Goal: Task Accomplishment & Management: Complete application form

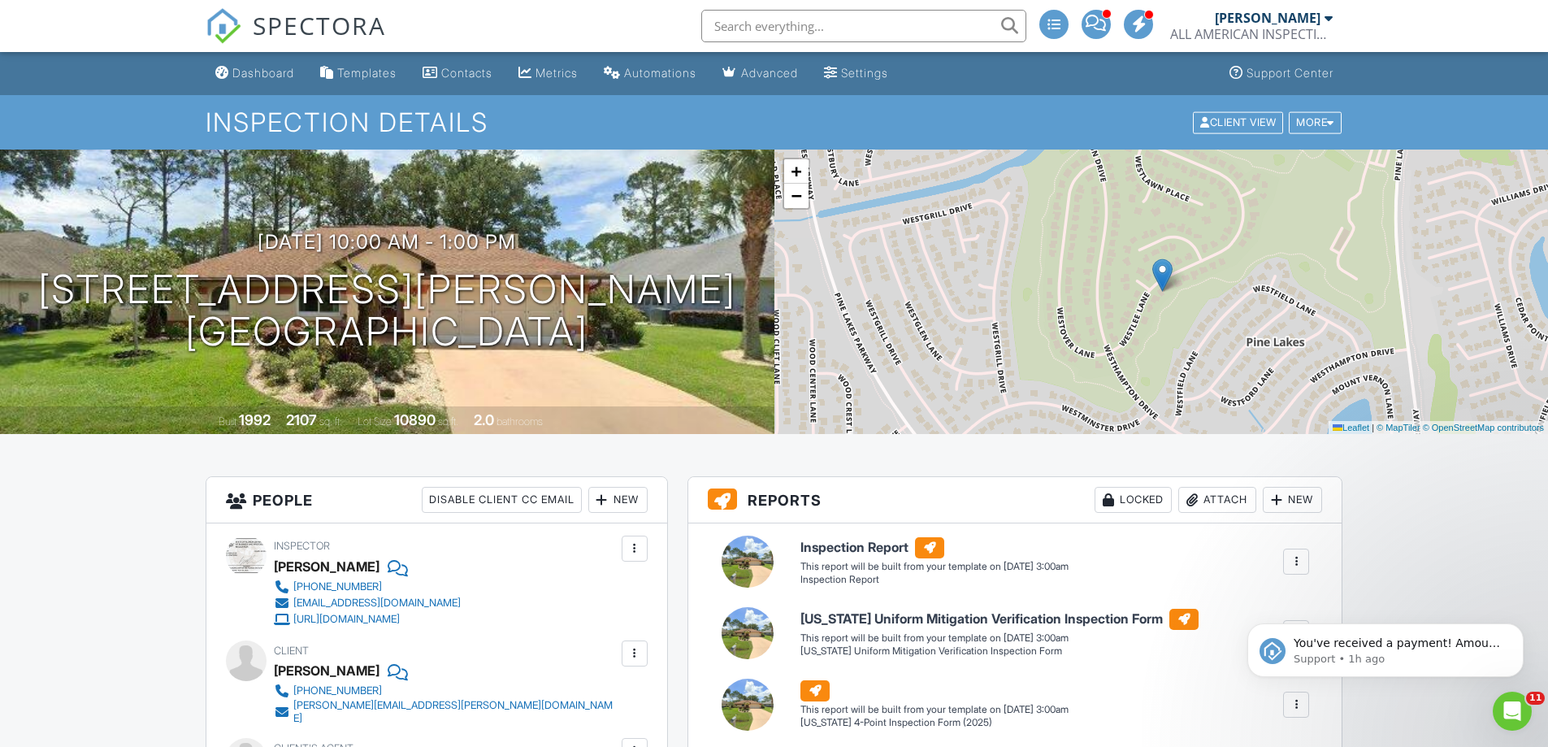
scroll to position [244, 0]
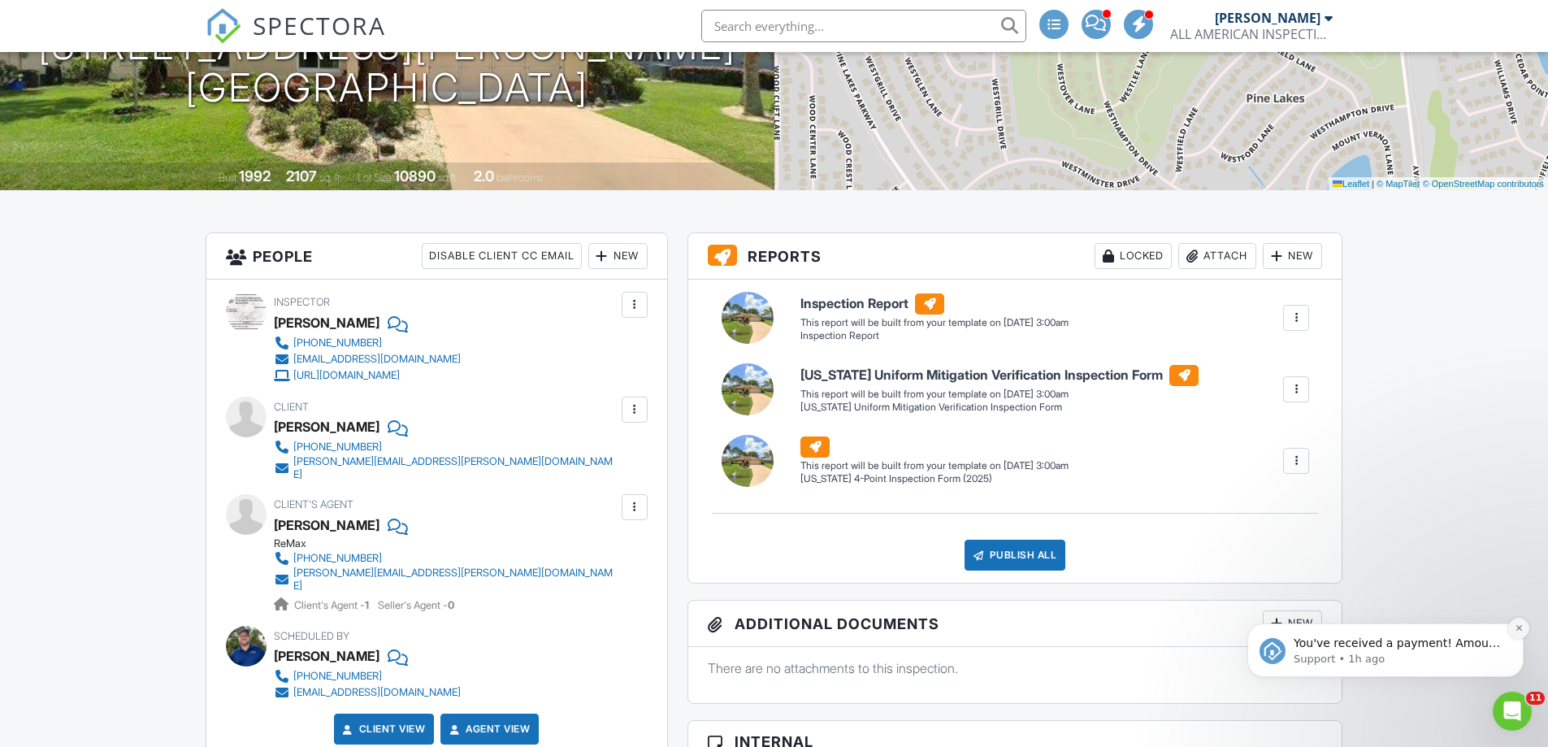
click at [1525, 632] on button "Dismiss notification" at bounding box center [1518, 628] width 21 height 21
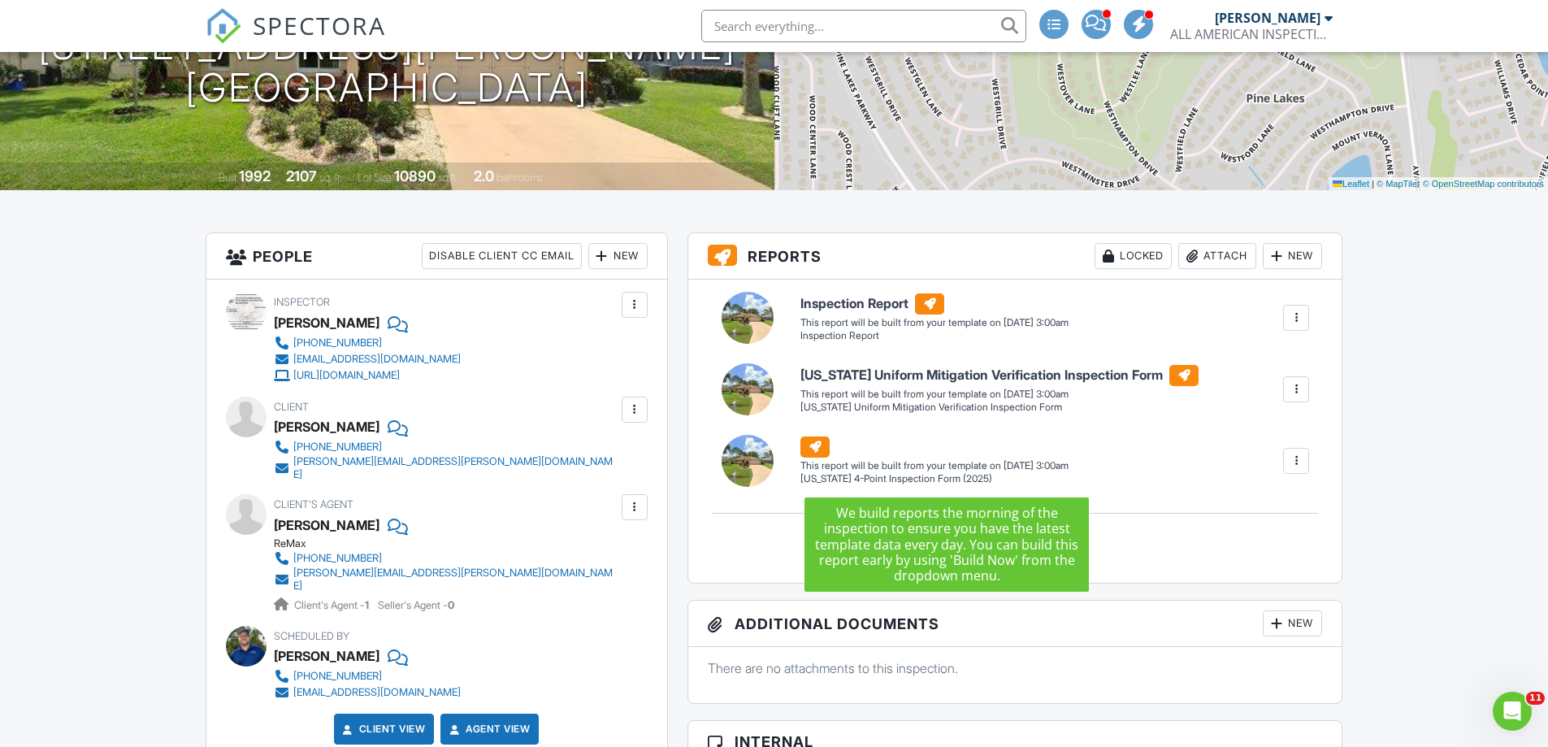
scroll to position [0, 0]
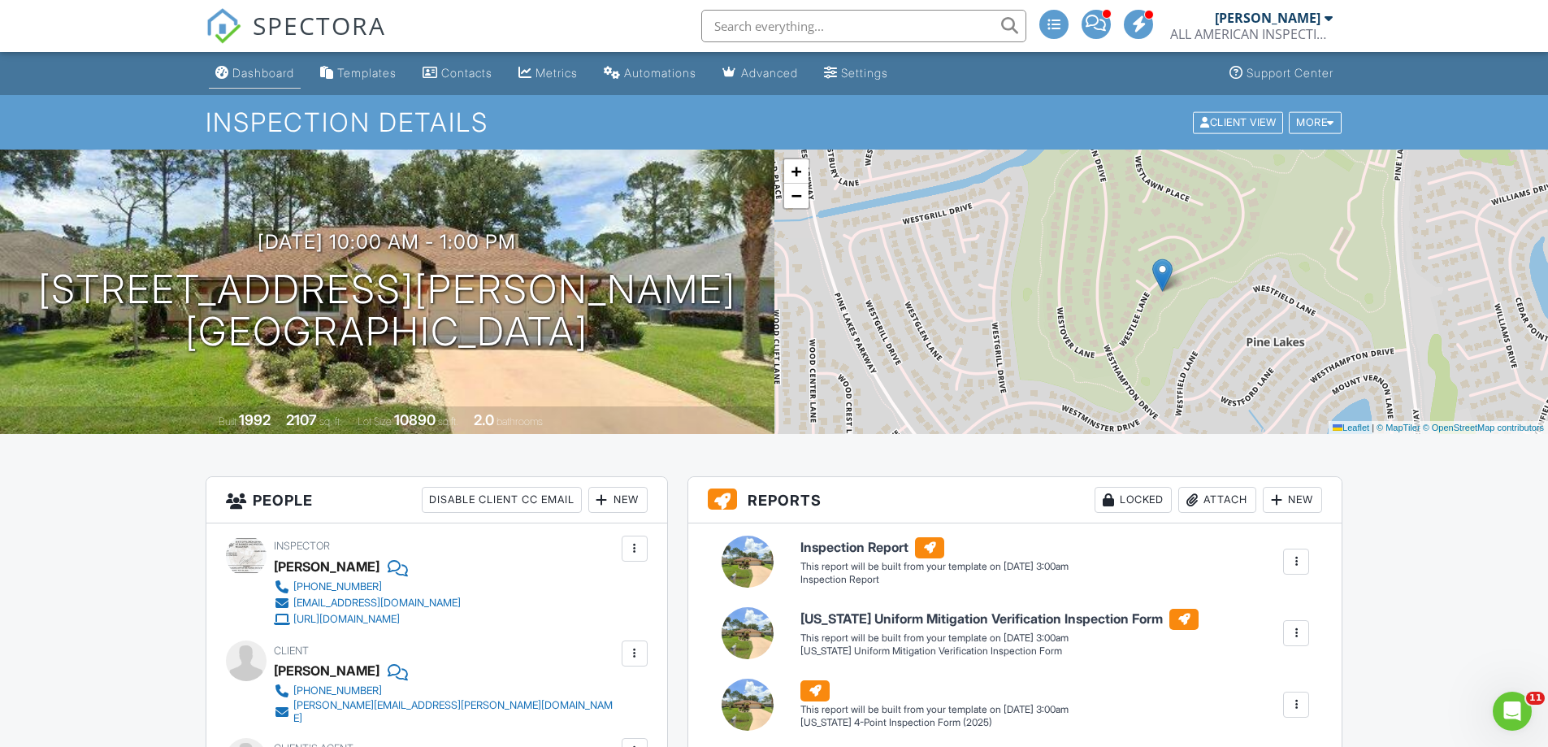
click at [256, 76] on div "Dashboard" at bounding box center [263, 73] width 62 height 14
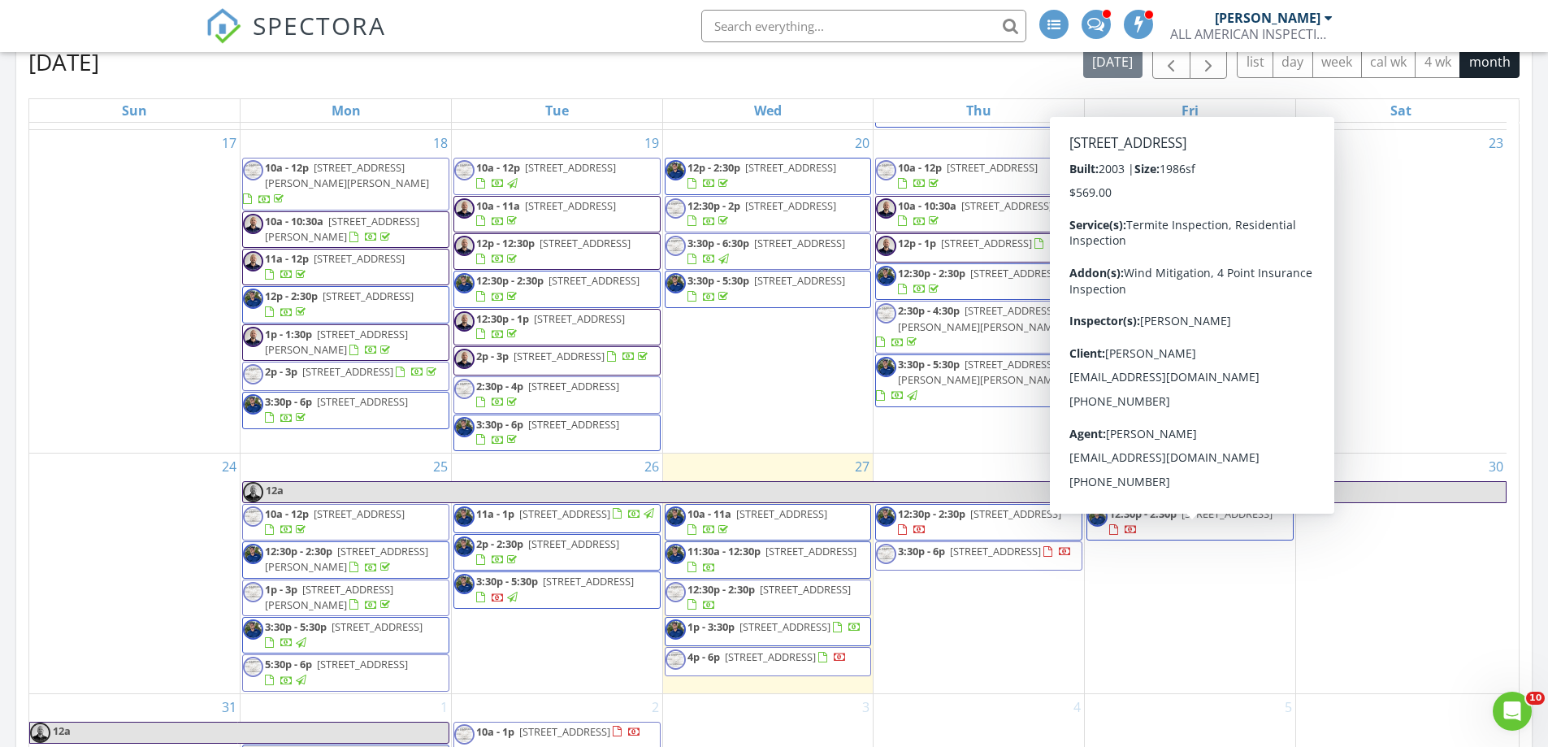
scroll to position [975, 0]
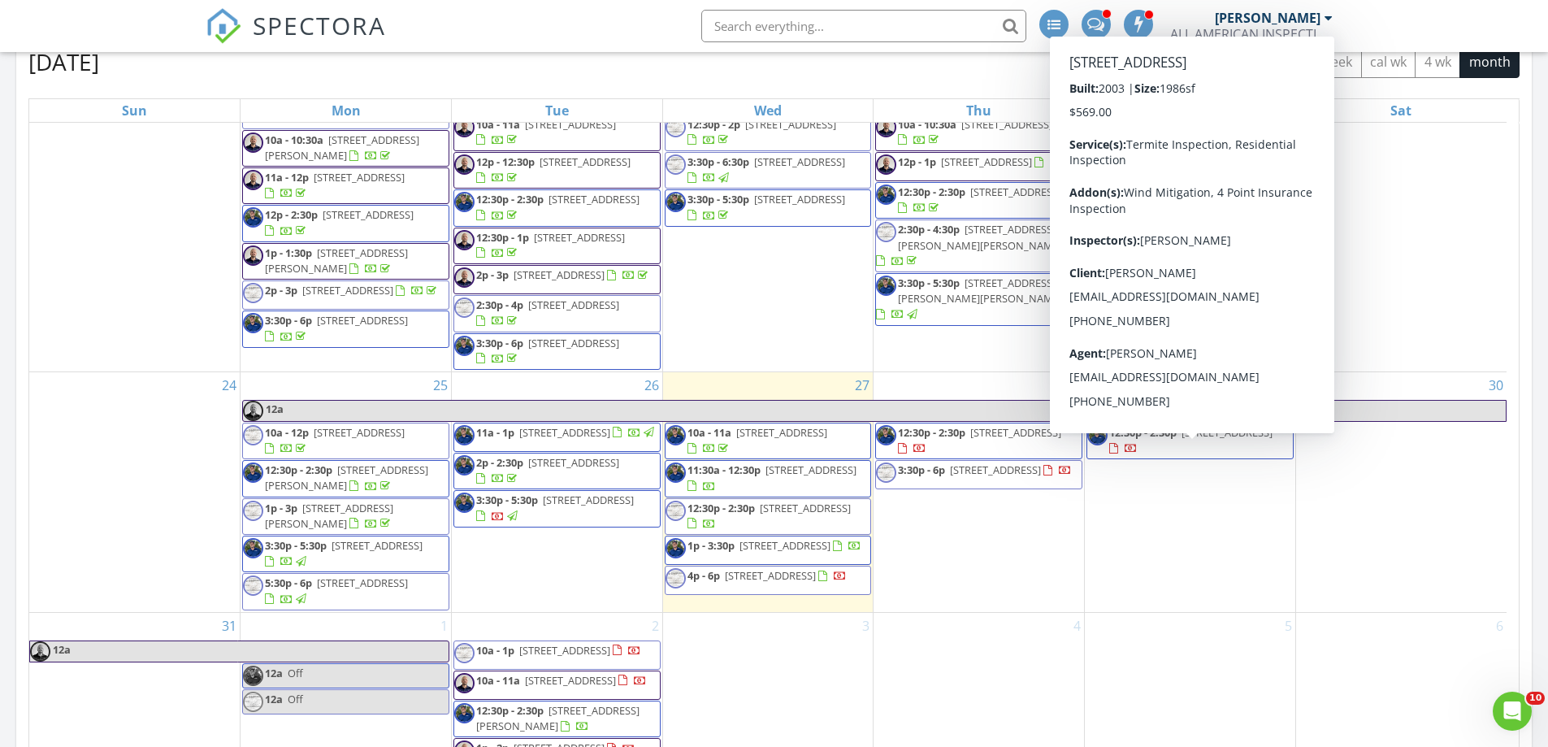
click at [1257, 536] on div "29 12:30p - 2:30p 54 Fieldstone Ln, Palm Coast 32137" at bounding box center [1190, 492] width 211 height 240
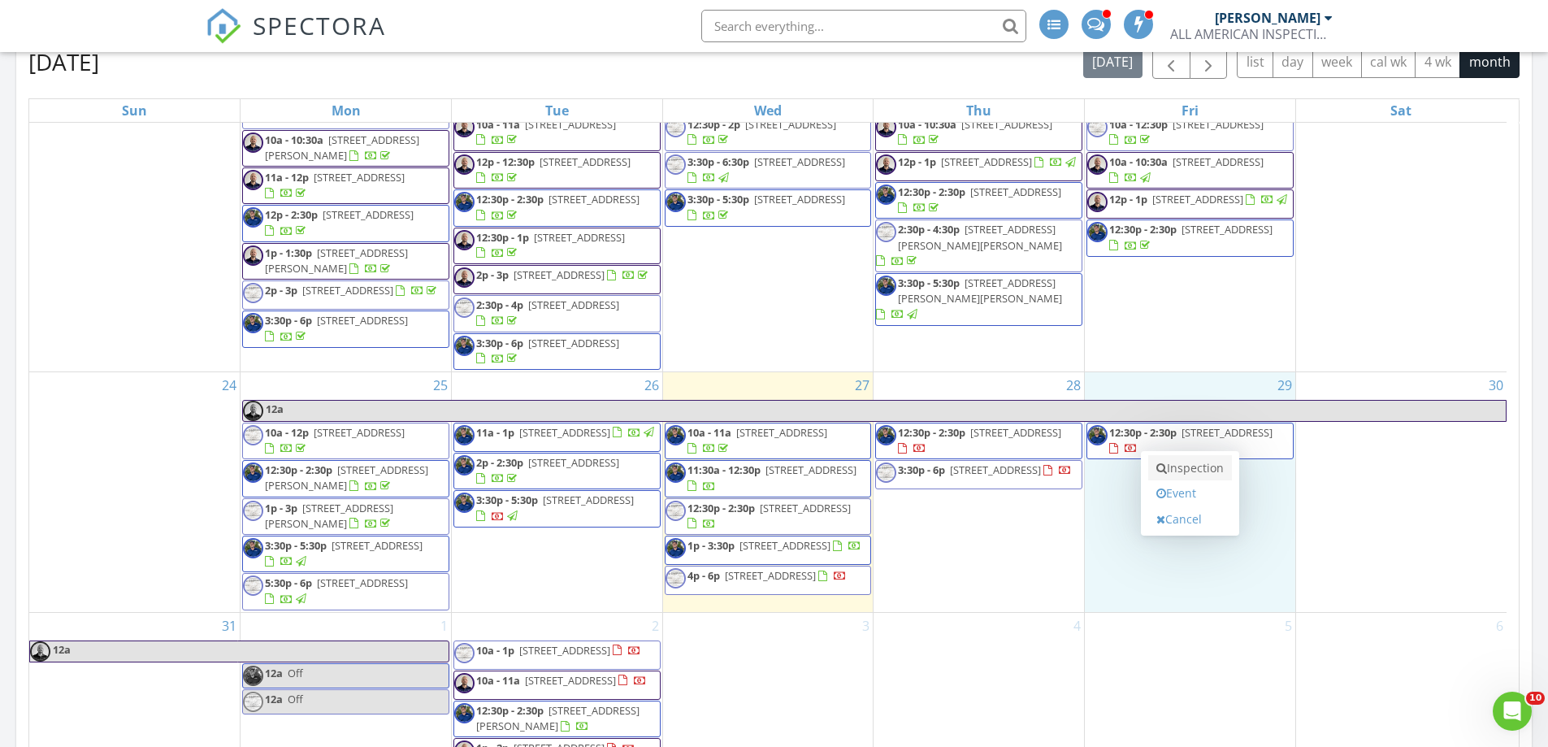
click at [1201, 467] on link "Inspection" at bounding box center [1190, 468] width 84 height 26
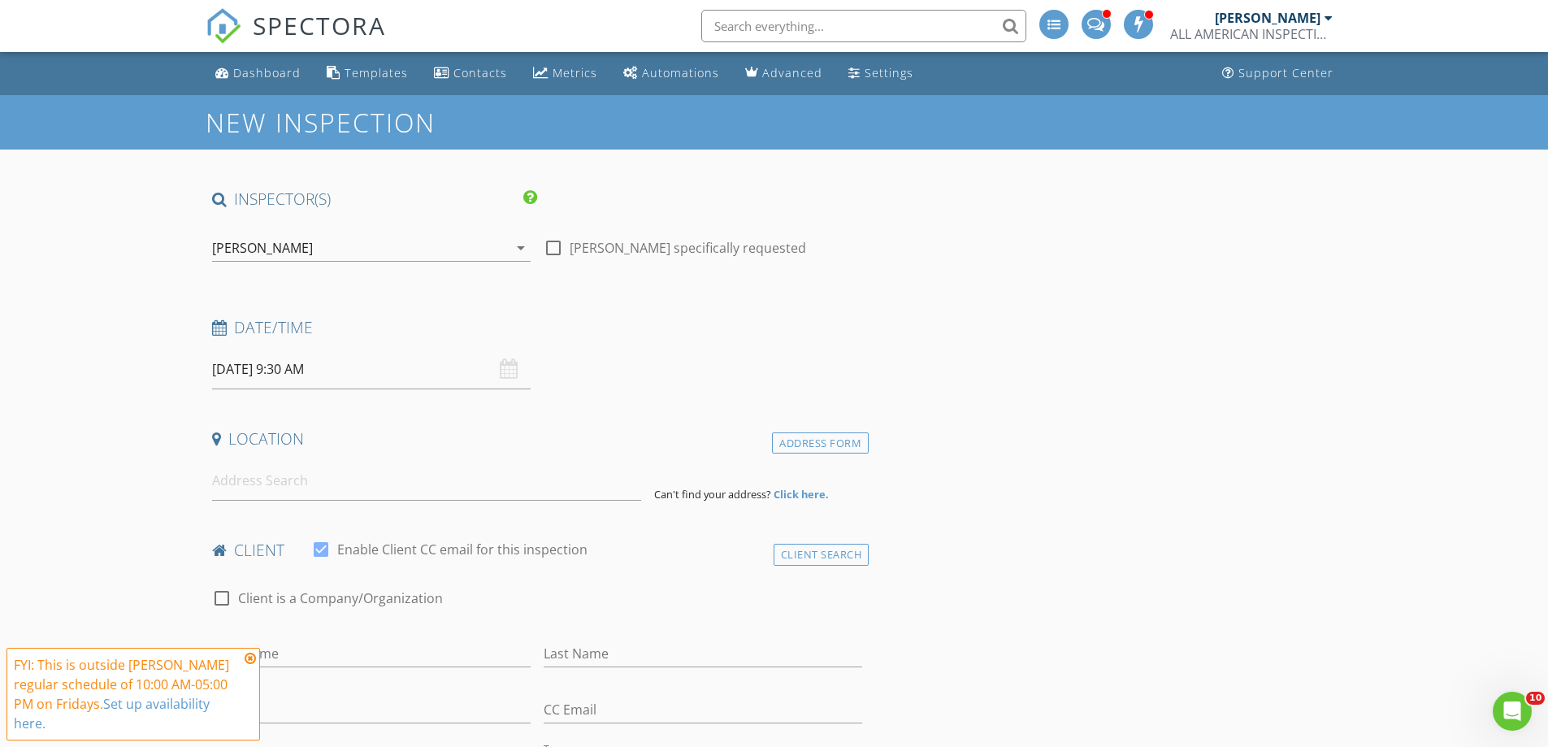
click at [237, 254] on div "[PERSON_NAME]" at bounding box center [262, 248] width 101 height 15
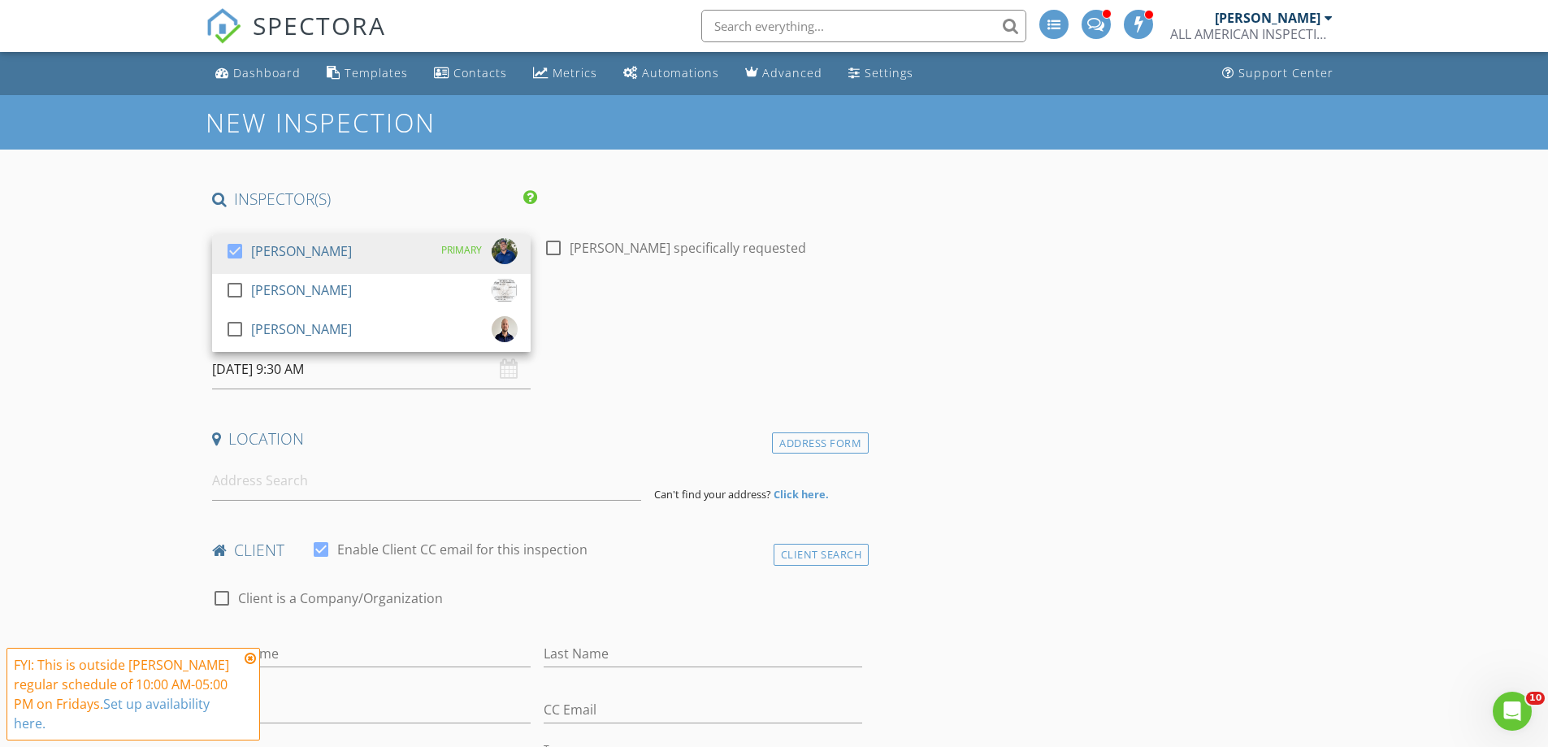
click at [237, 254] on div at bounding box center [235, 251] width 28 height 28
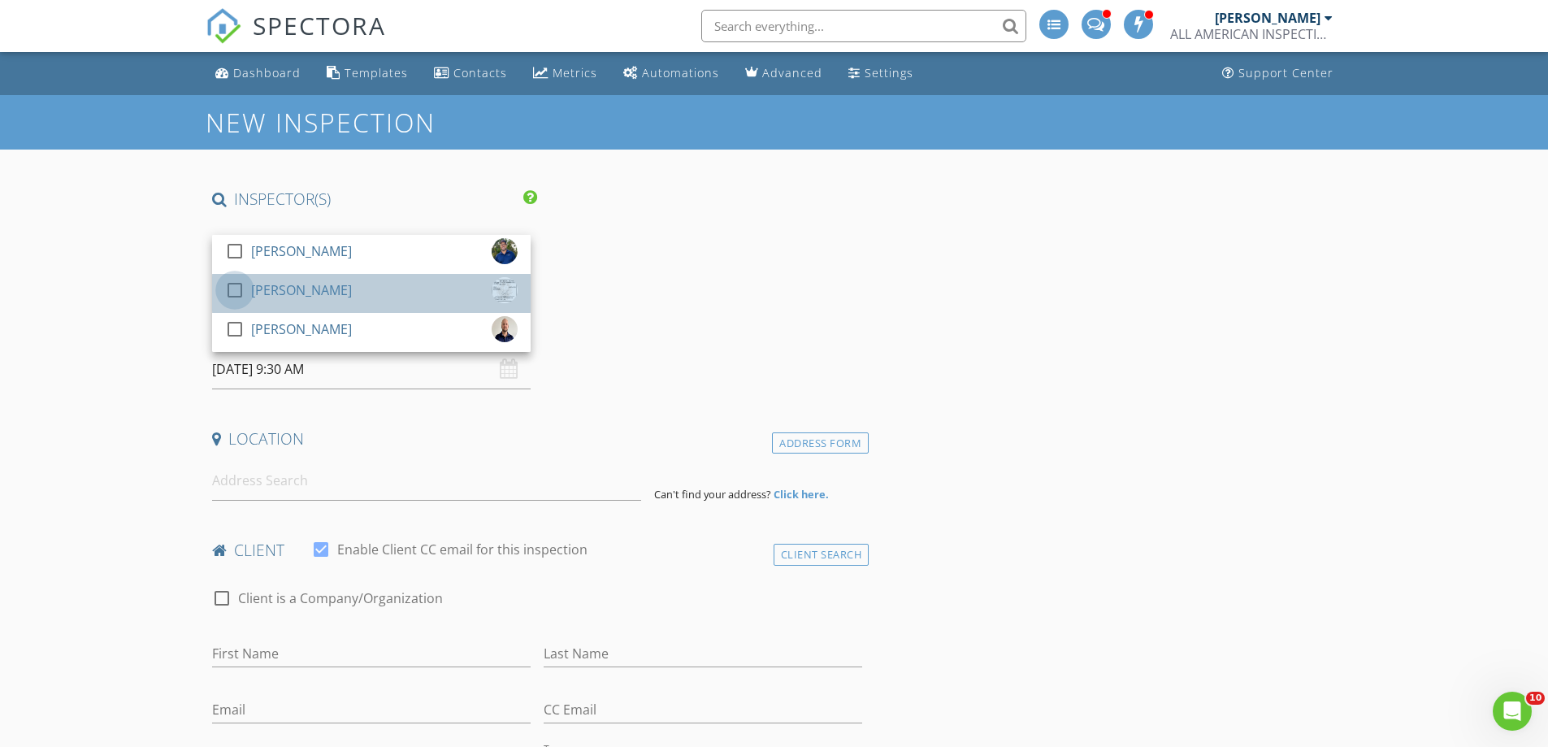
click at [234, 289] on div at bounding box center [235, 290] width 28 height 28
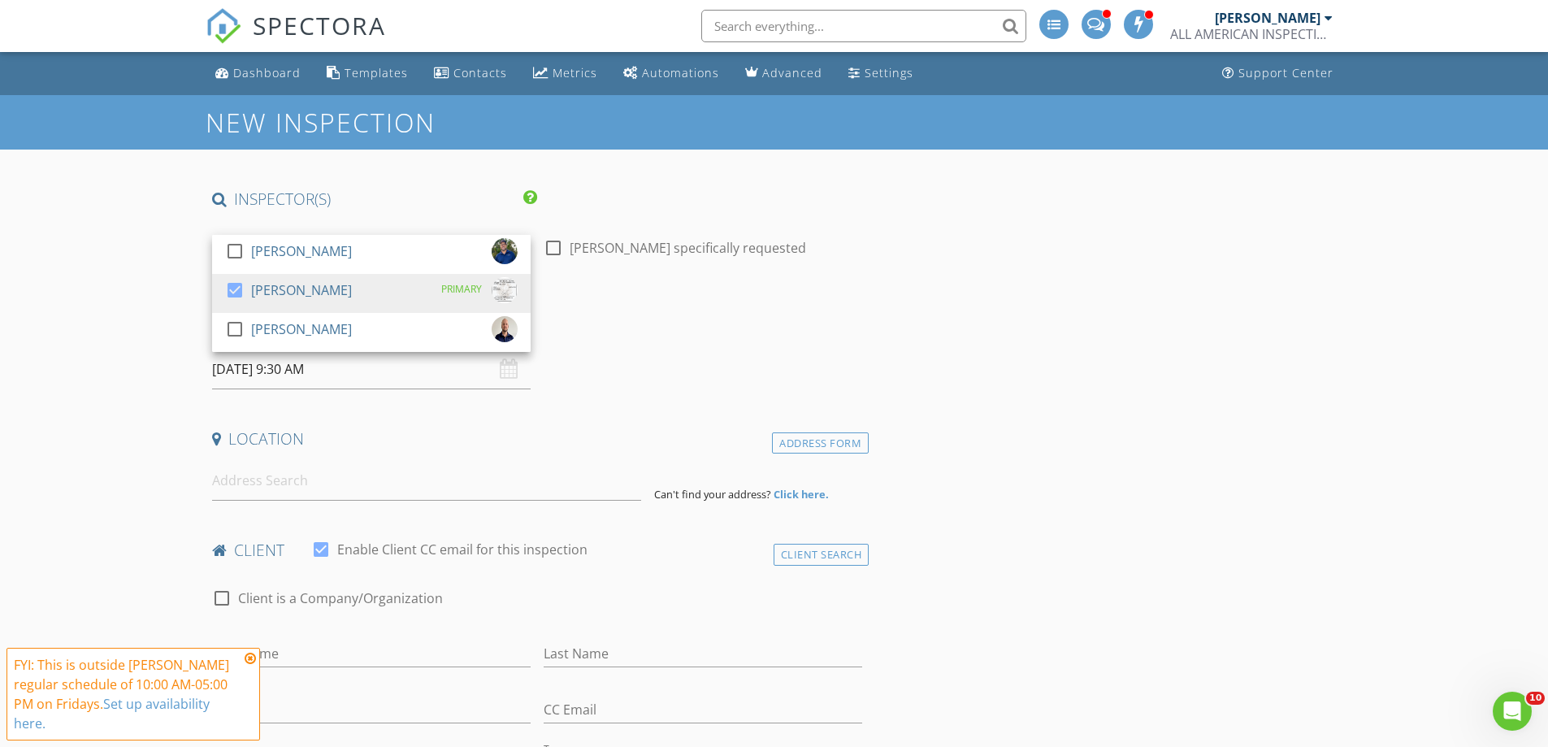
drag, startPoint x: 265, startPoint y: 377, endPoint x: 287, endPoint y: 384, distance: 22.9
click at [266, 377] on input "08/29/2025 9:30 AM" at bounding box center [371, 369] width 319 height 40
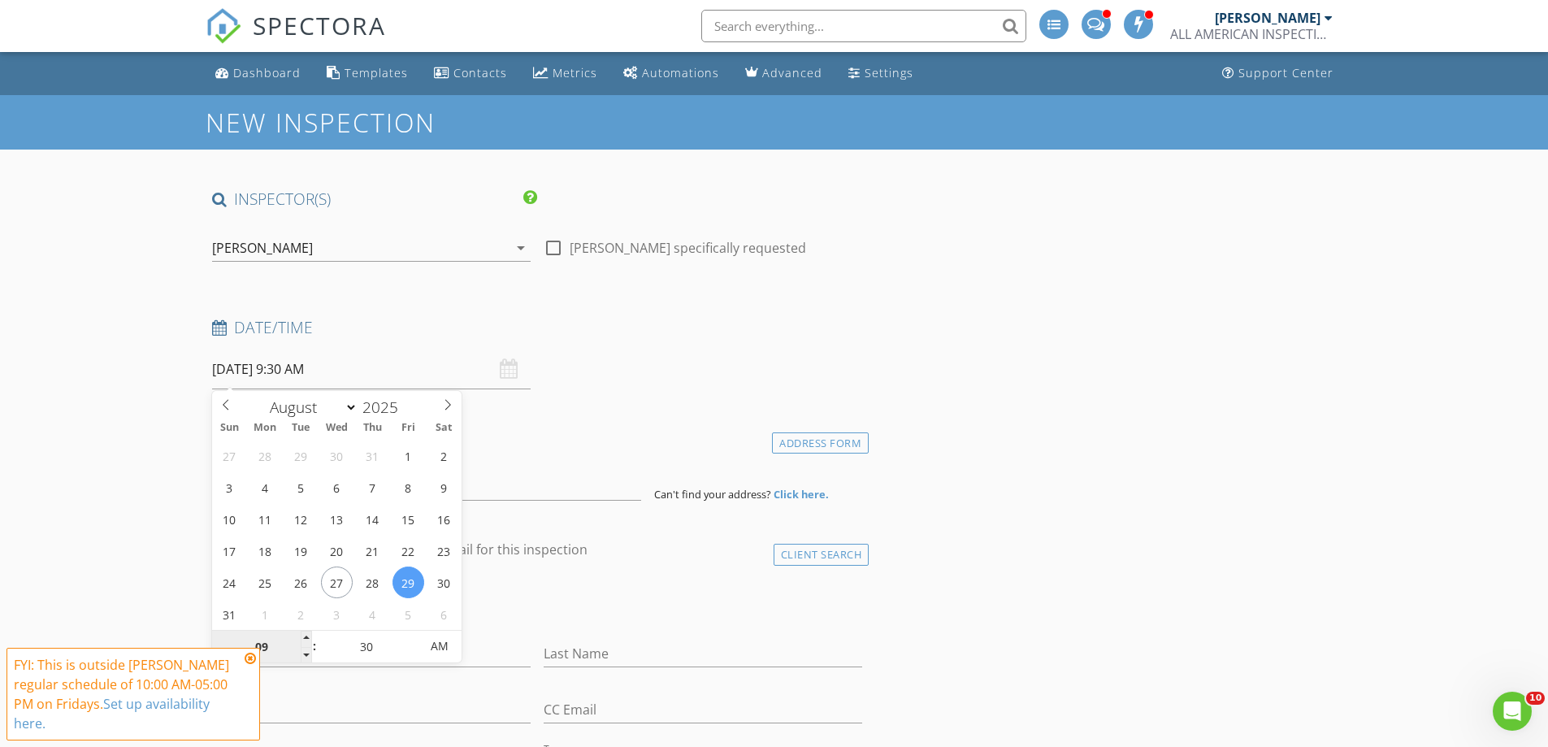
click at [266, 641] on input "09" at bounding box center [262, 647] width 100 height 33
type input "11"
type input "08/29/2025 11:30 AM"
click at [375, 645] on input "30" at bounding box center [367, 647] width 100 height 33
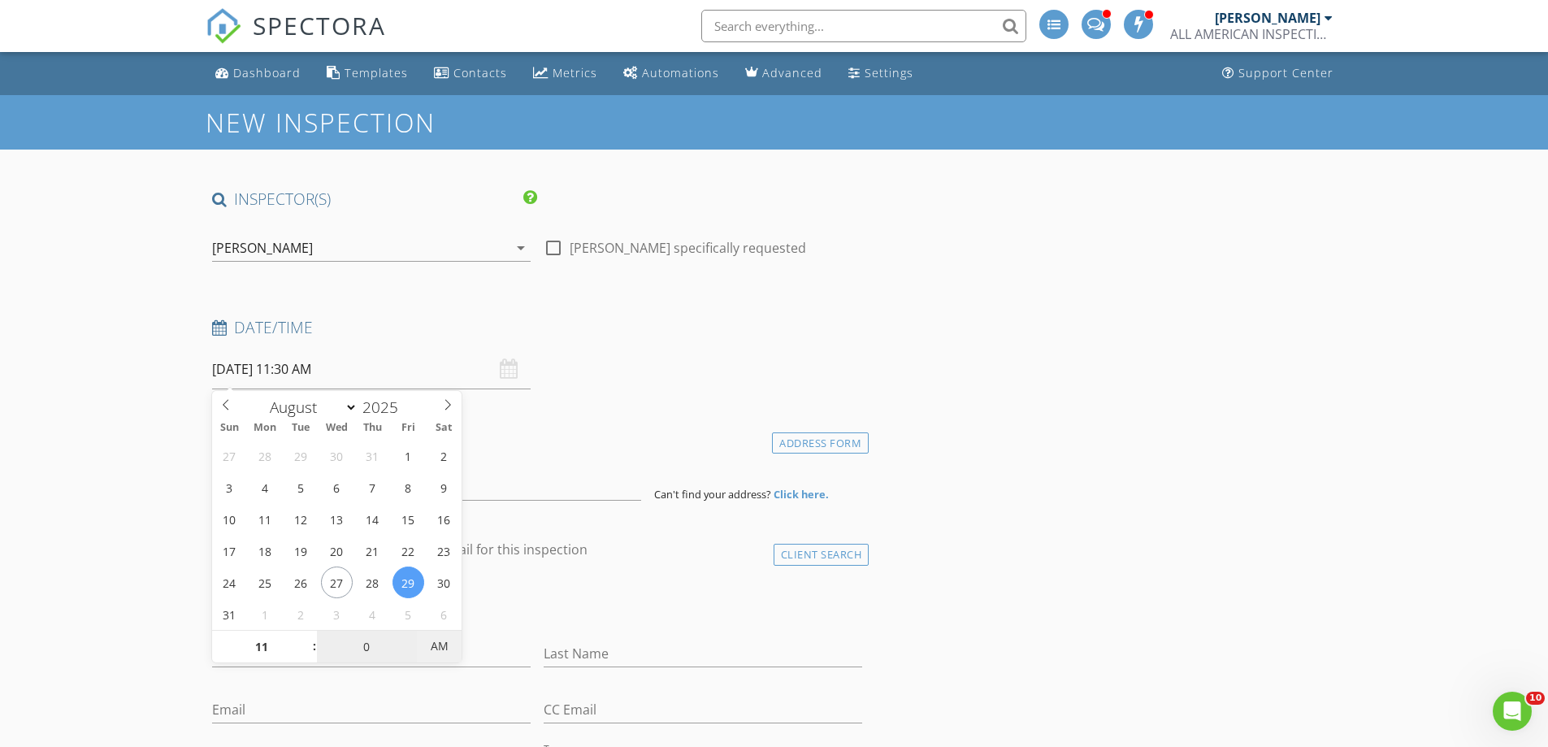
type input "00"
type input "[DATE] 11:00 AM"
click at [562, 481] on input at bounding box center [426, 481] width 429 height 40
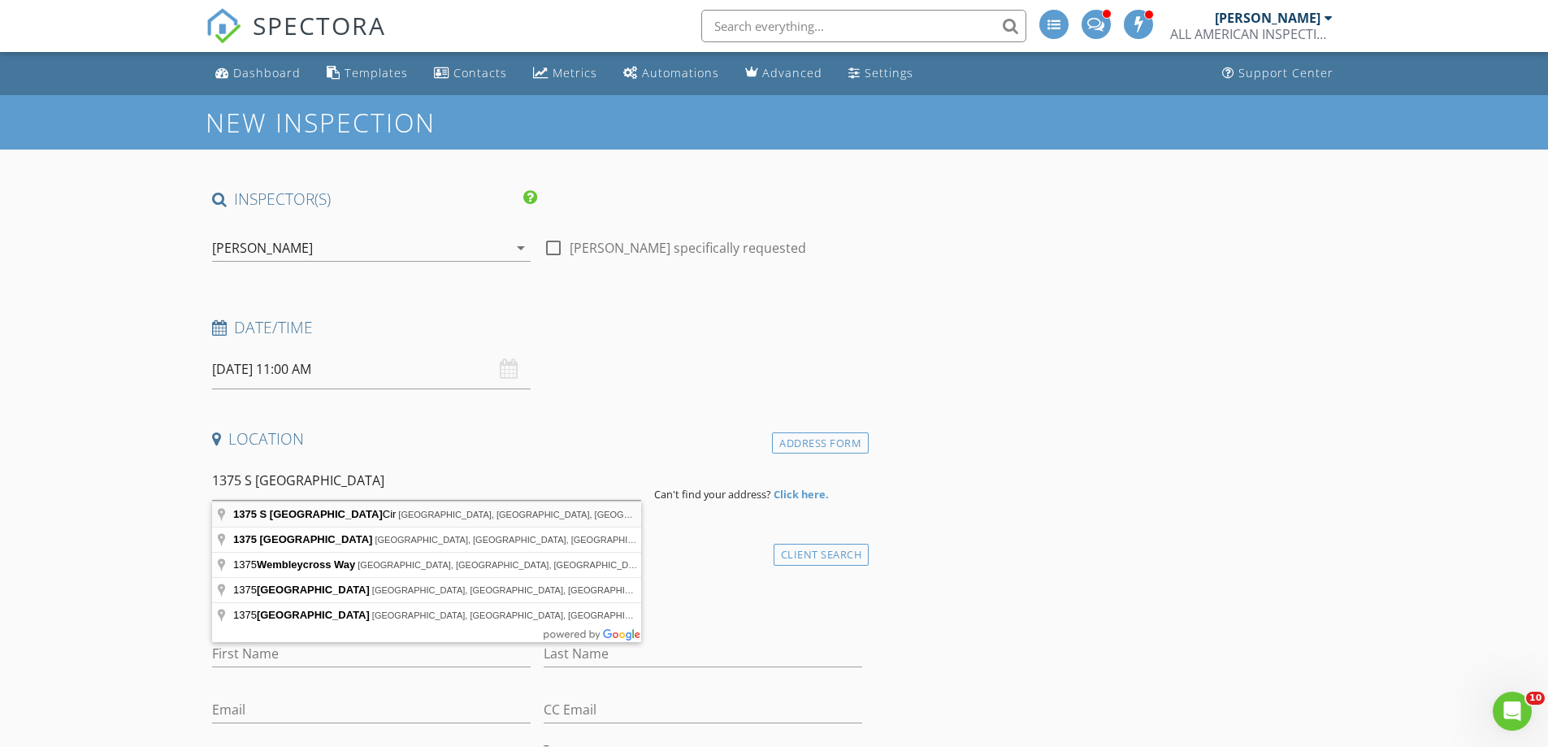
type input "1375 S Wembley Cir, Port Orange, FL, USA"
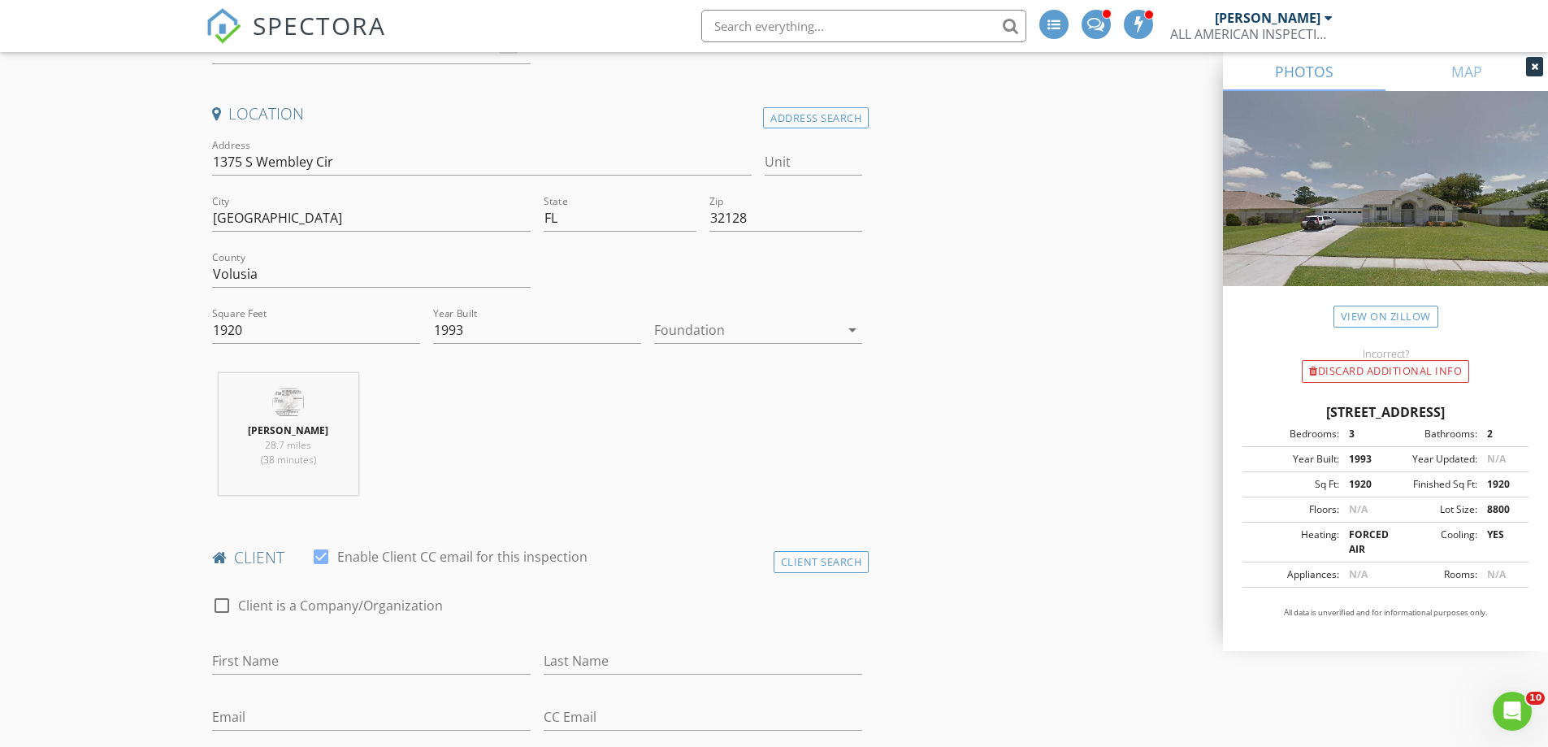
scroll to position [406, 0]
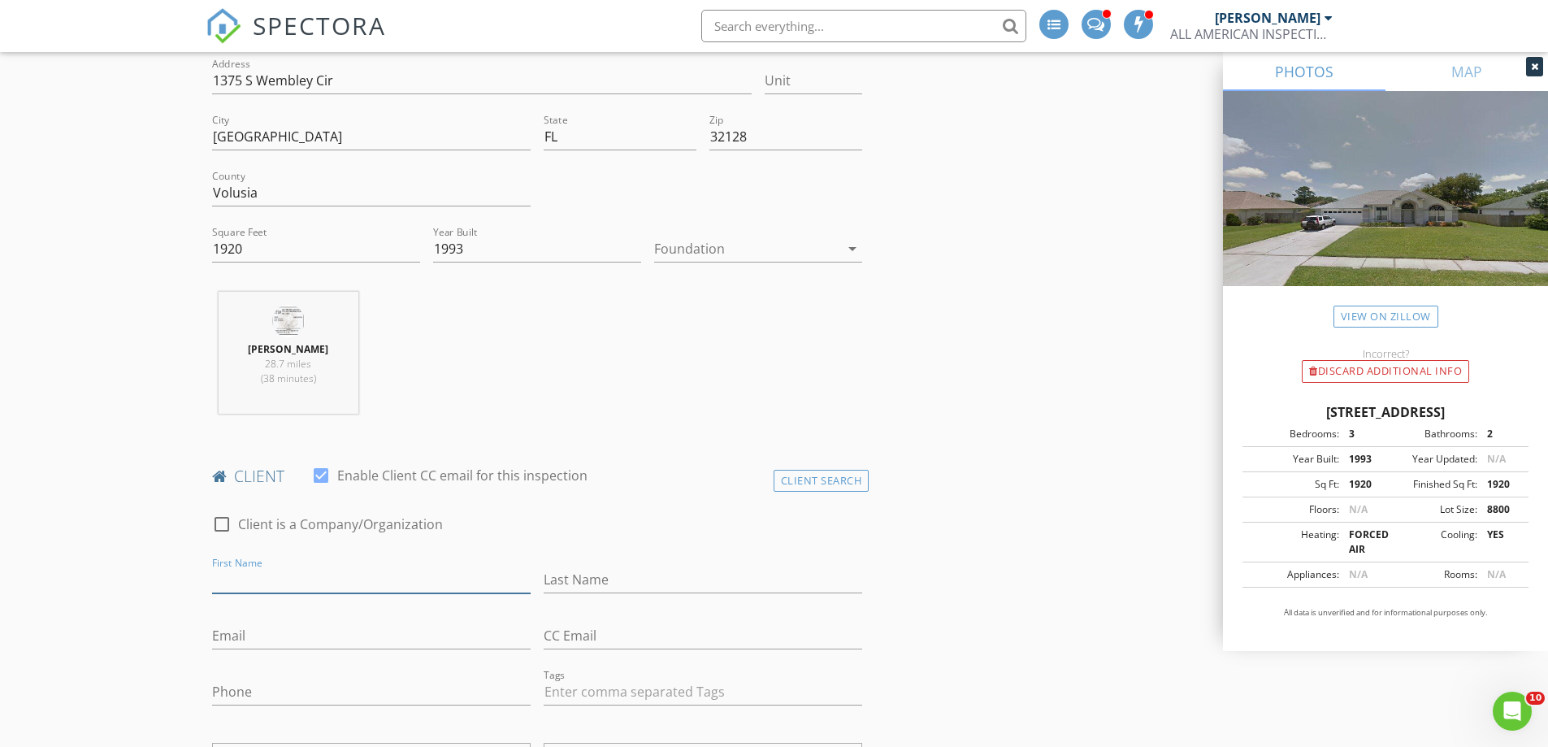
click at [263, 578] on input "First Name" at bounding box center [371, 579] width 319 height 27
type input "[PERSON_NAME]"
type input "Mihalko"
type input "jmihalko83088@gmail.com"
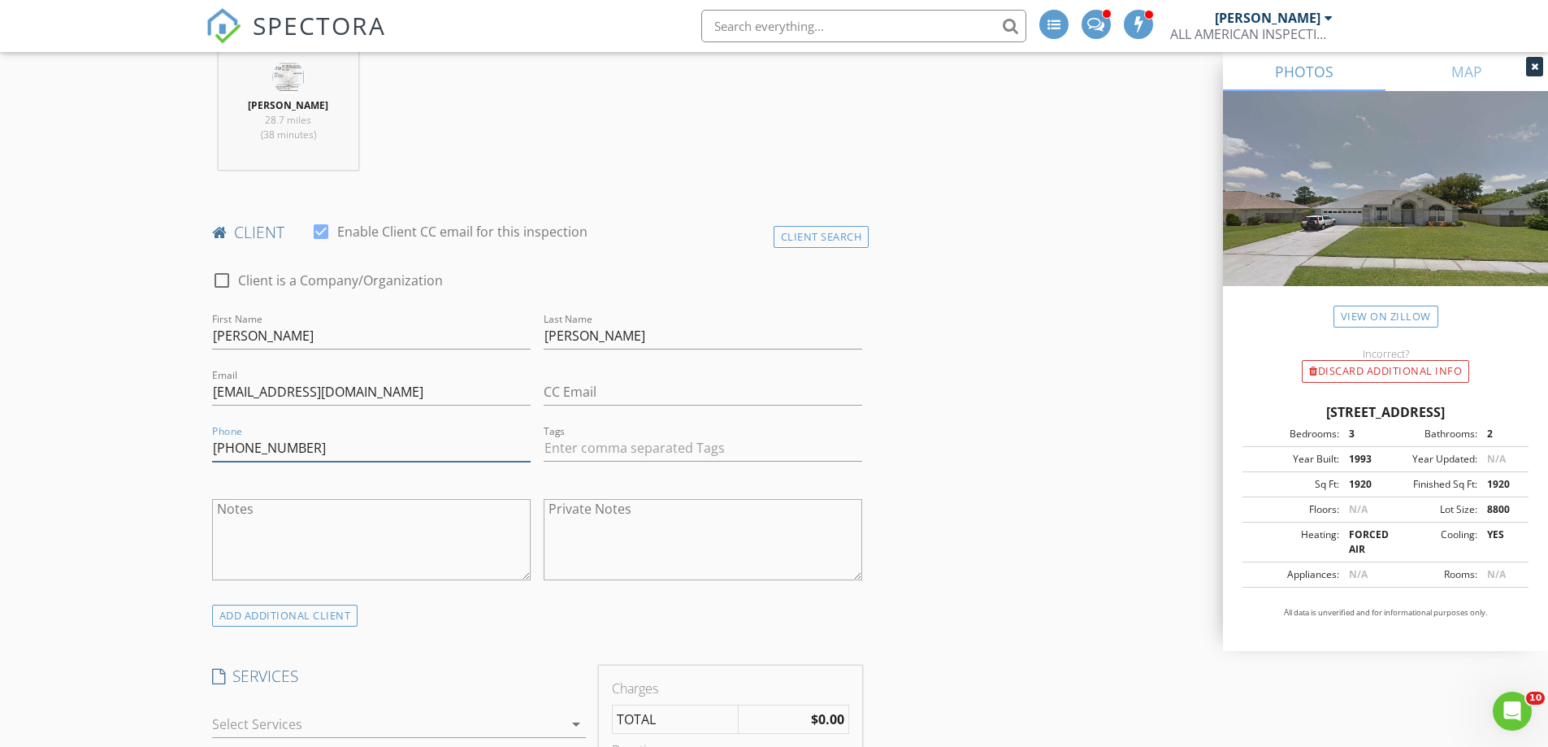
scroll to position [894, 0]
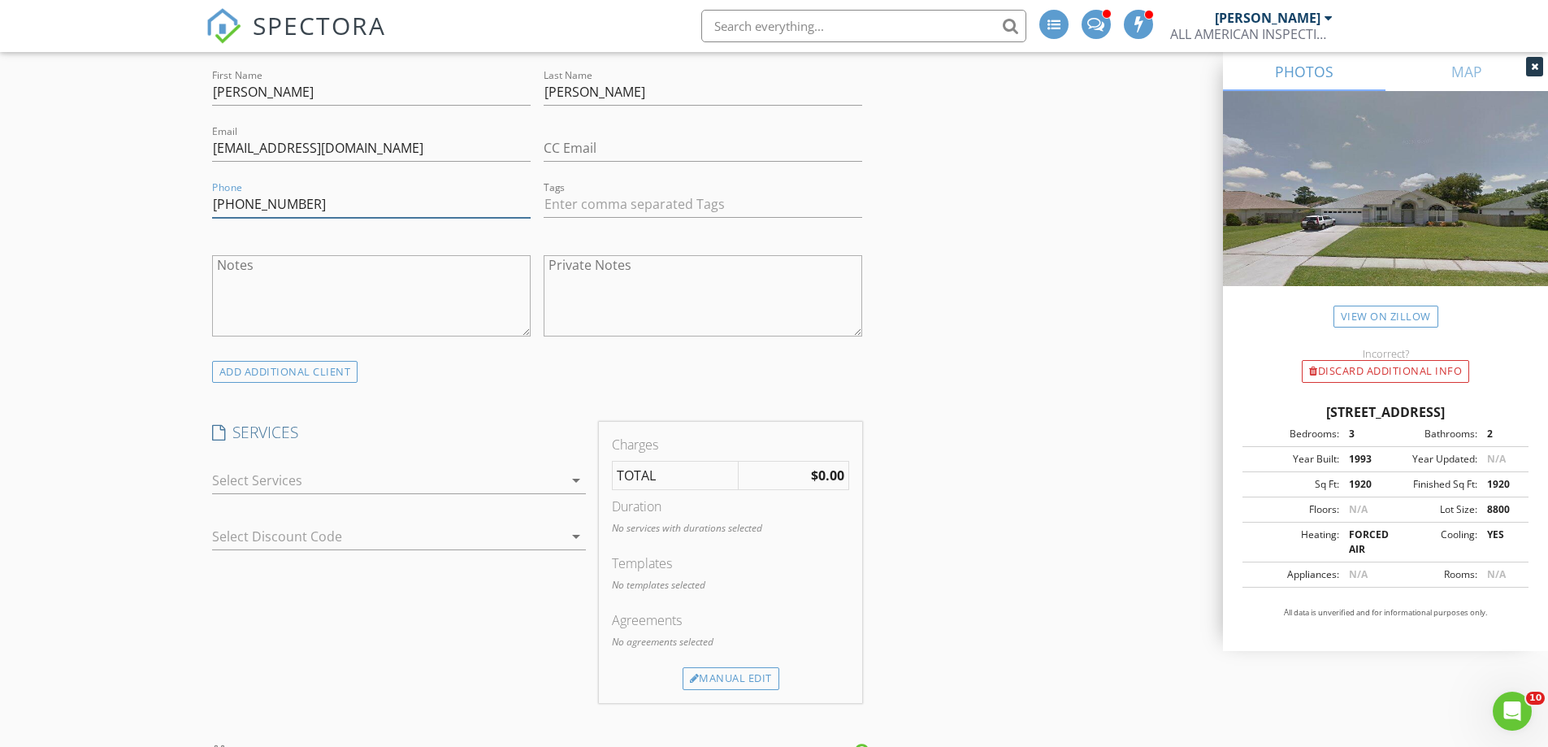
type input "386-212-9180"
click at [267, 480] on div at bounding box center [387, 480] width 351 height 26
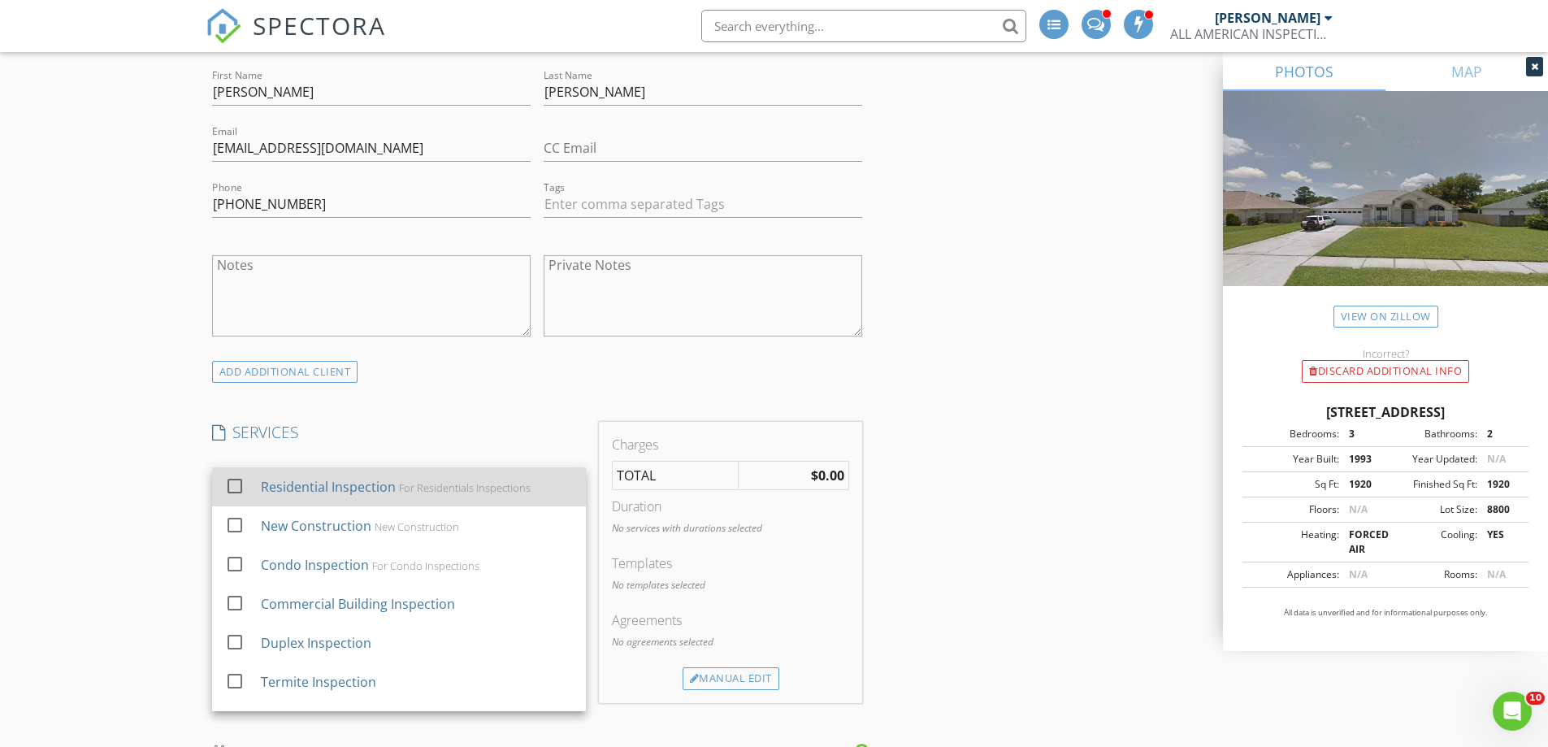
click at [228, 484] on div at bounding box center [235, 486] width 28 height 28
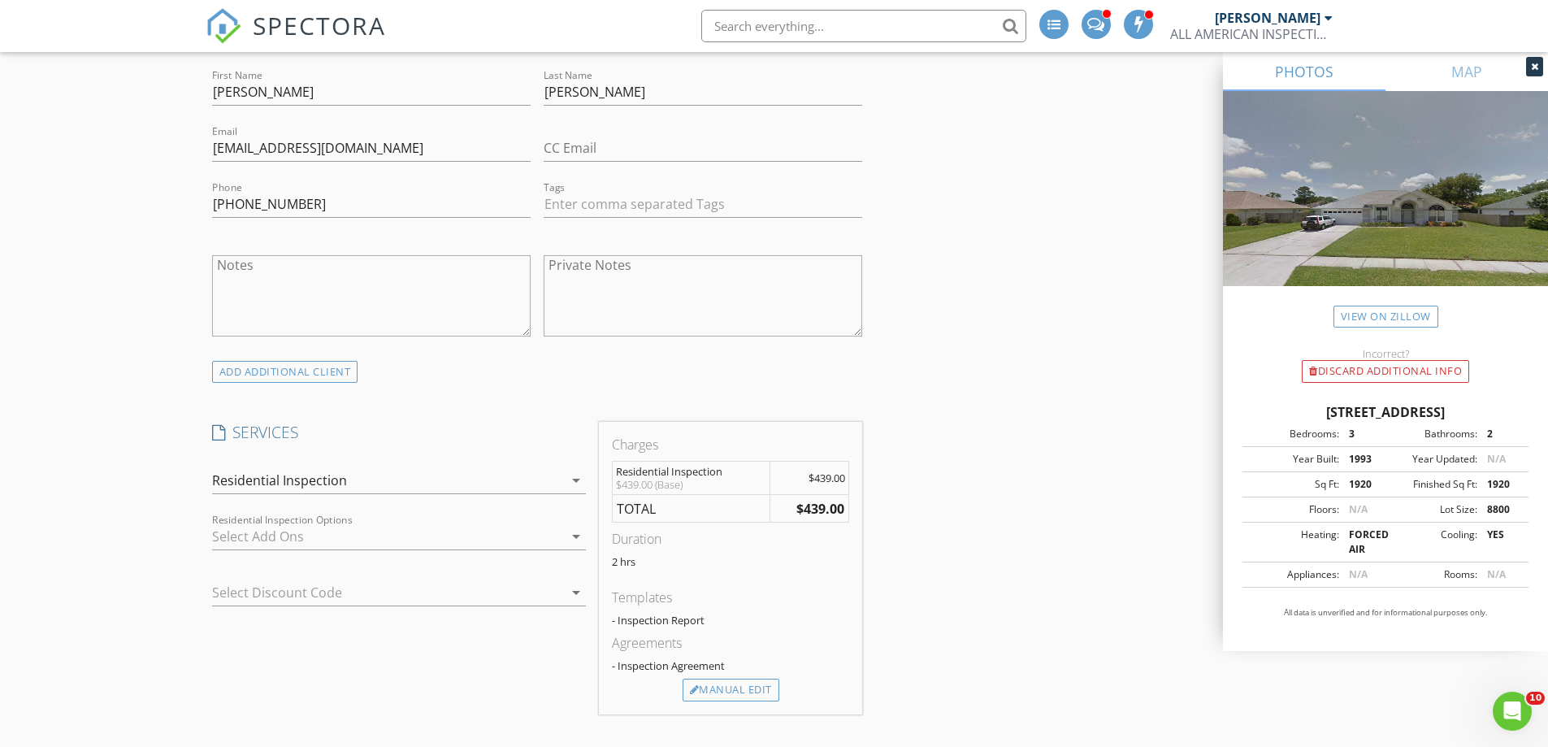
click at [249, 532] on div at bounding box center [387, 536] width 351 height 26
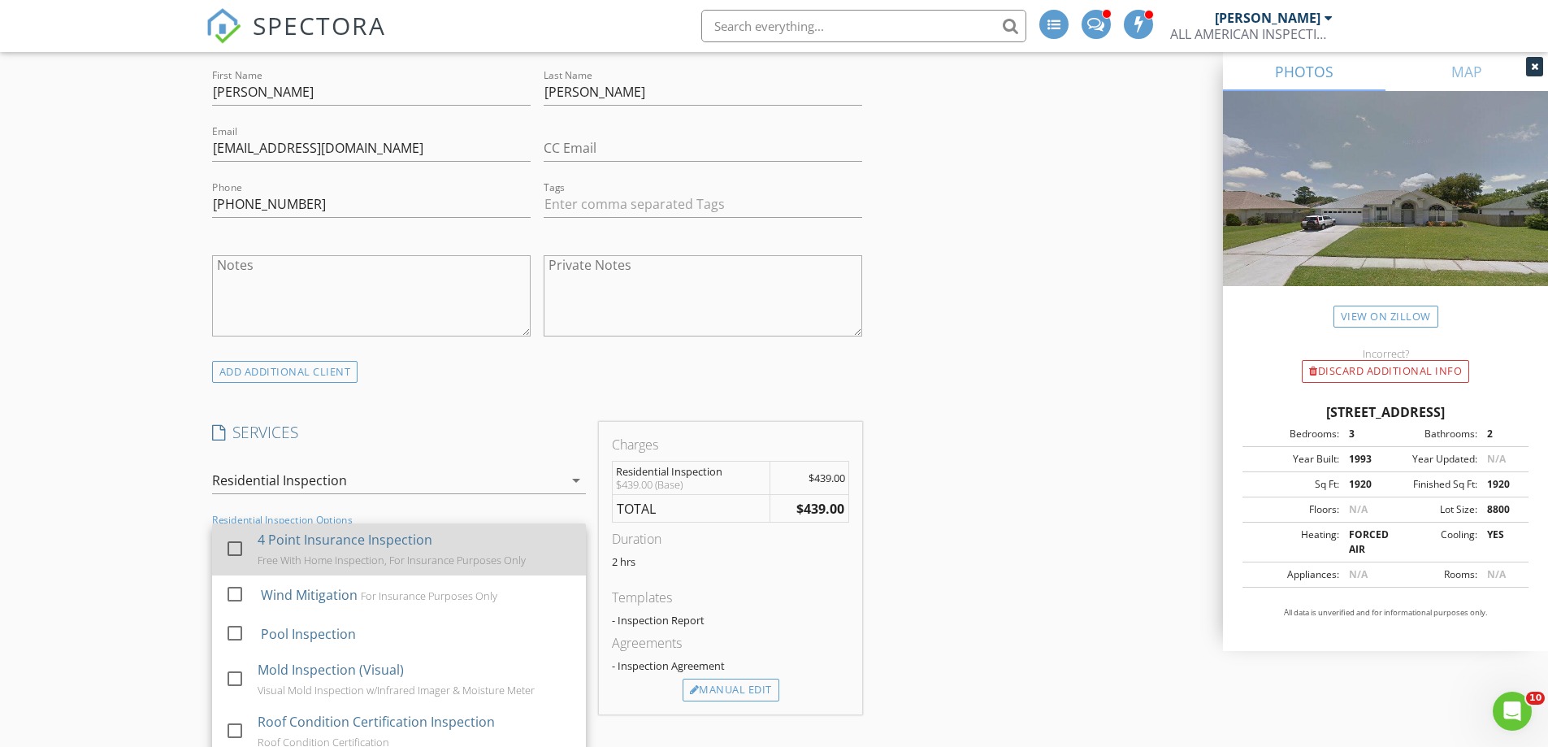
click at [240, 545] on div at bounding box center [235, 549] width 28 height 28
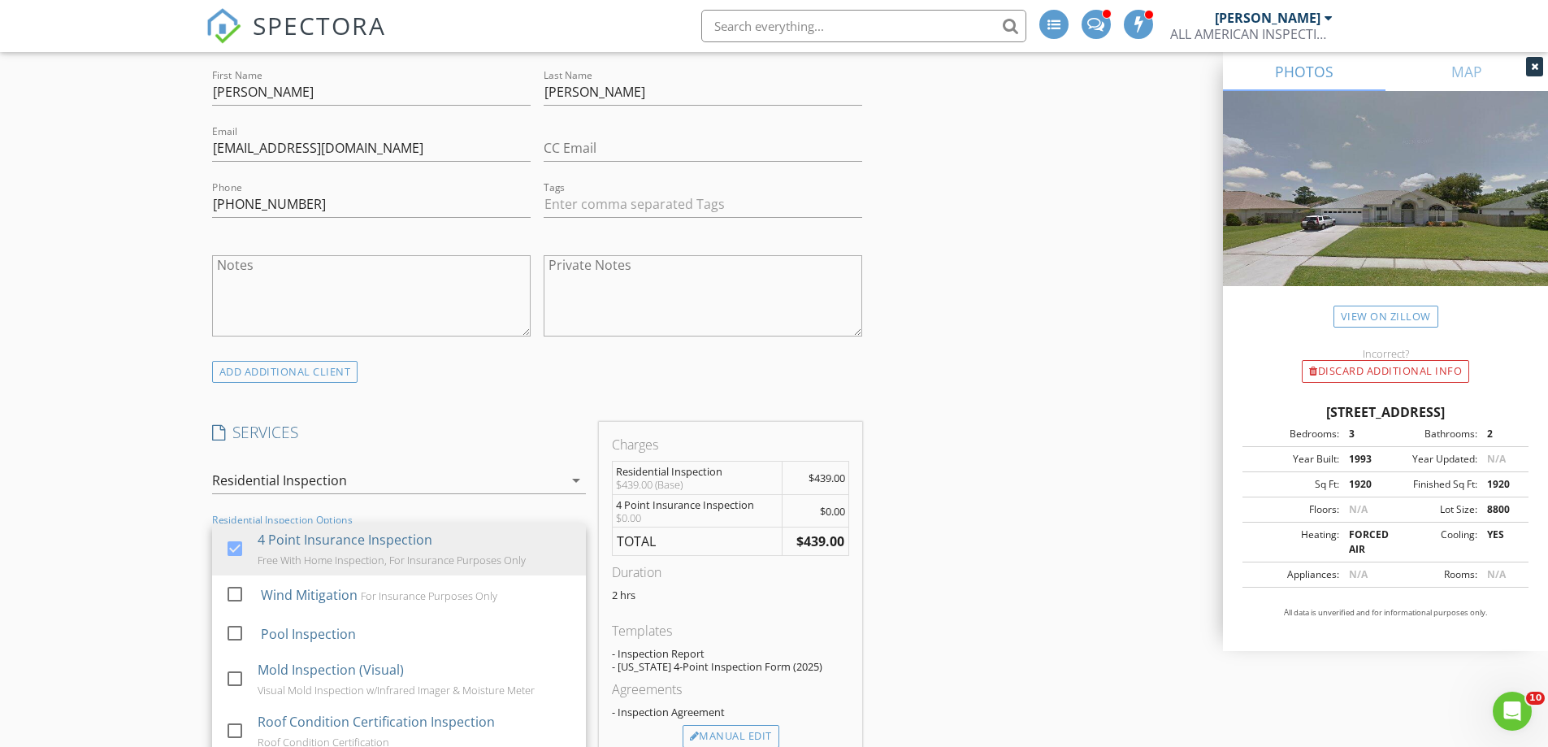
scroll to position [1138, 0]
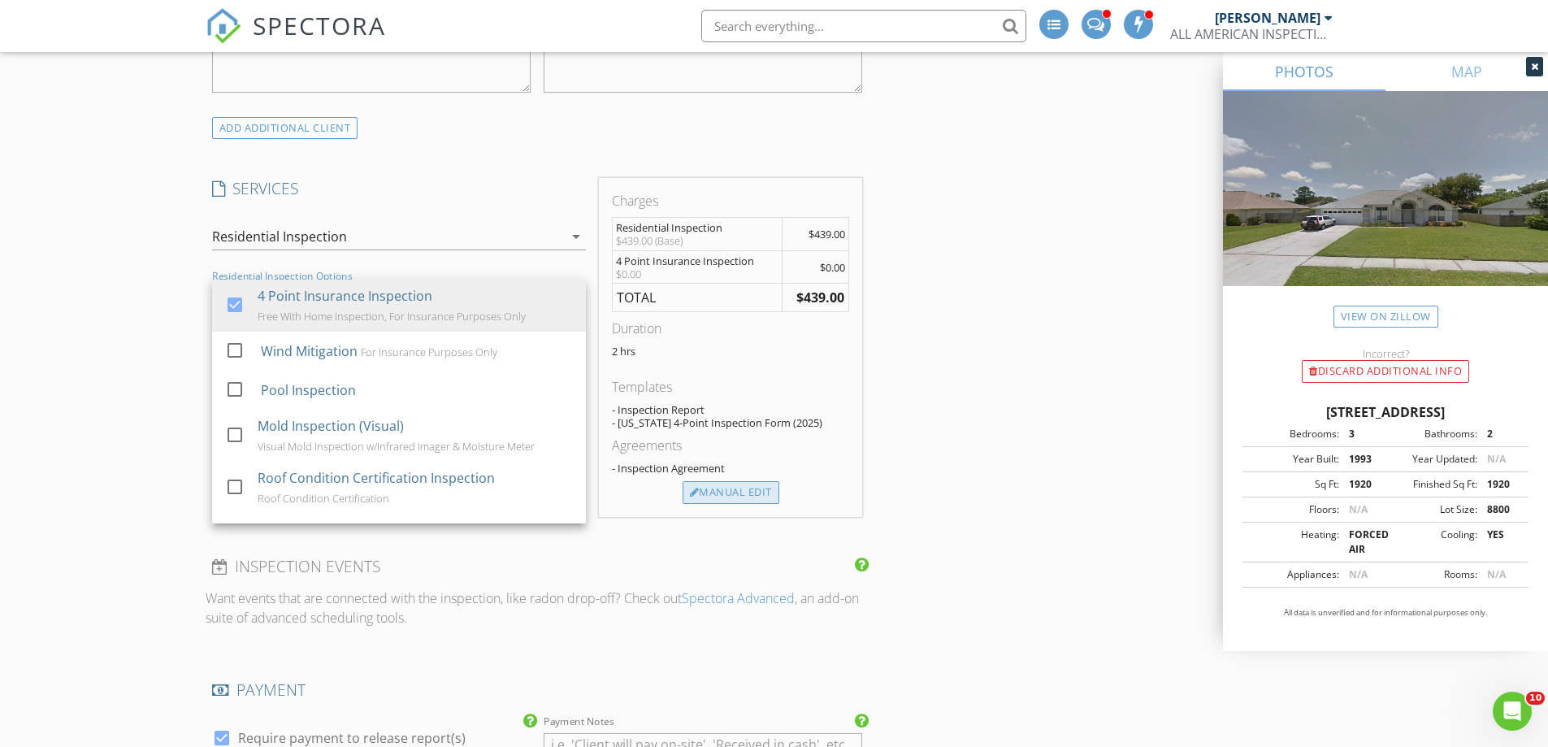
click at [768, 499] on div "Manual Edit" at bounding box center [731, 492] width 97 height 23
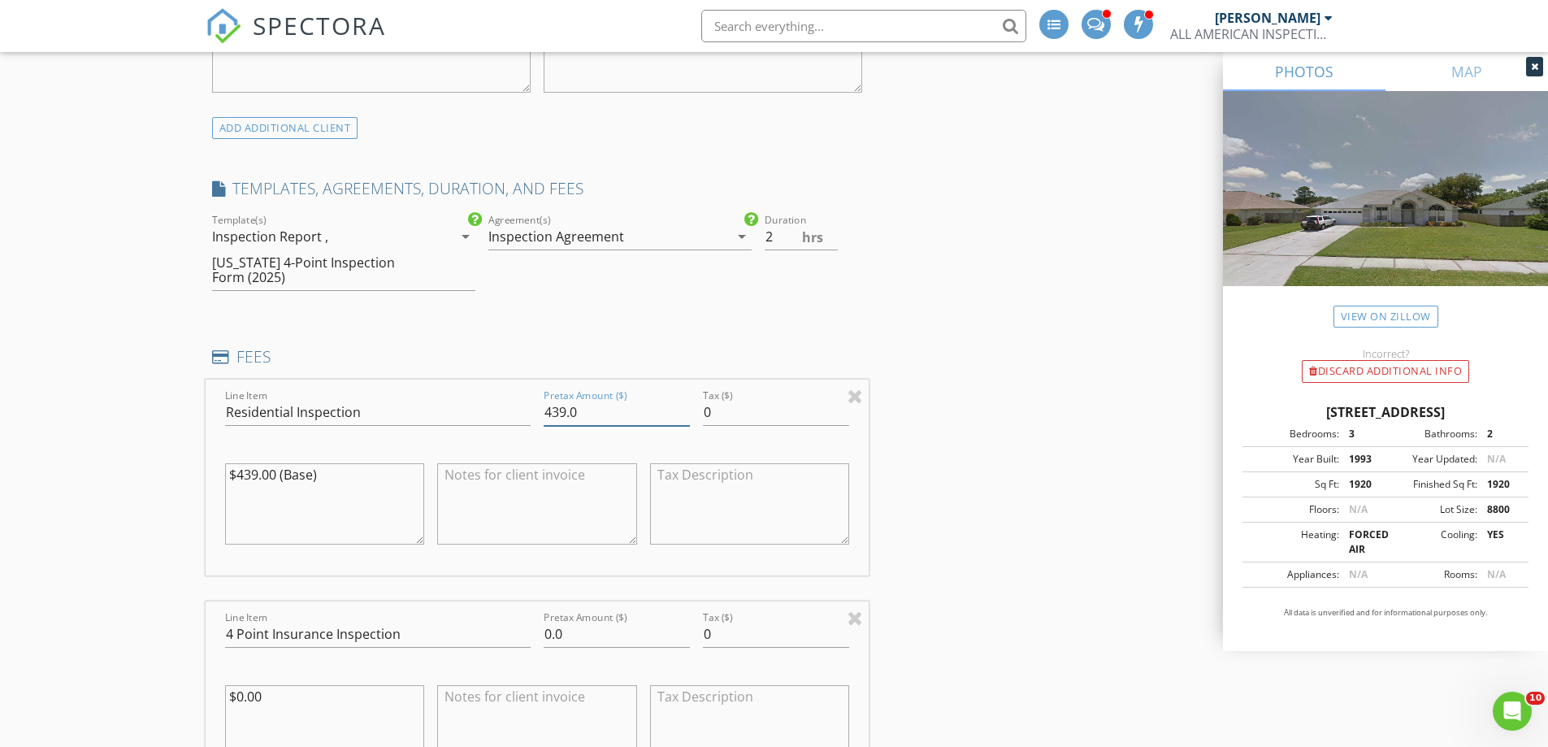
click at [605, 422] on input "439.0" at bounding box center [617, 412] width 146 height 27
type input "439.00"
drag, startPoint x: 571, startPoint y: 635, endPoint x: 506, endPoint y: 641, distance: 65.3
click at [506, 641] on div "Line Item 4 Point Insurance Inspection Pretax Amount ($) 0.0 Tax ($) 0 $0.00" at bounding box center [538, 699] width 664 height 196
type input "0"
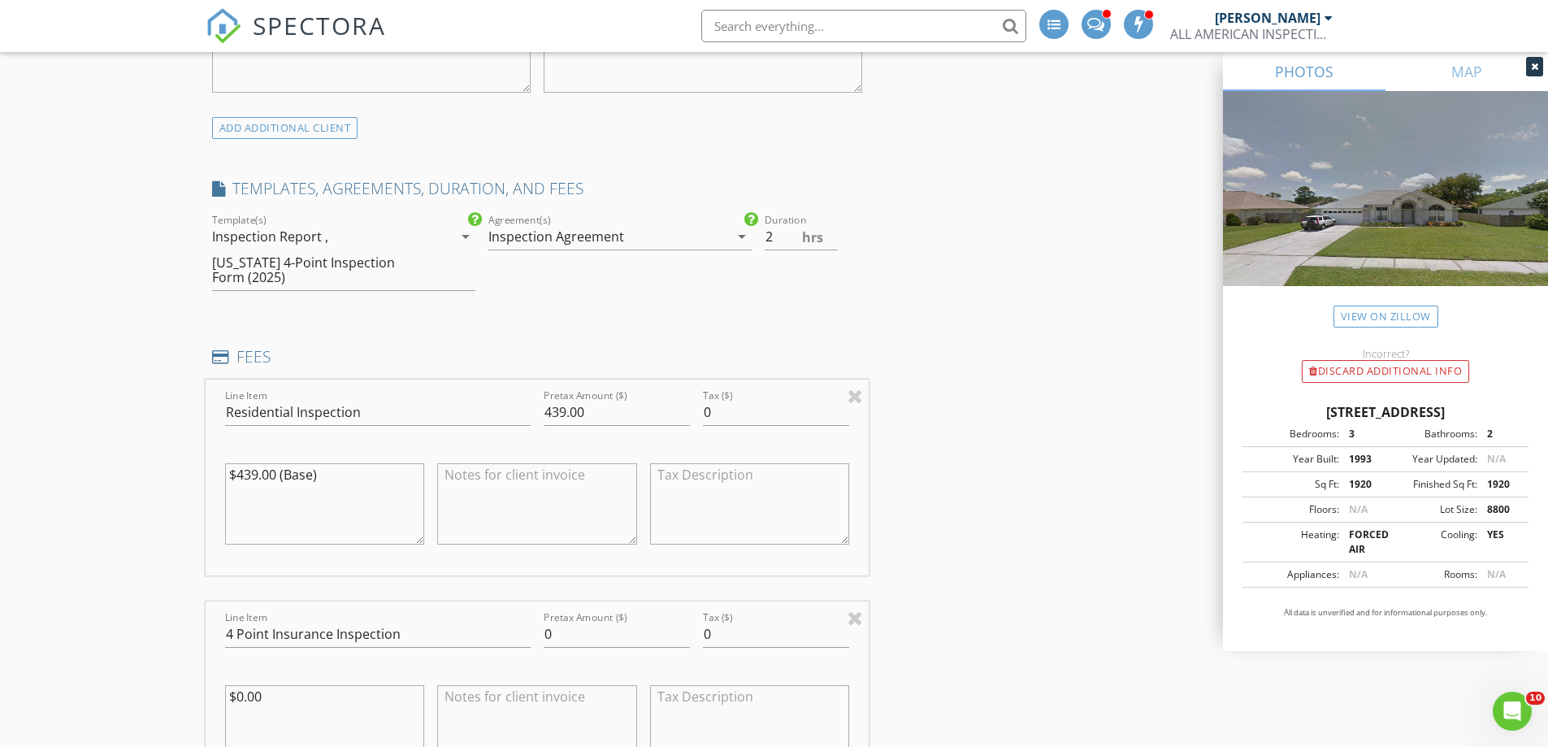
click at [241, 702] on textarea "$0.00" at bounding box center [325, 725] width 200 height 81
click at [310, 685] on textarea "$125.00" at bounding box center [325, 725] width 200 height 81
type textarea "$125.00 (Base)"
type textarea "F"
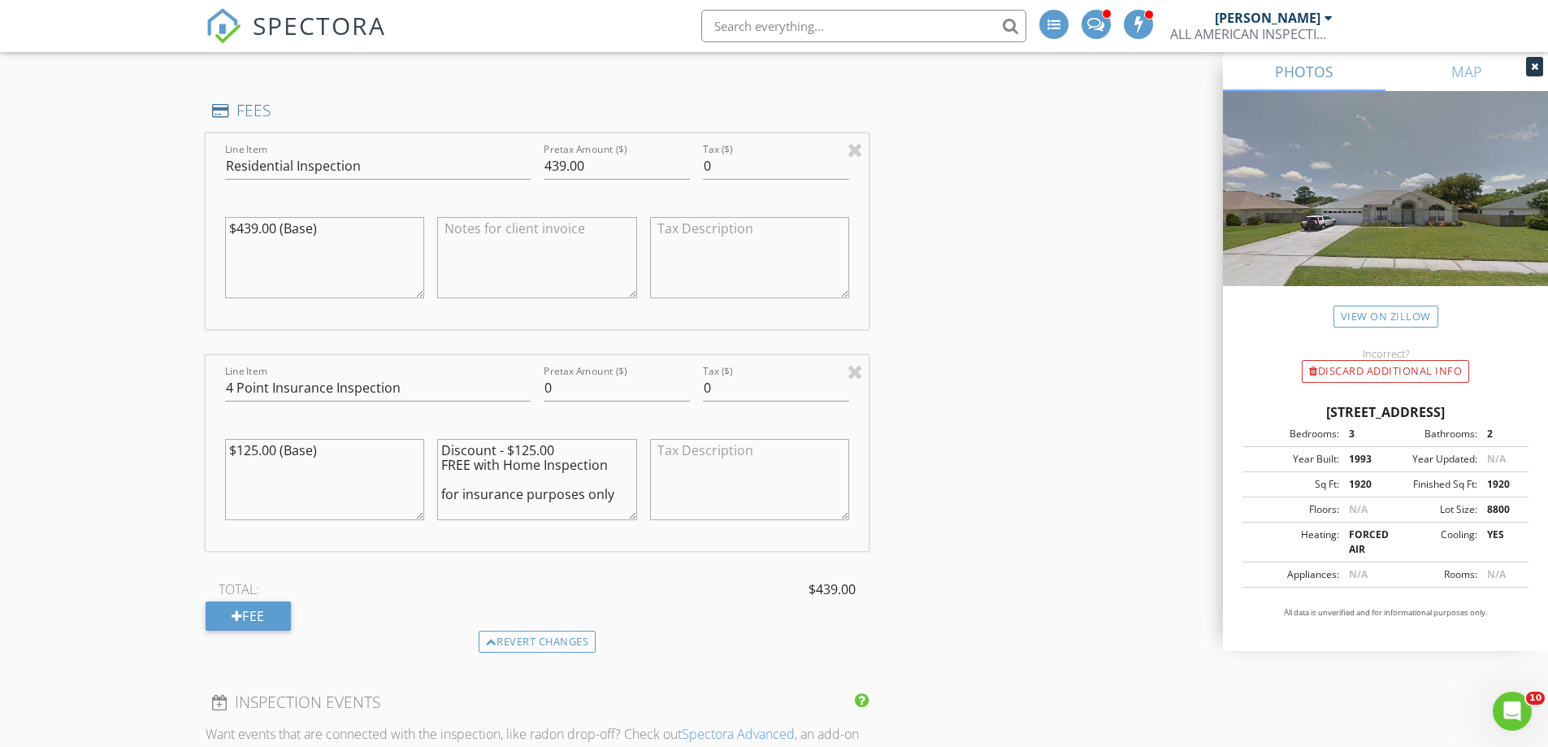
scroll to position [1140, 0]
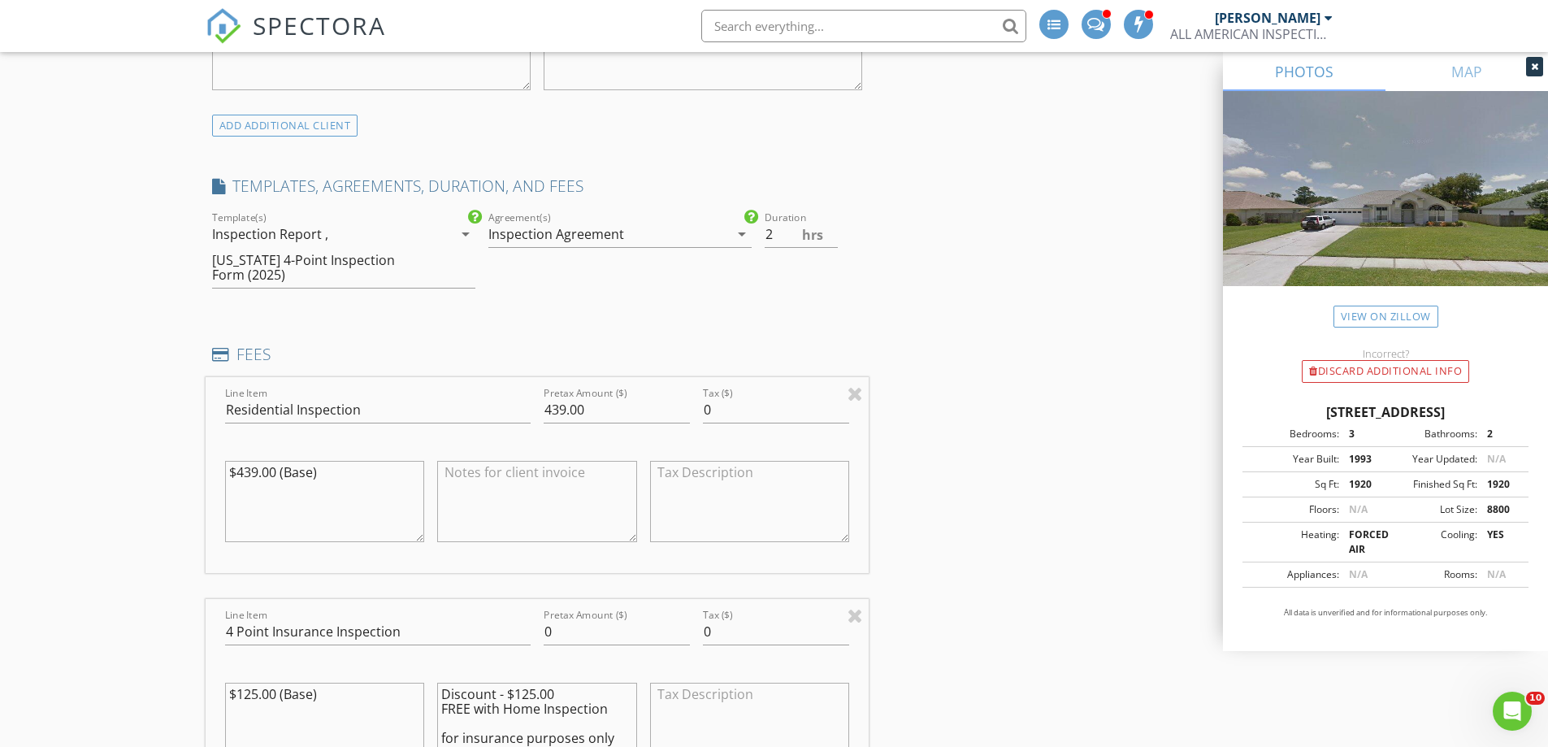
type textarea "Discount - $125.00 FREE with Home Inspection for insurance purposes only"
drag, startPoint x: 788, startPoint y: 237, endPoint x: 723, endPoint y: 232, distance: 65.2
click at [723, 232] on div "check_box Inspection Report check_box_outline_blank InterNACHI Residential chec…" at bounding box center [538, 256] width 664 height 97
type input "3"
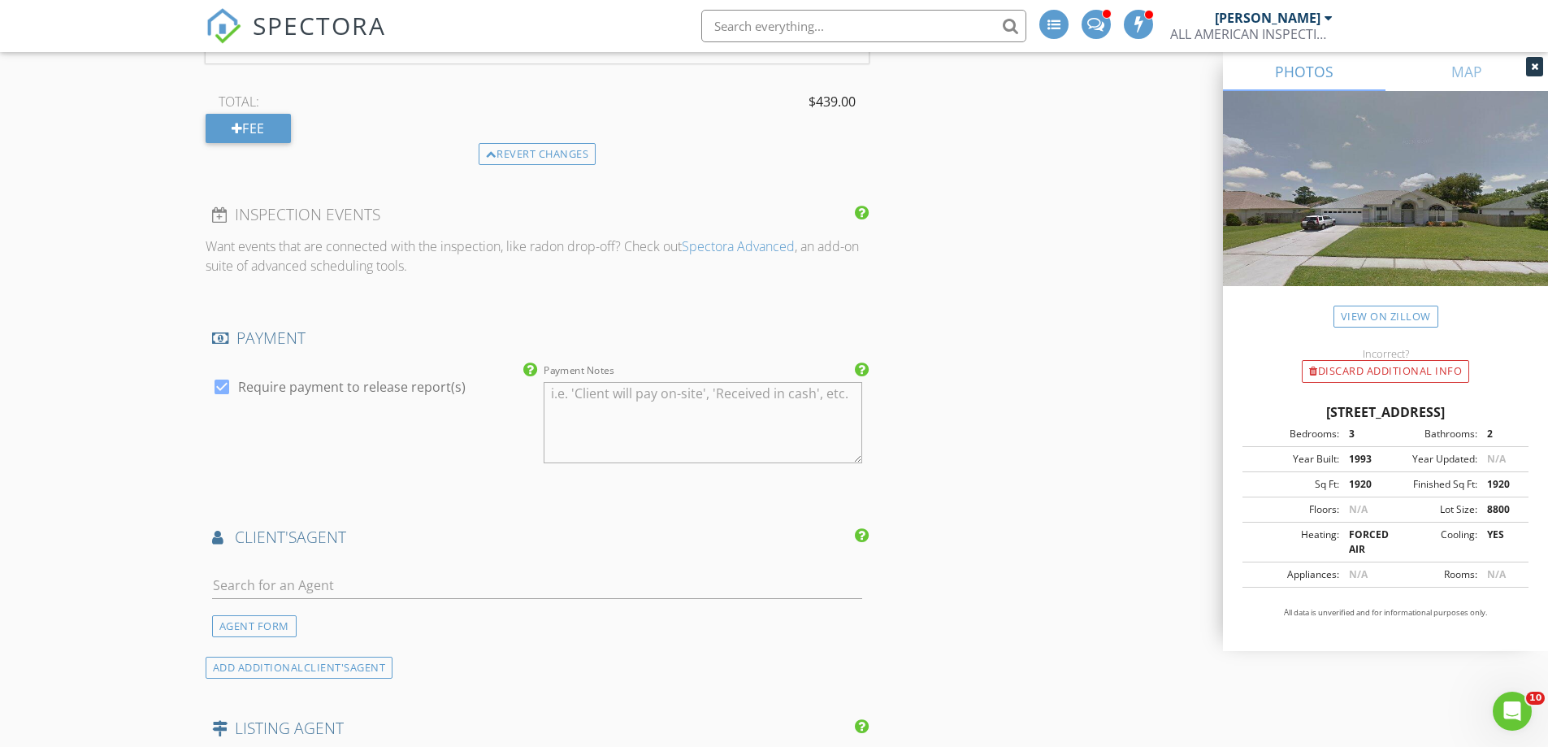
scroll to position [2278, 0]
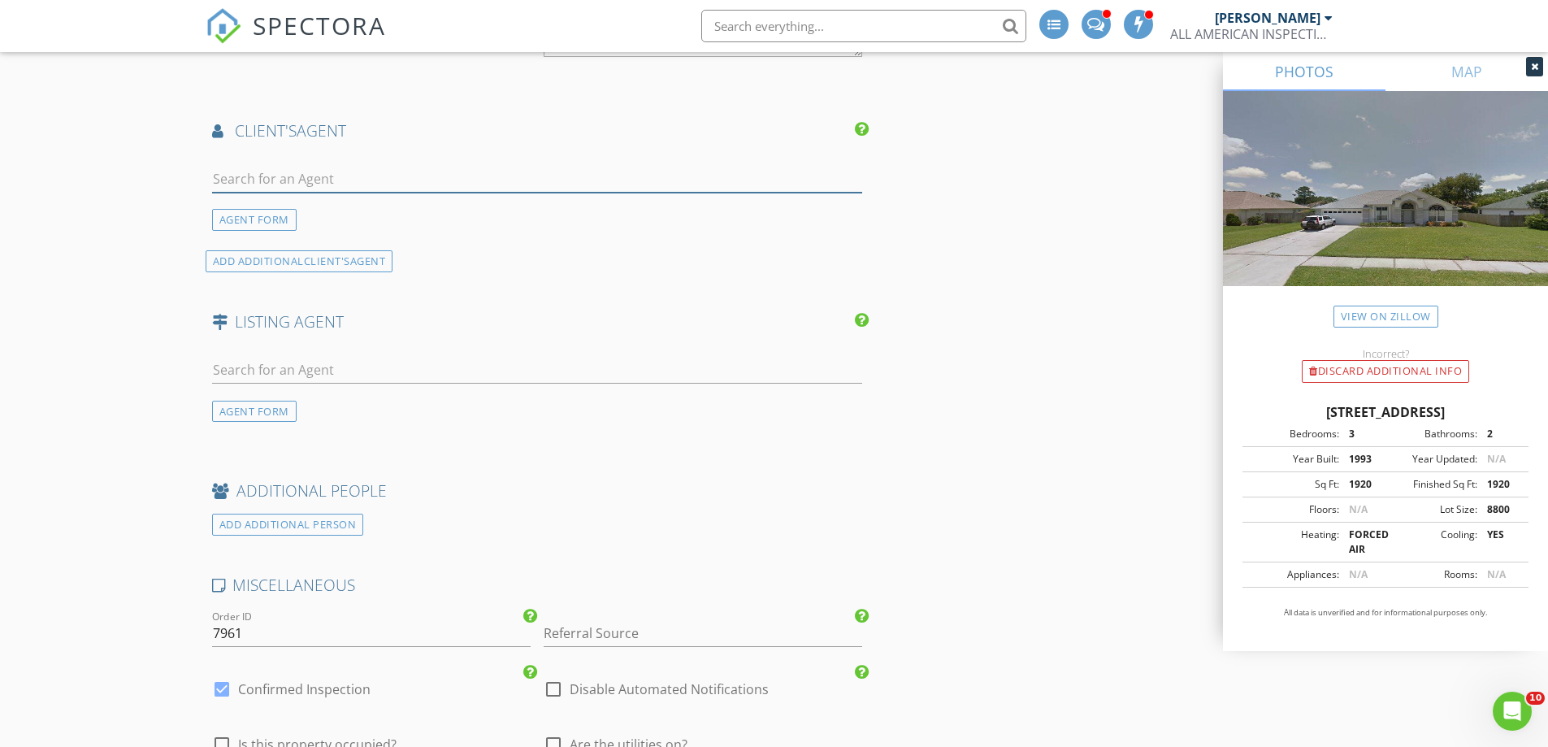
click at [251, 181] on input "text" at bounding box center [537, 179] width 651 height 27
type input "A"
click at [230, 217] on div "AGENT FORM" at bounding box center [254, 220] width 85 height 22
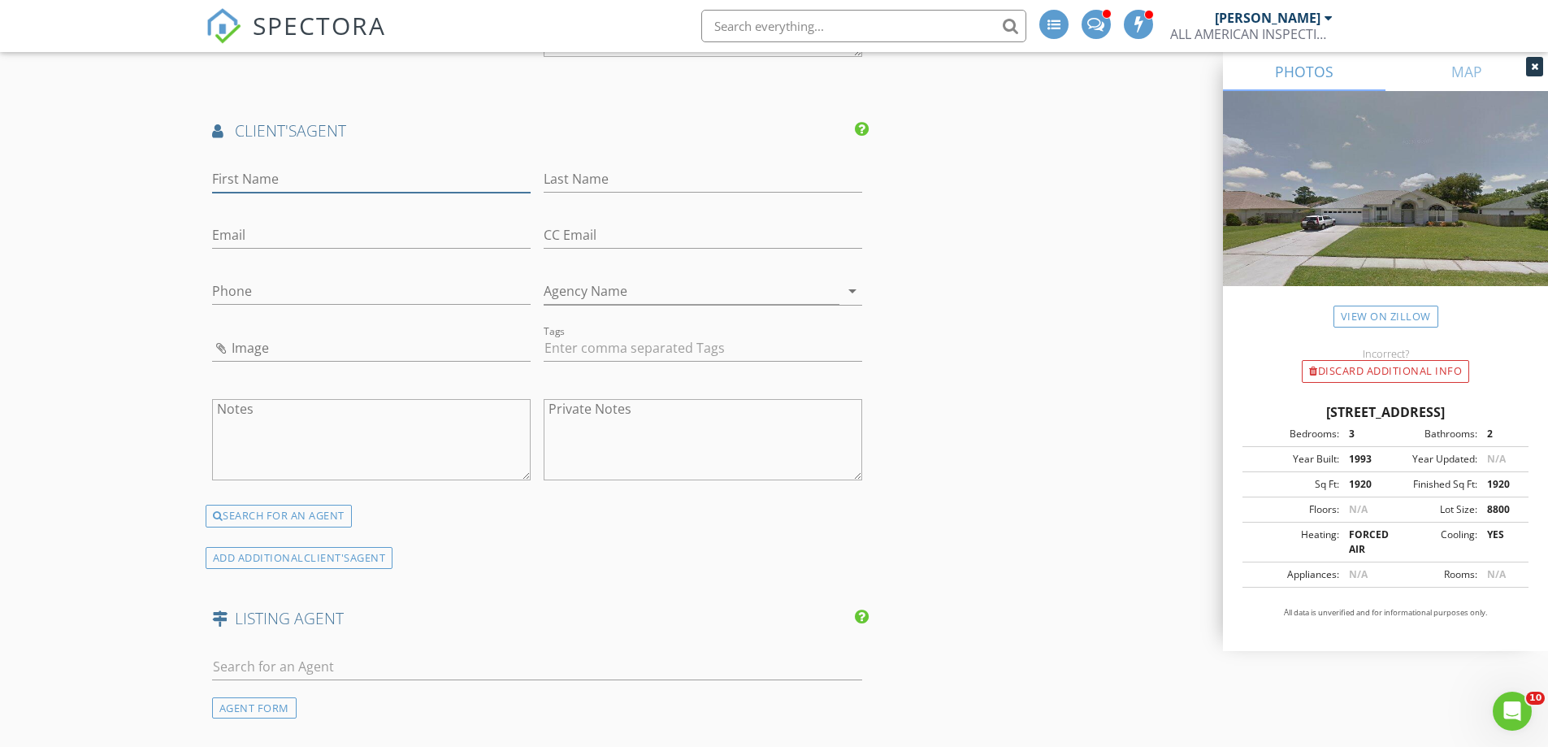
click at [245, 178] on input "First Name" at bounding box center [371, 179] width 319 height 27
type input "Andrea"
type input "Davis"
type input "f"
type input "gaffsrealtyco@cs.com"
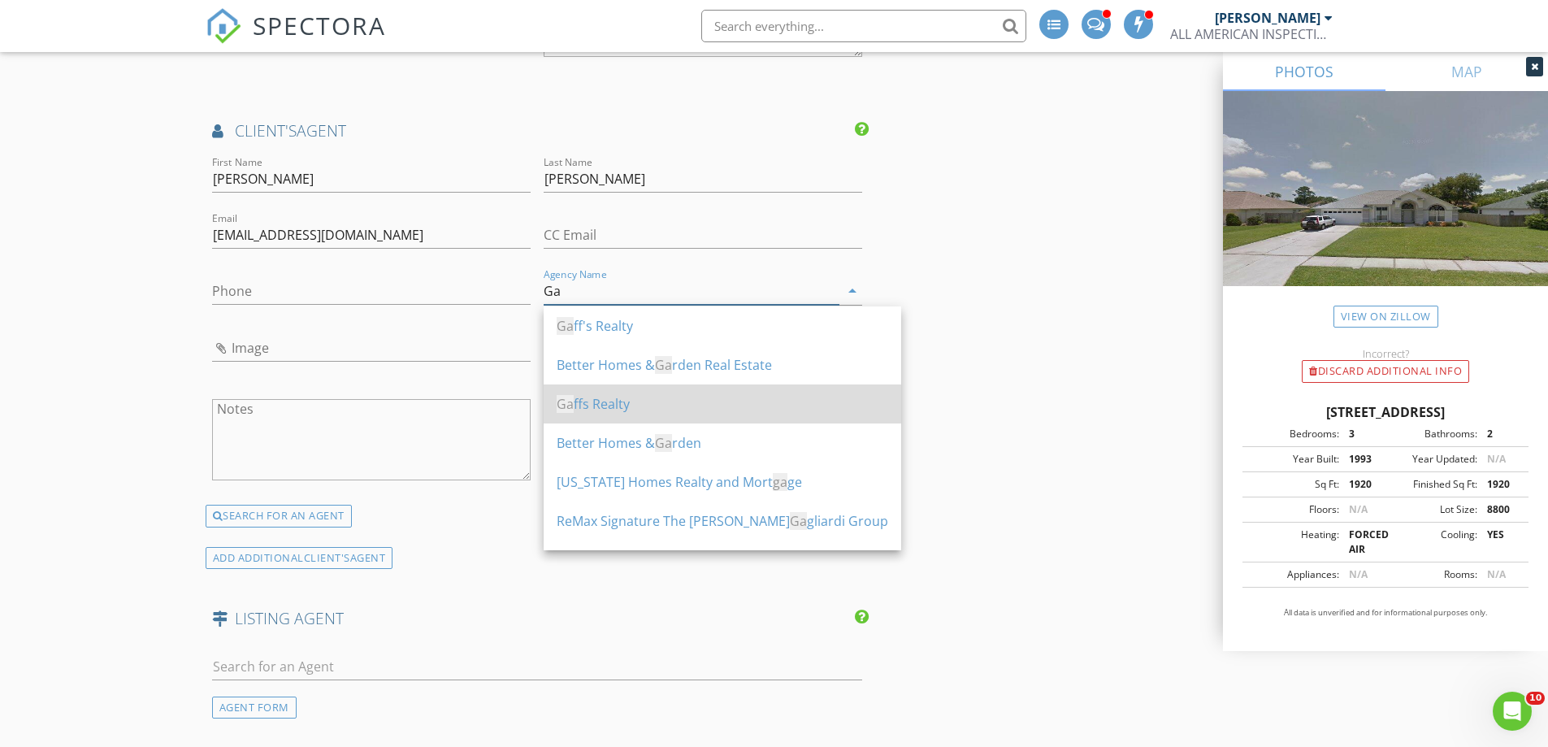
click at [602, 403] on div "Ga ffs Realty" at bounding box center [723, 404] width 332 height 20
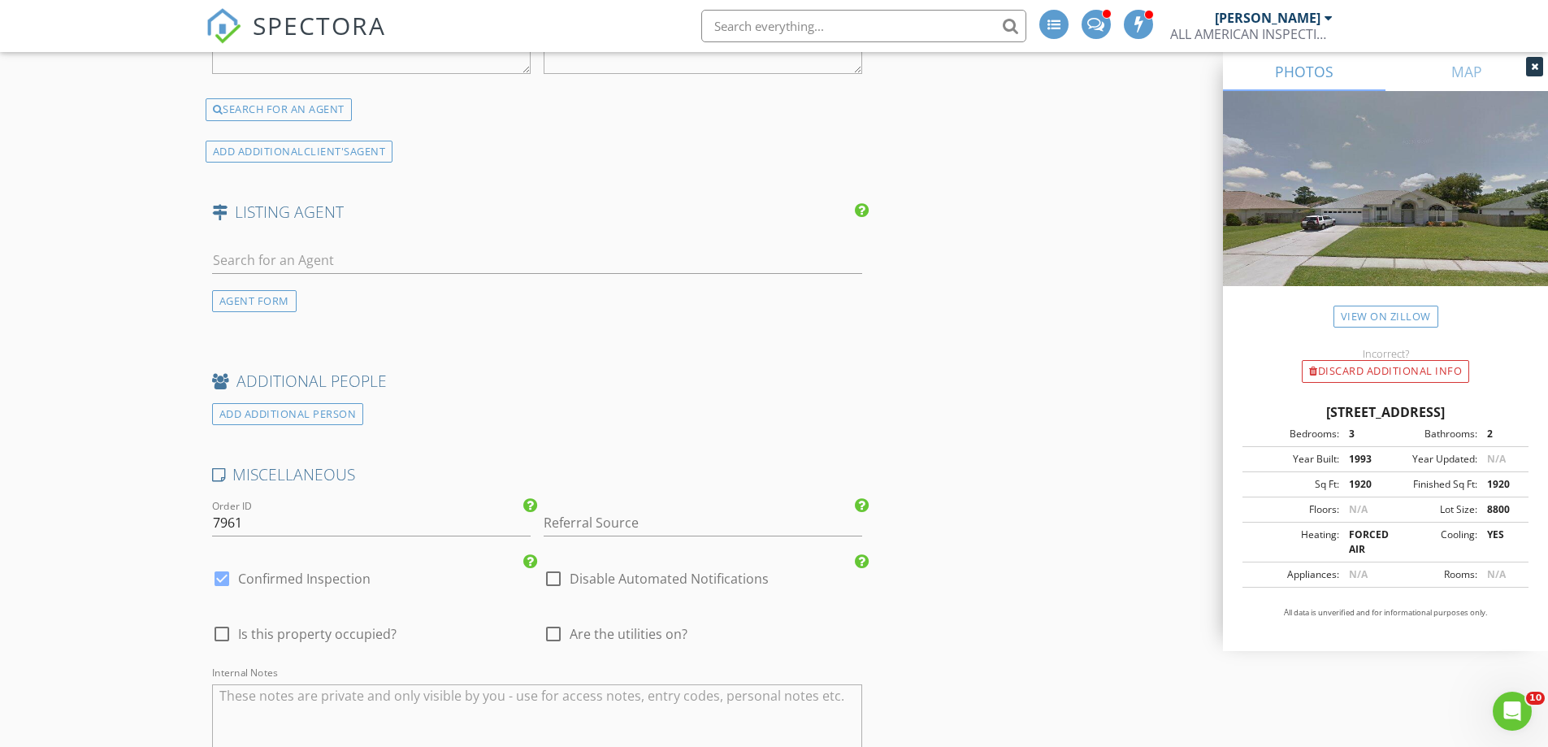
scroll to position [2847, 0]
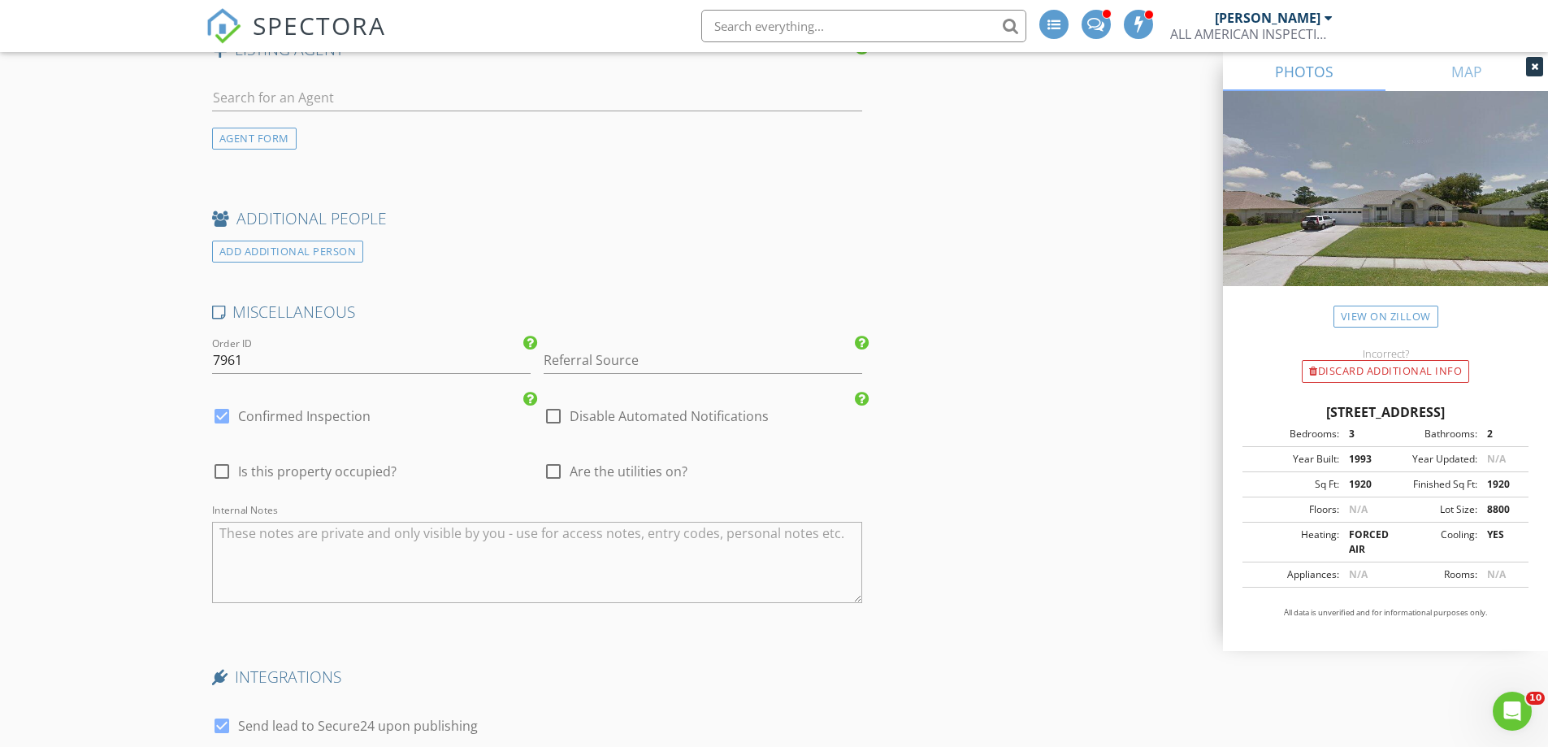
type input "Gaffs Realty"
click at [227, 471] on div at bounding box center [222, 472] width 28 height 28
checkbox input "true"
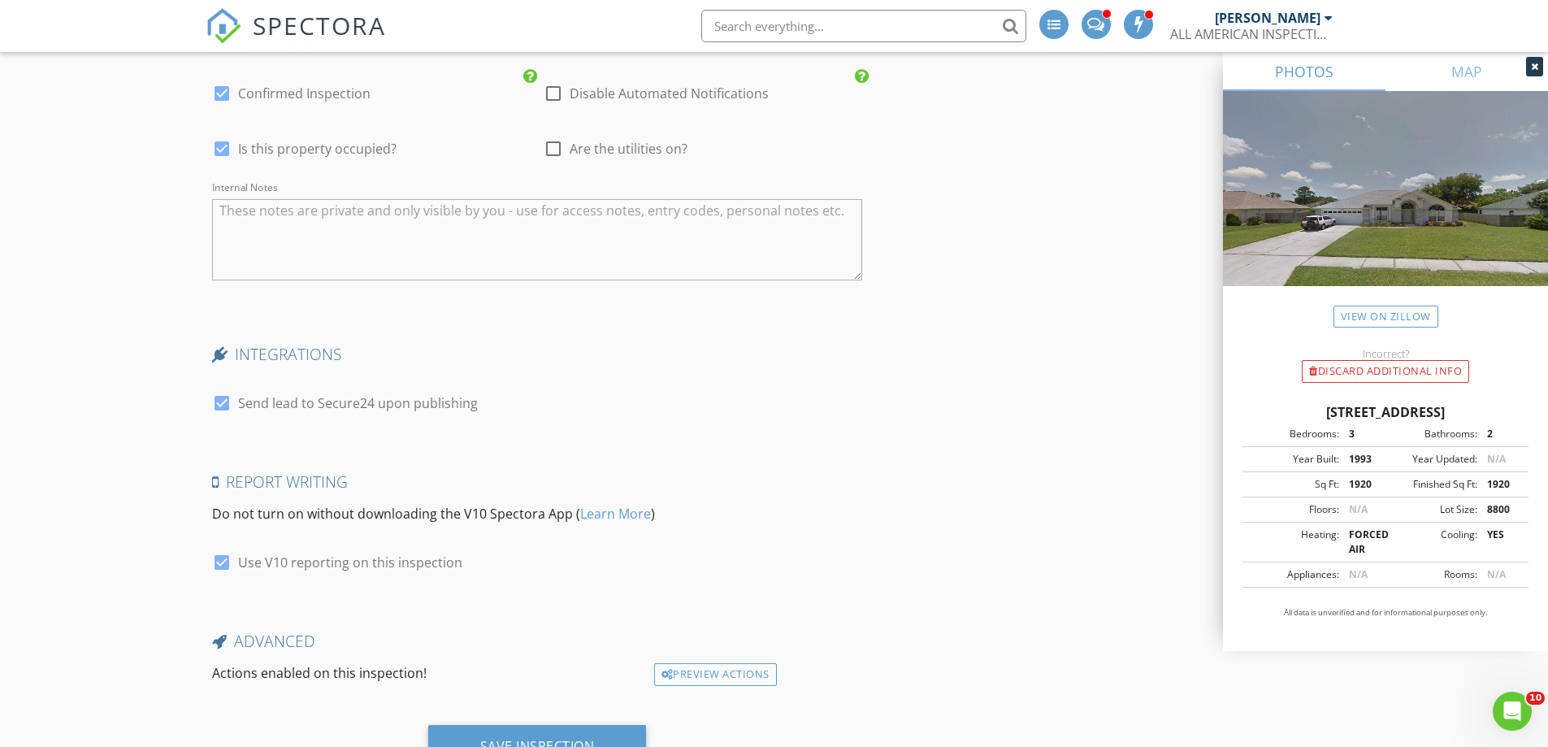
scroll to position [3243, 0]
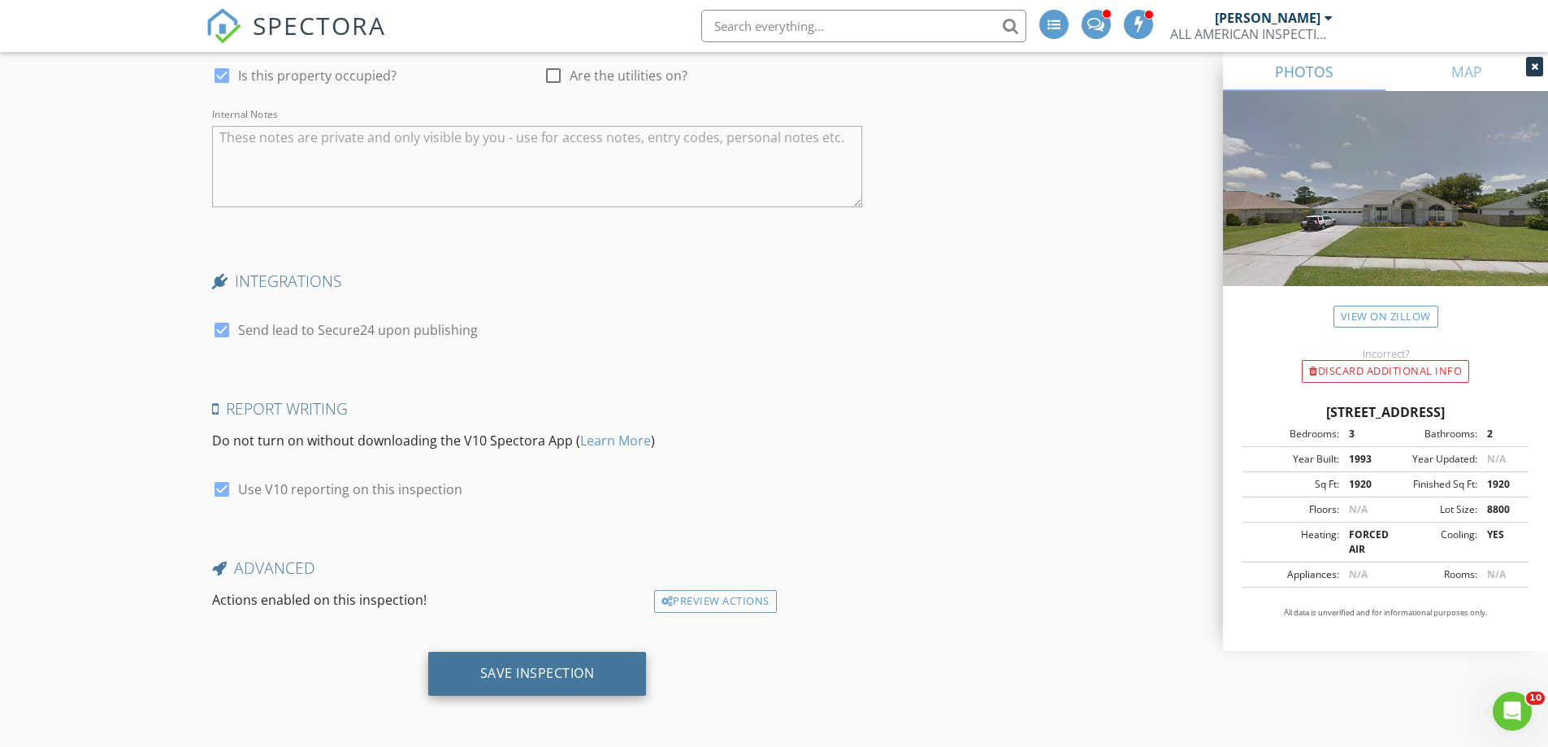
click at [532, 663] on div "Save Inspection" at bounding box center [537, 674] width 219 height 44
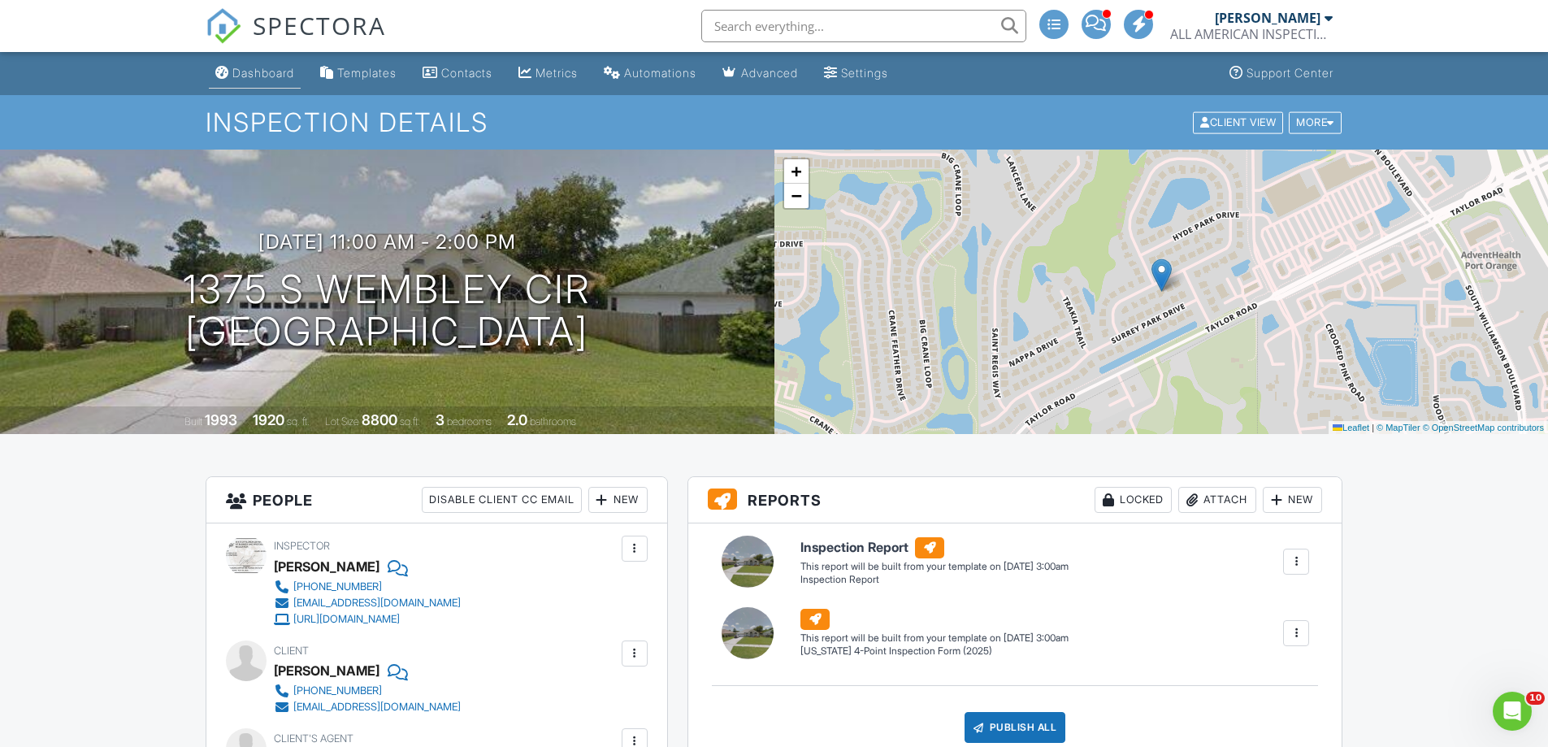
click at [259, 72] on div "Dashboard" at bounding box center [263, 73] width 62 height 14
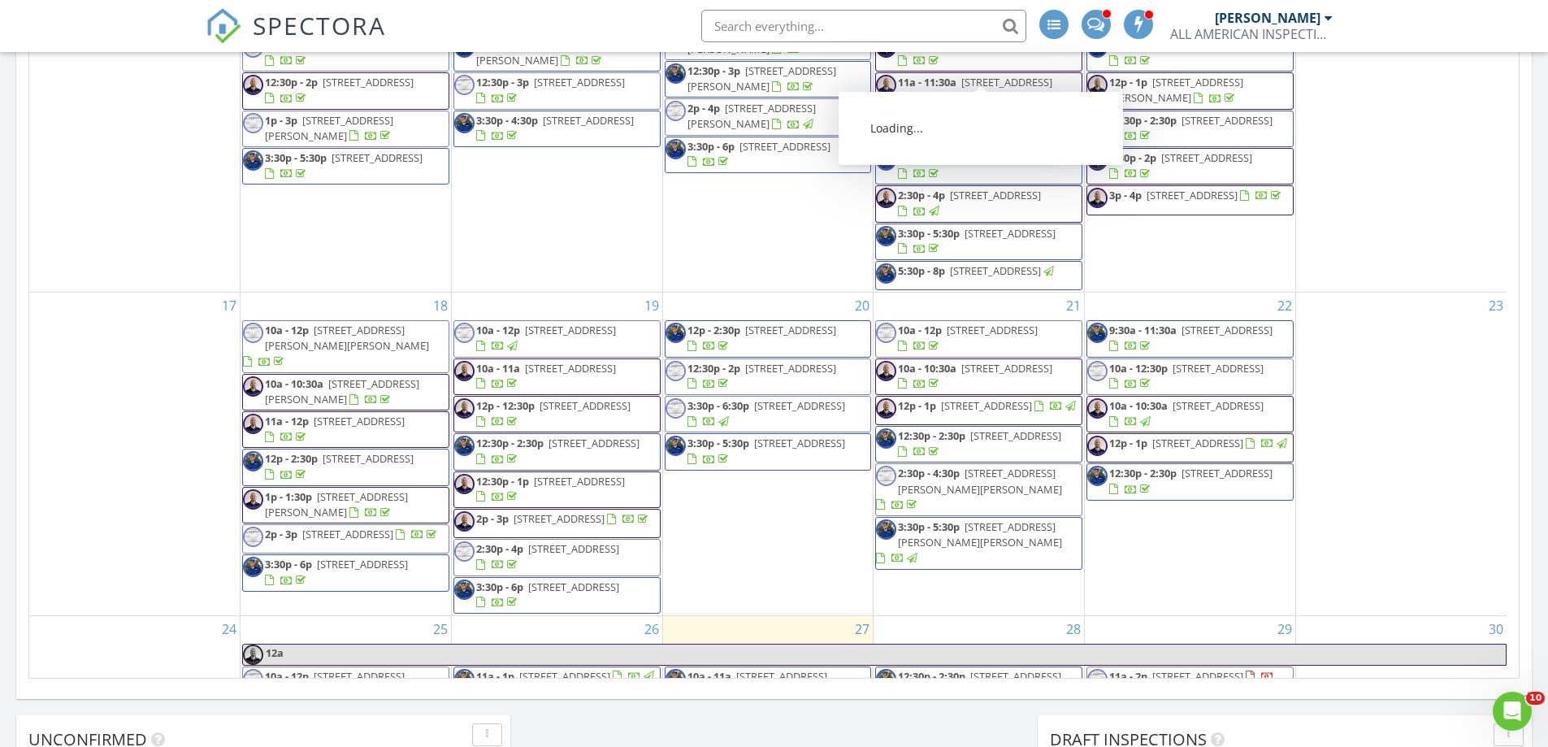
scroll to position [975, 0]
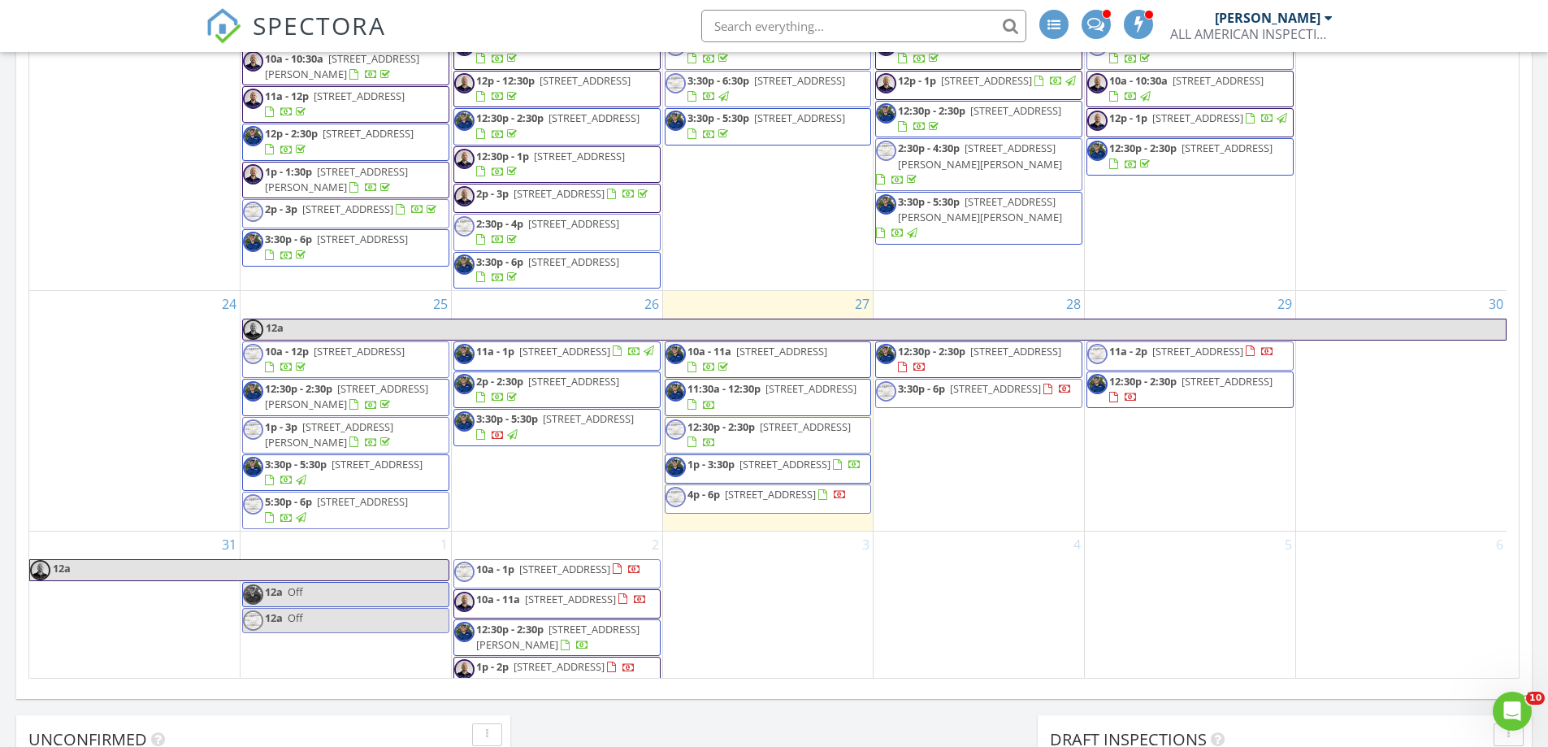
click at [982, 396] on span "33 Raleigh Dr, Palm Coast 32164" at bounding box center [995, 388] width 91 height 15
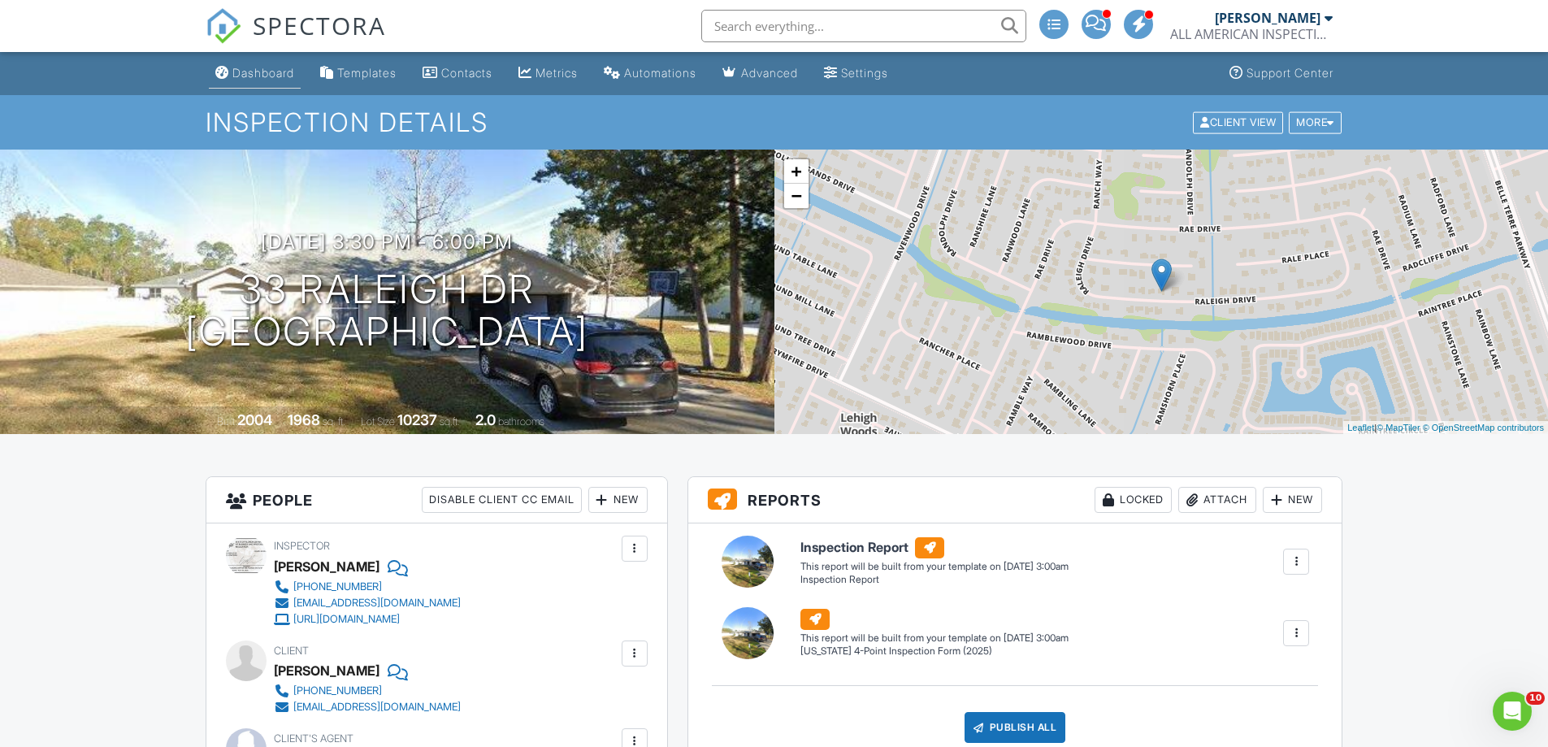
click at [273, 70] on div "Dashboard" at bounding box center [263, 73] width 62 height 14
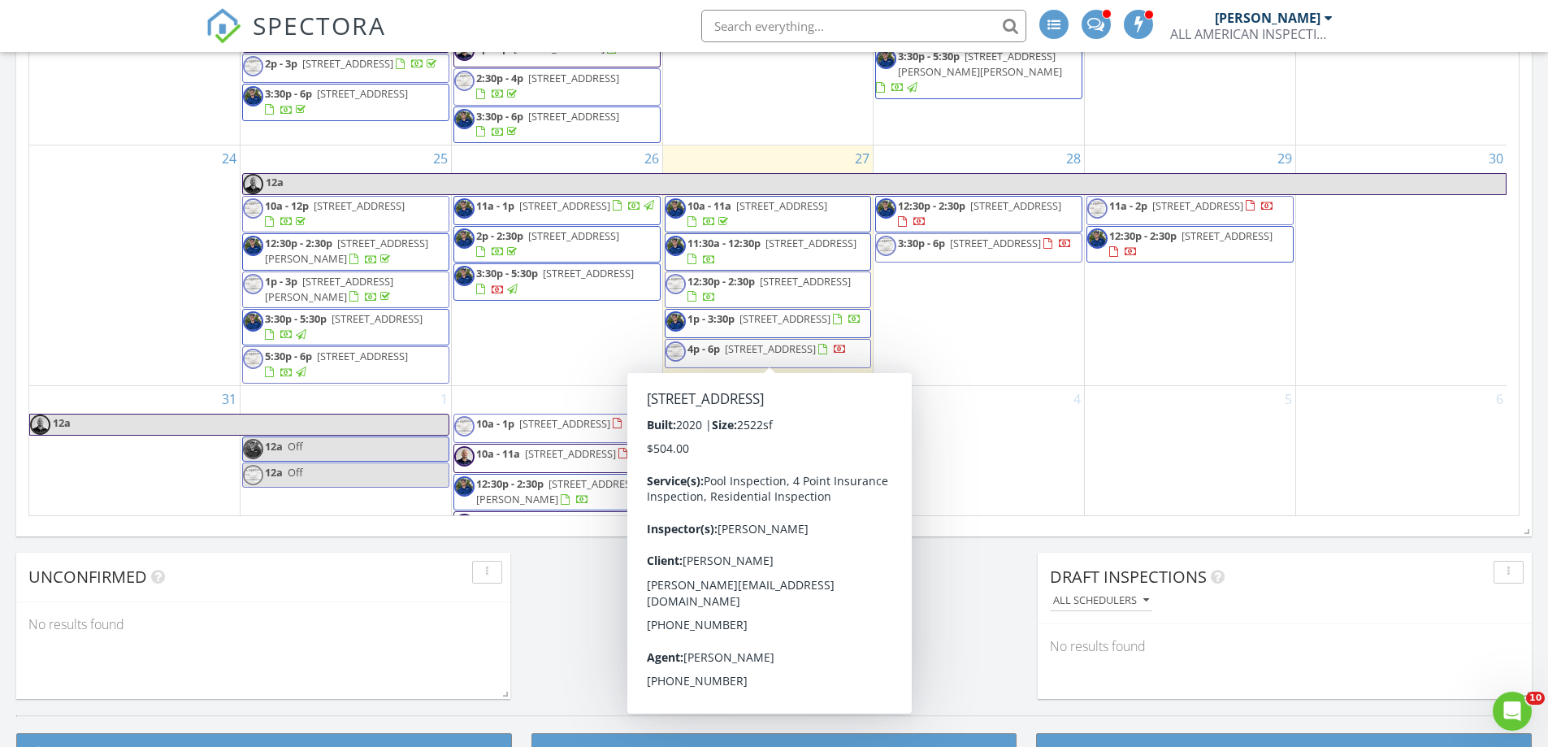
scroll to position [1040, 0]
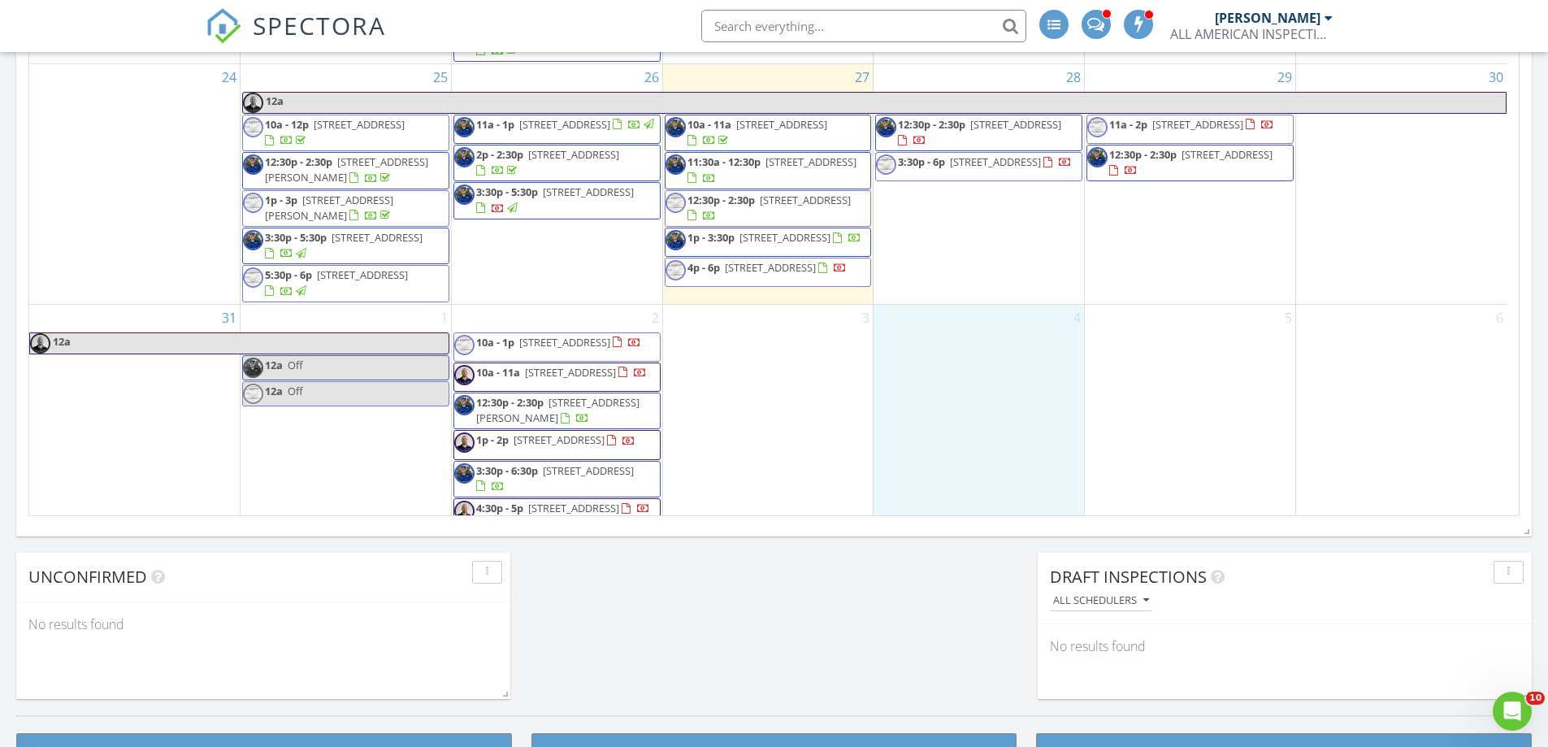
click at [1011, 416] on div "4" at bounding box center [979, 417] width 211 height 224
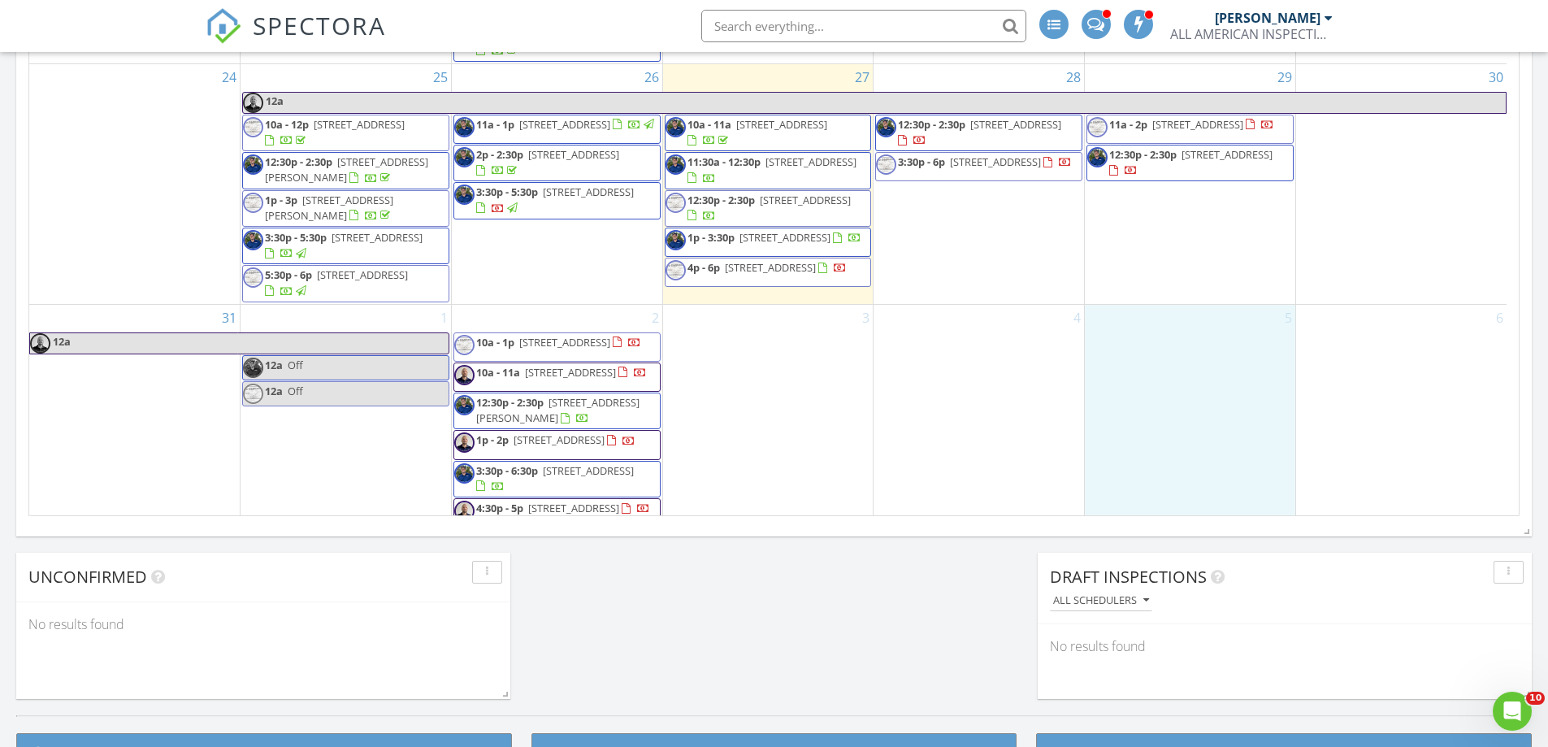
click at [1183, 367] on div "5" at bounding box center [1190, 417] width 211 height 224
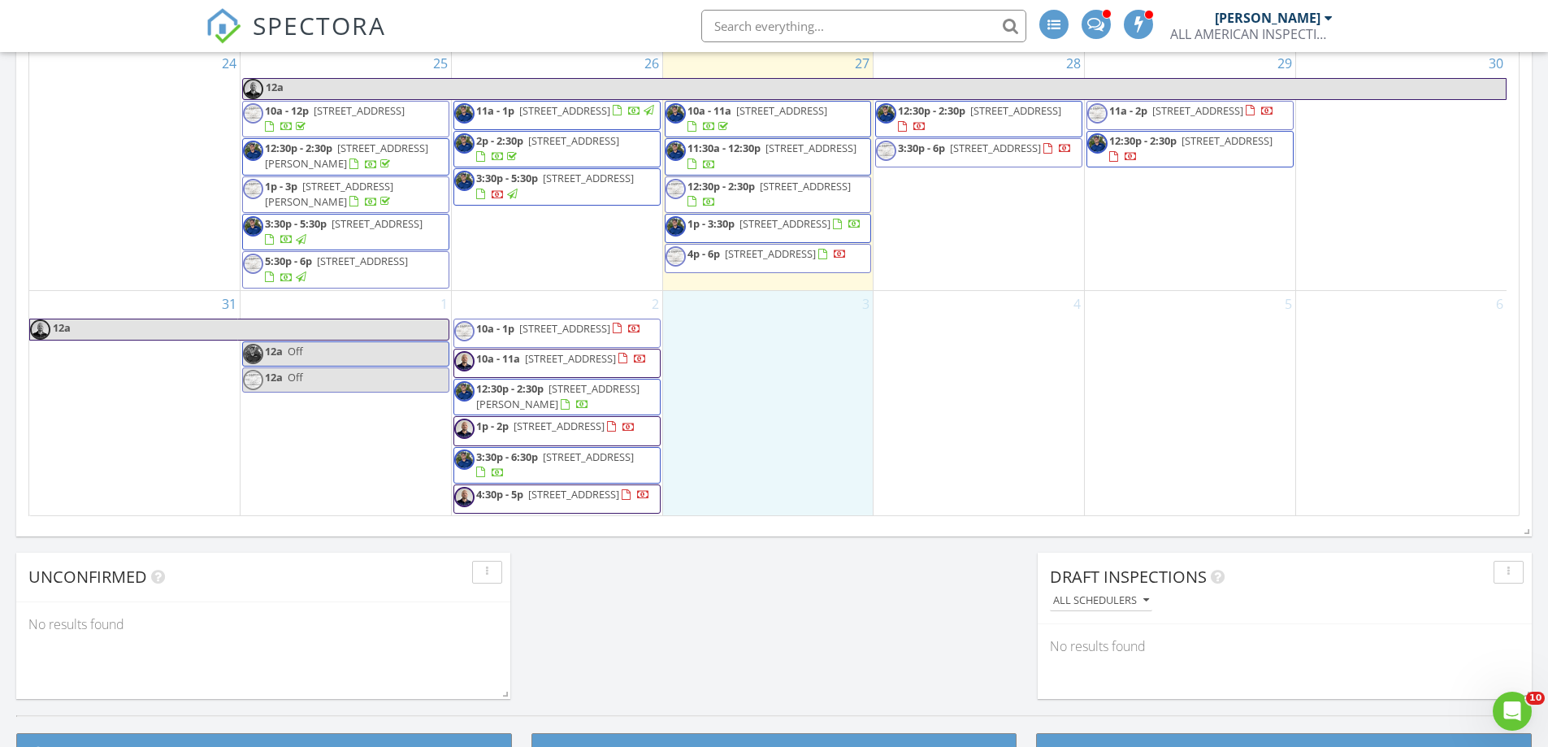
click at [812, 415] on div "3" at bounding box center [768, 403] width 211 height 224
click at [549, 291] on div "2 10a - 1p 30 Westlee Ln, Palm Coast 32164 10a - 11a 9 Llowick Ct, Palm Coast 3…" at bounding box center [557, 403] width 211 height 224
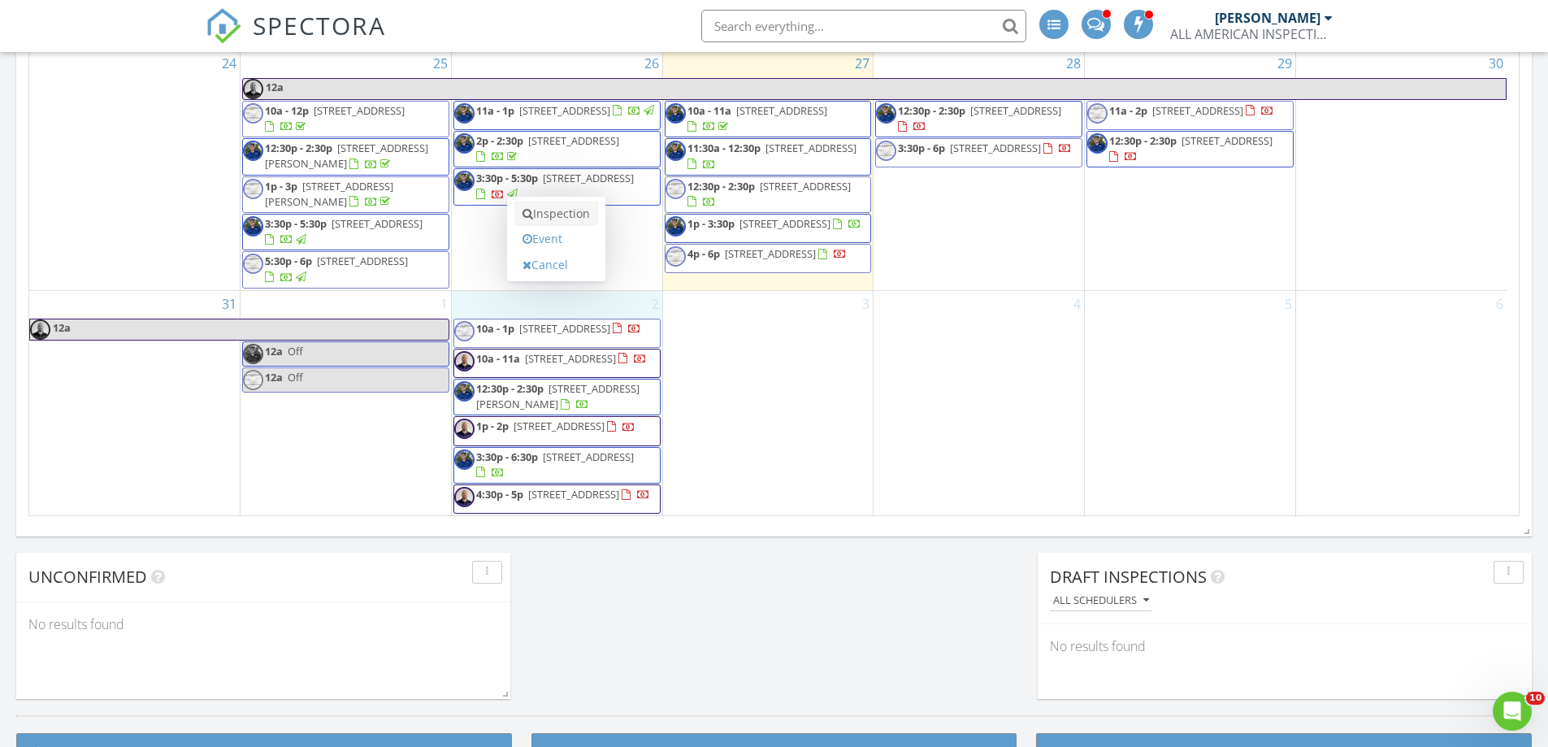
click at [563, 212] on link "Inspection" at bounding box center [556, 214] width 84 height 26
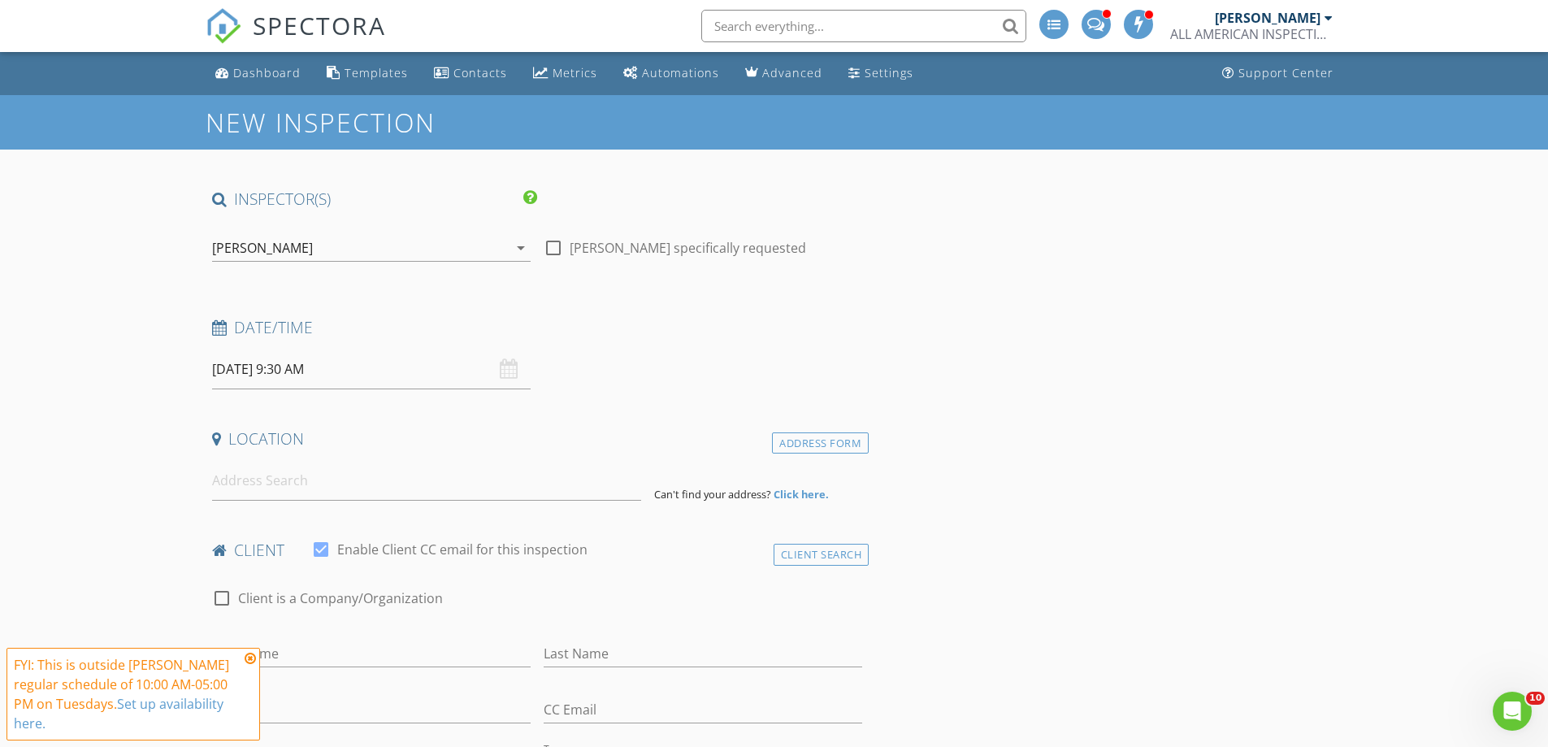
click at [283, 251] on div "[PERSON_NAME]" at bounding box center [360, 248] width 296 height 26
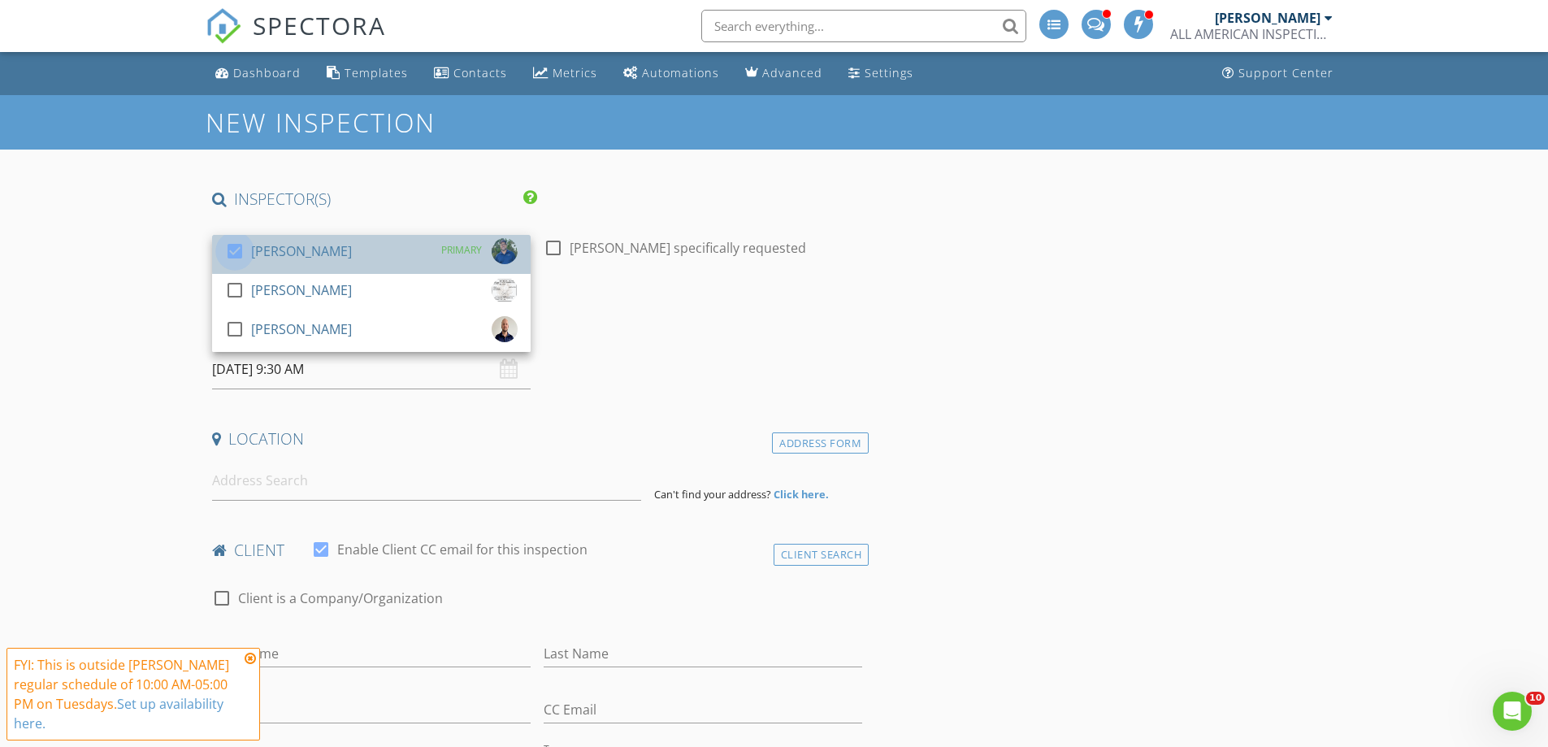
click at [236, 251] on div at bounding box center [235, 251] width 28 height 28
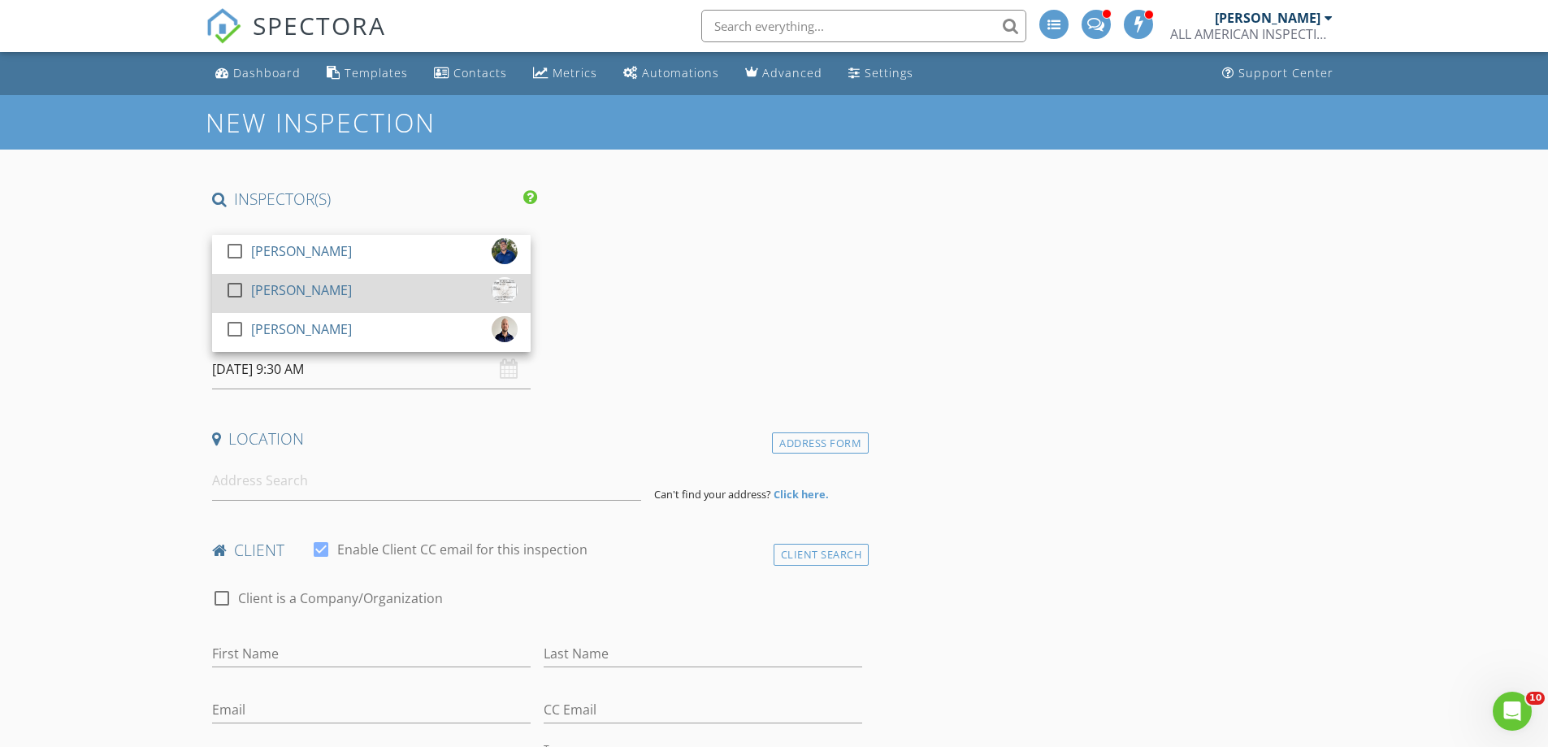
click at [230, 295] on div at bounding box center [235, 290] width 28 height 28
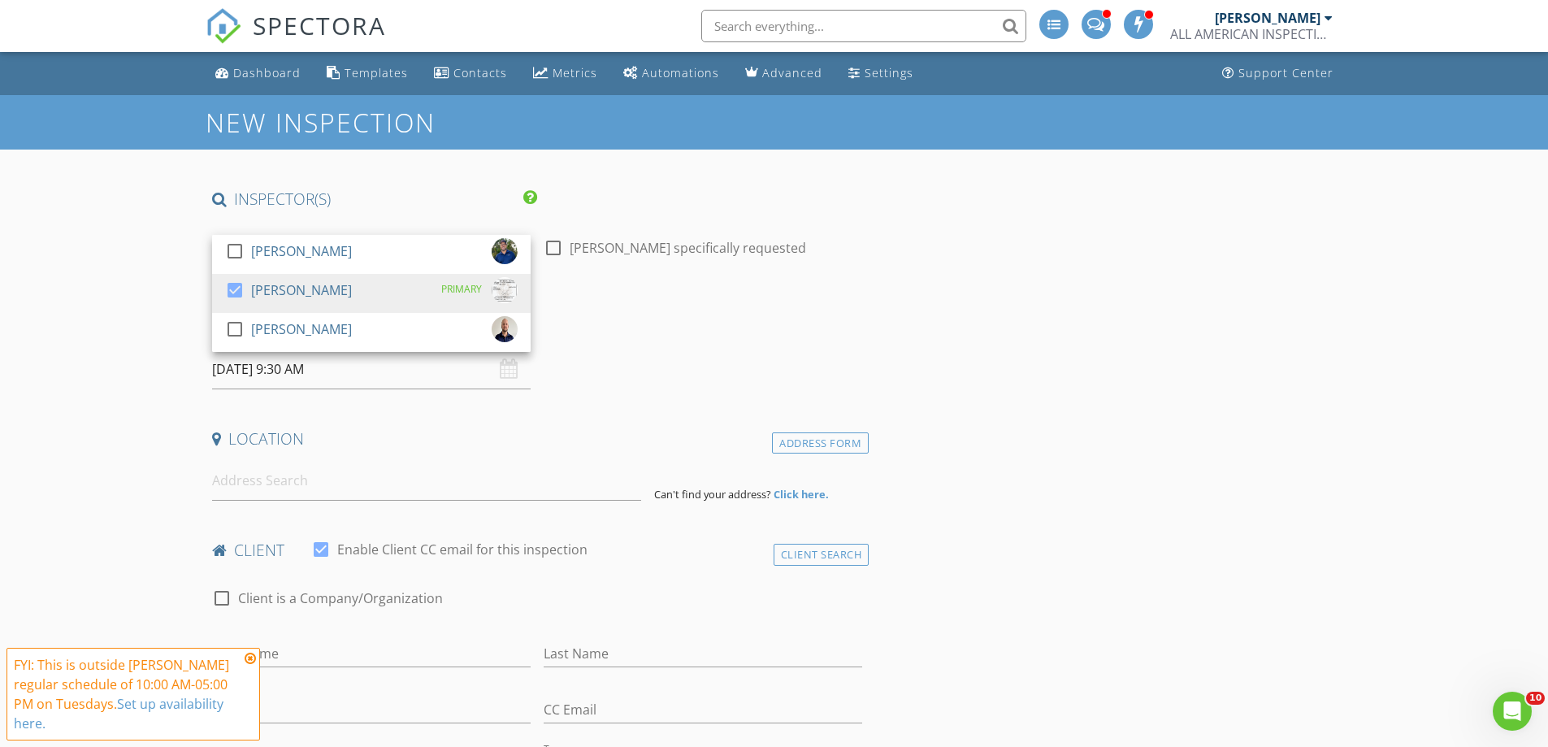
click at [259, 363] on input "[DATE] 9:30 AM" at bounding box center [371, 369] width 319 height 40
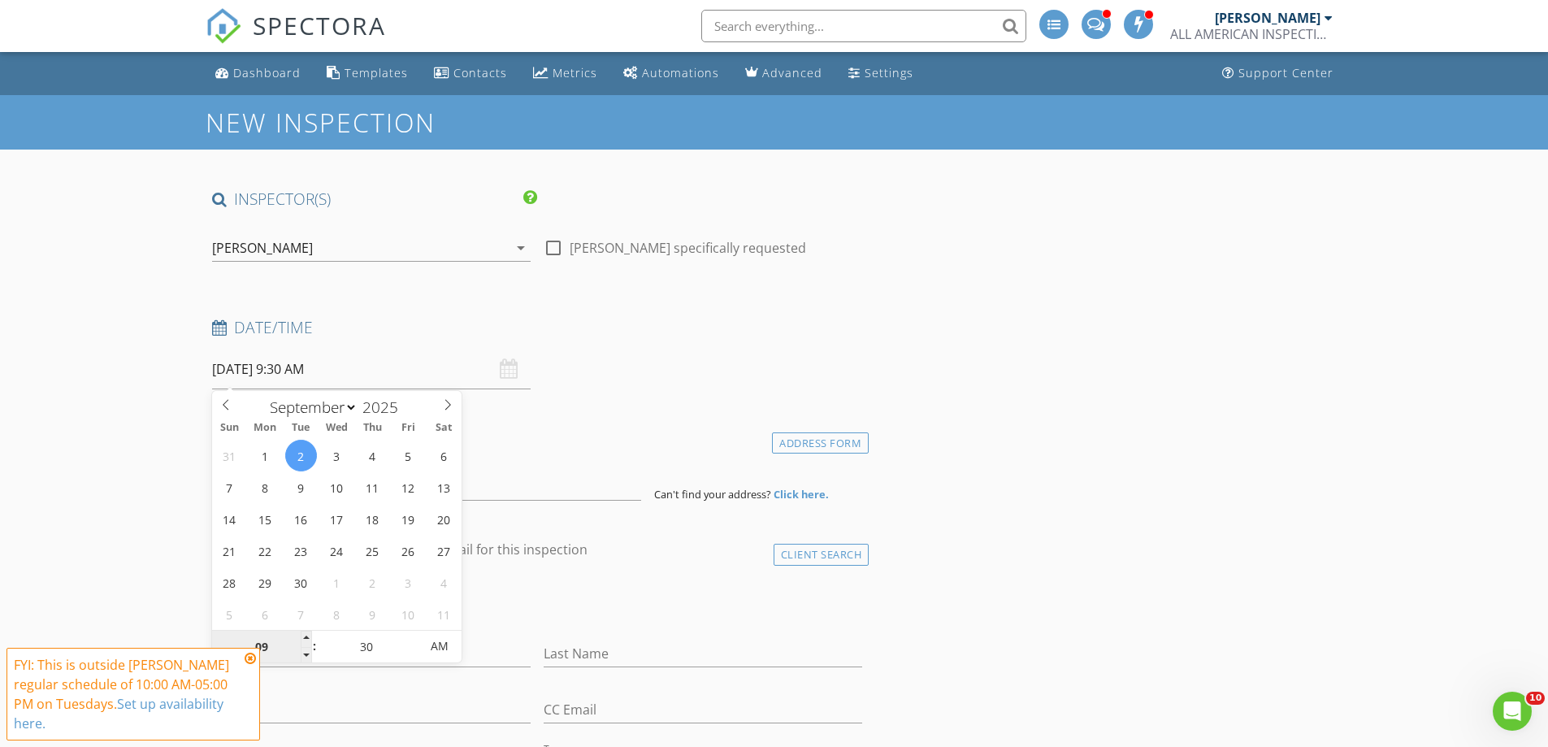
click at [267, 649] on input "09" at bounding box center [262, 647] width 100 height 33
type input "02"
type input "[DATE] 2:30 PM"
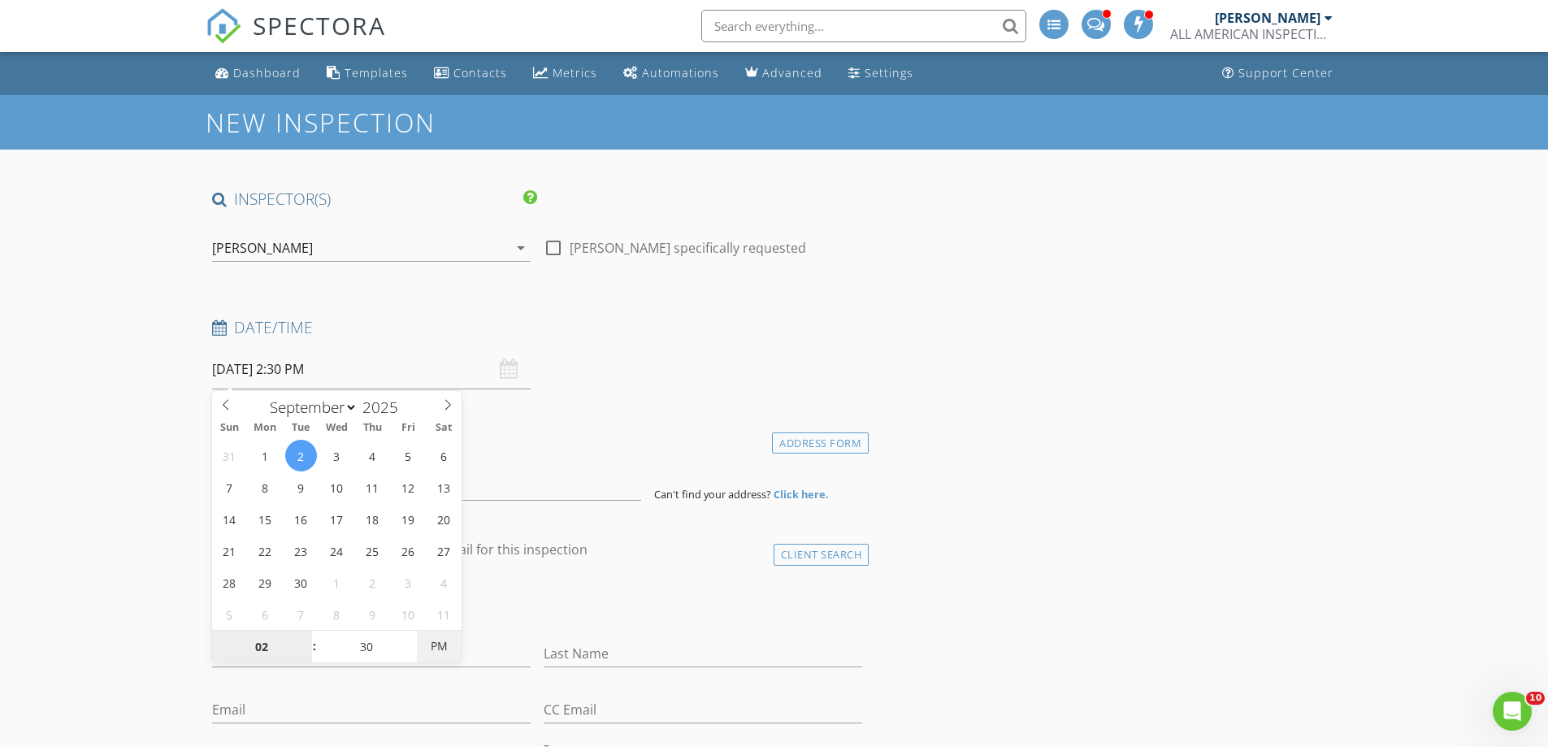
drag, startPoint x: 432, startPoint y: 644, endPoint x: 458, endPoint y: 637, distance: 26.8
click at [434, 644] on span "PM" at bounding box center [439, 646] width 45 height 33
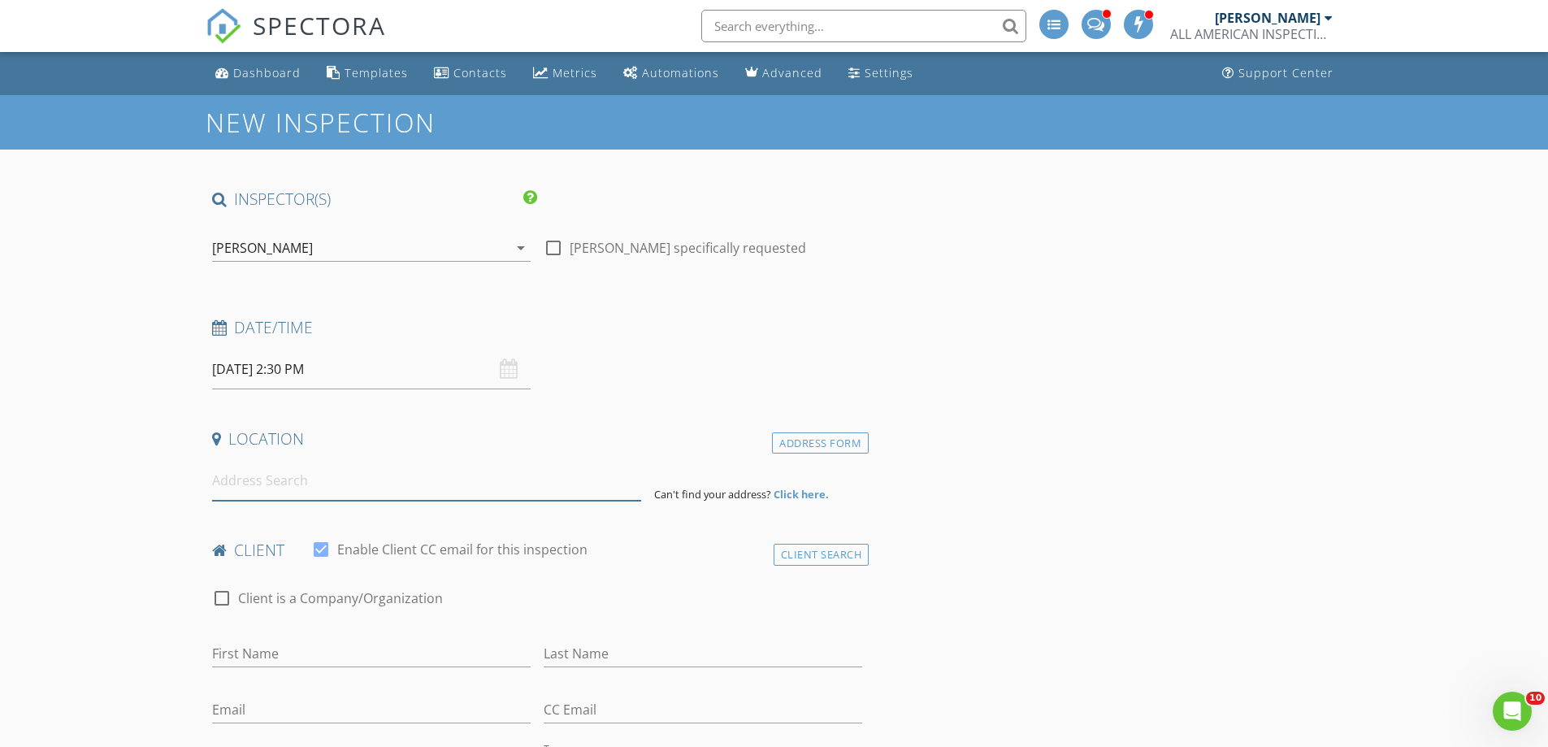
click at [509, 490] on input at bounding box center [426, 481] width 429 height 40
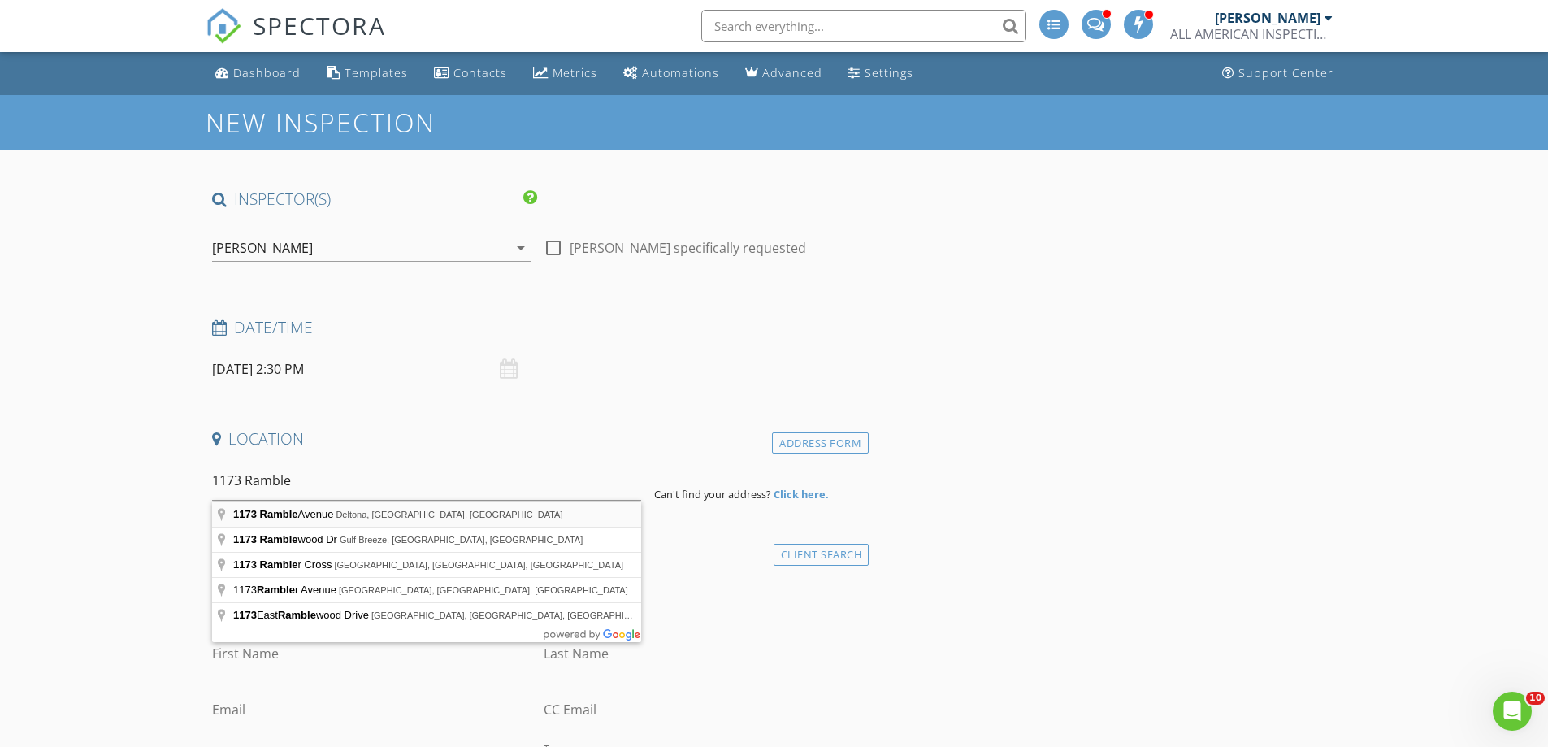
type input "1173 Ramble Avenue, Deltona, FL, USA"
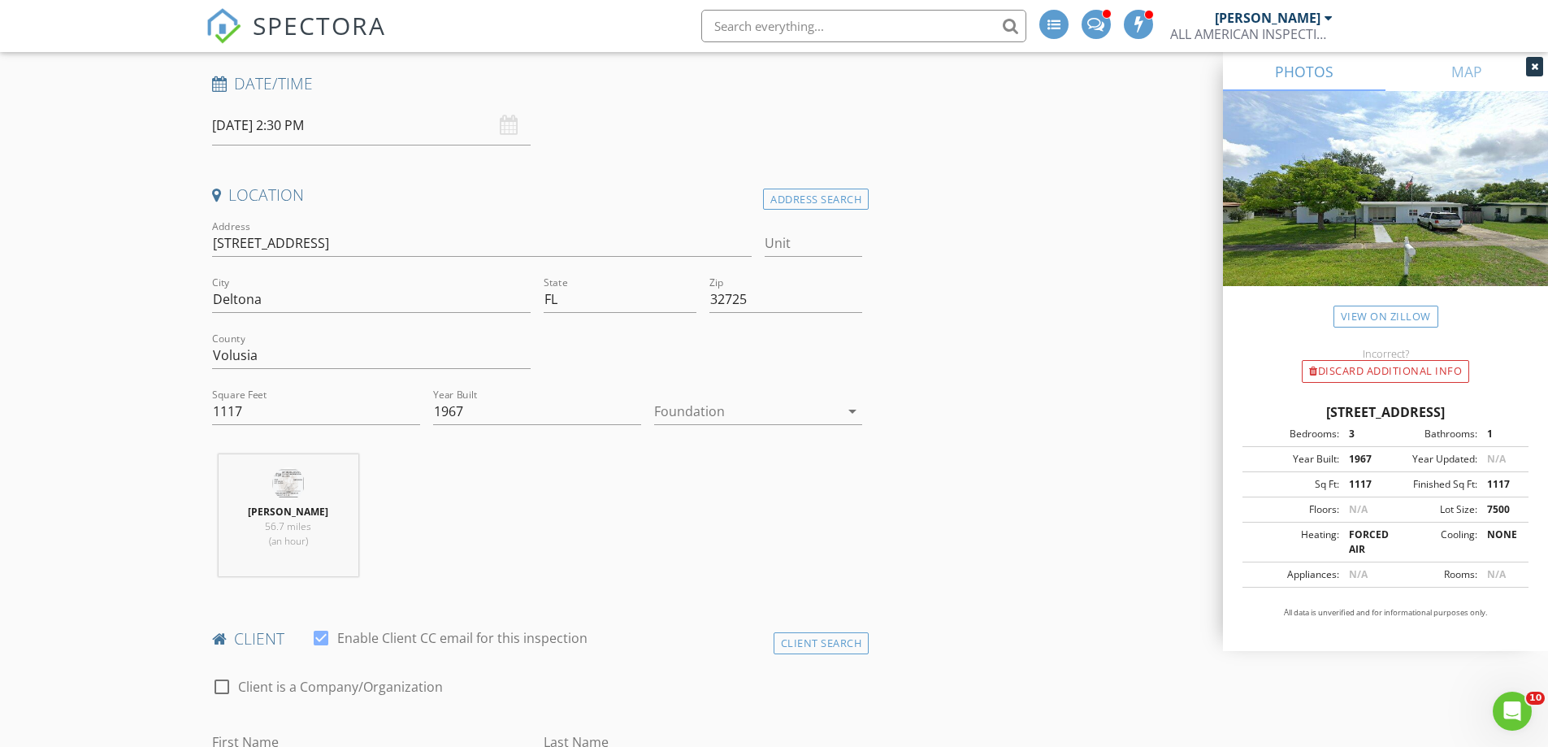
scroll to position [488, 0]
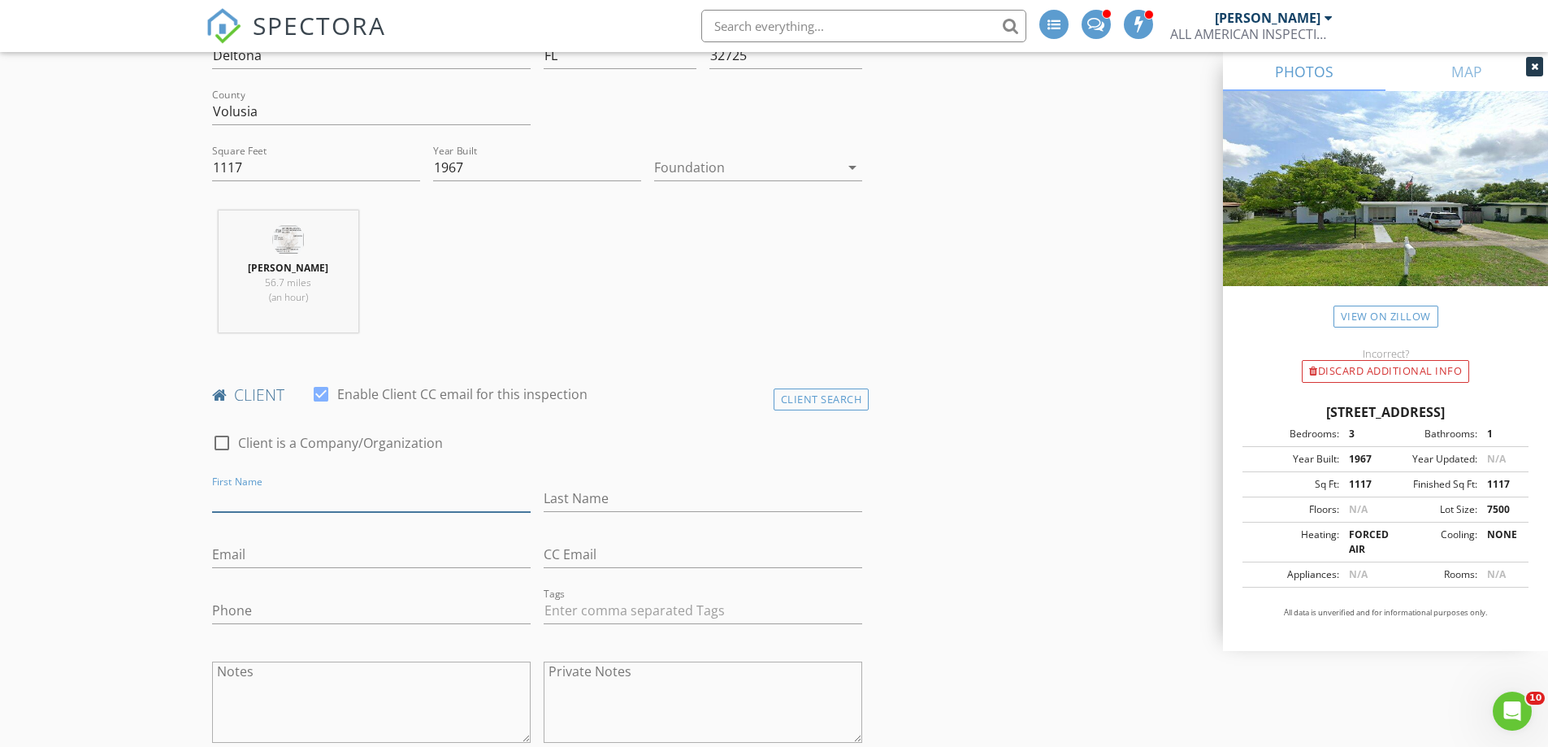
click at [276, 487] on input "First Name" at bounding box center [371, 498] width 319 height 27
type input "[PERSON_NAME]"
type input "[EMAIL_ADDRESS][DOMAIN_NAME]"
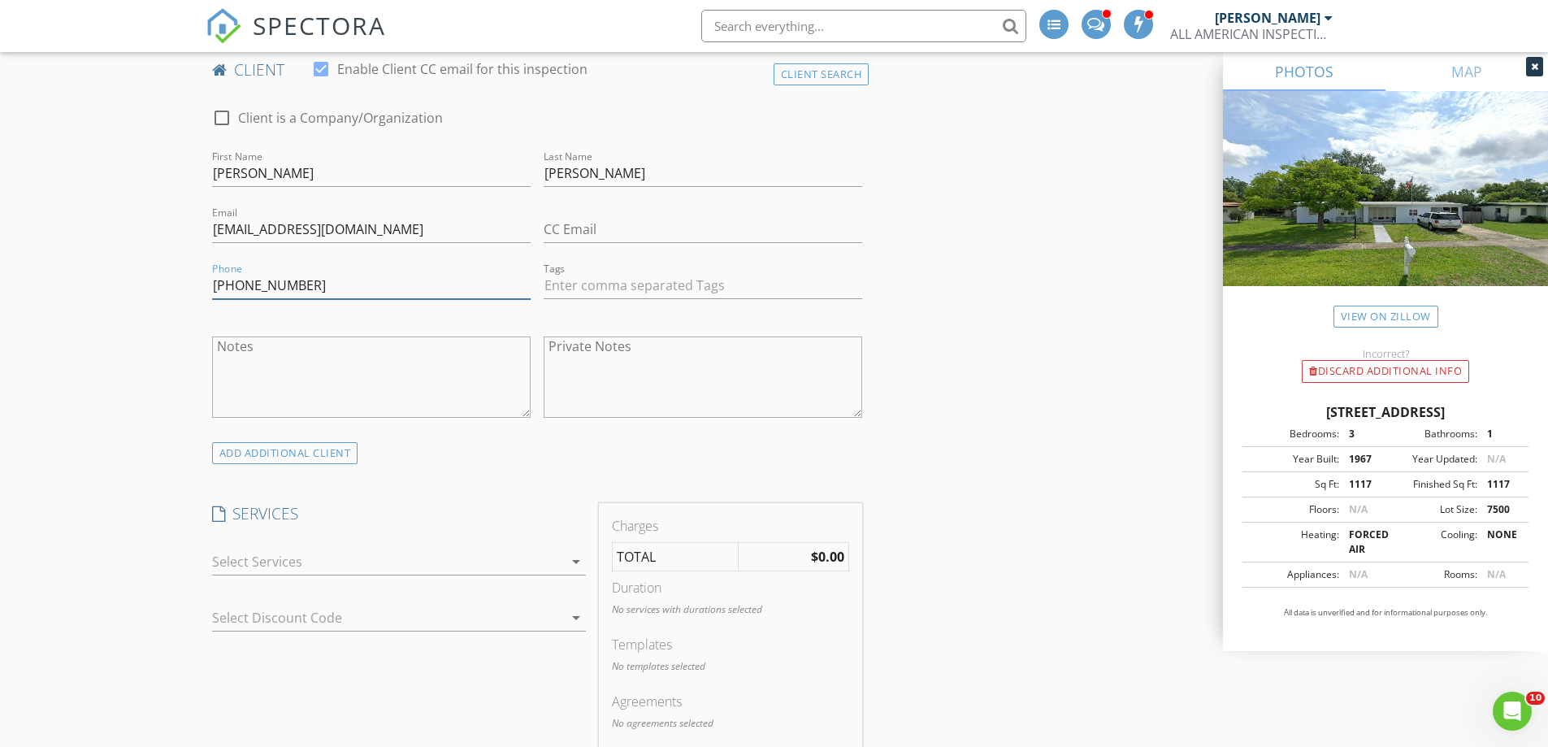
scroll to position [975, 0]
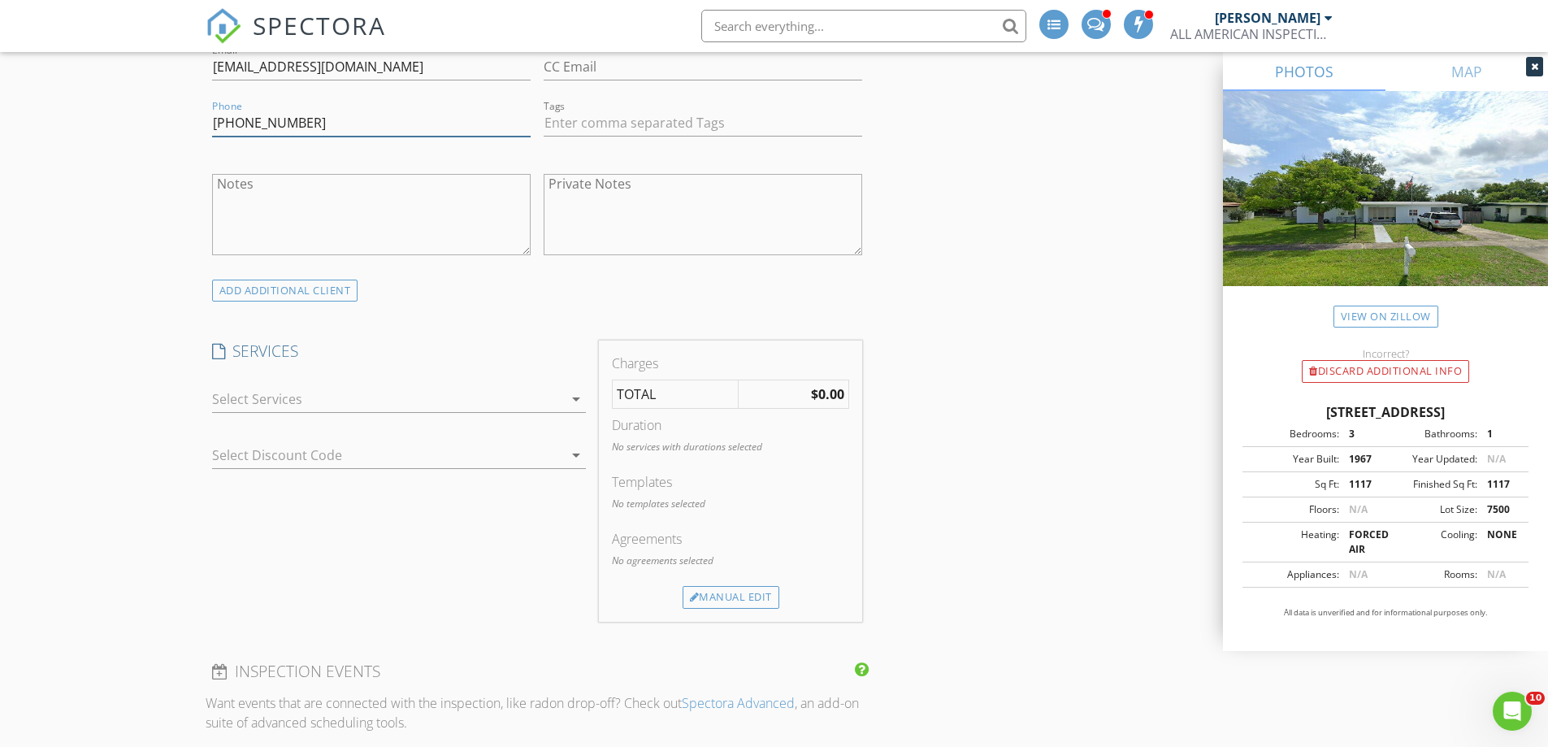
type input "907-370-7320"
click at [276, 406] on div at bounding box center [387, 399] width 351 height 26
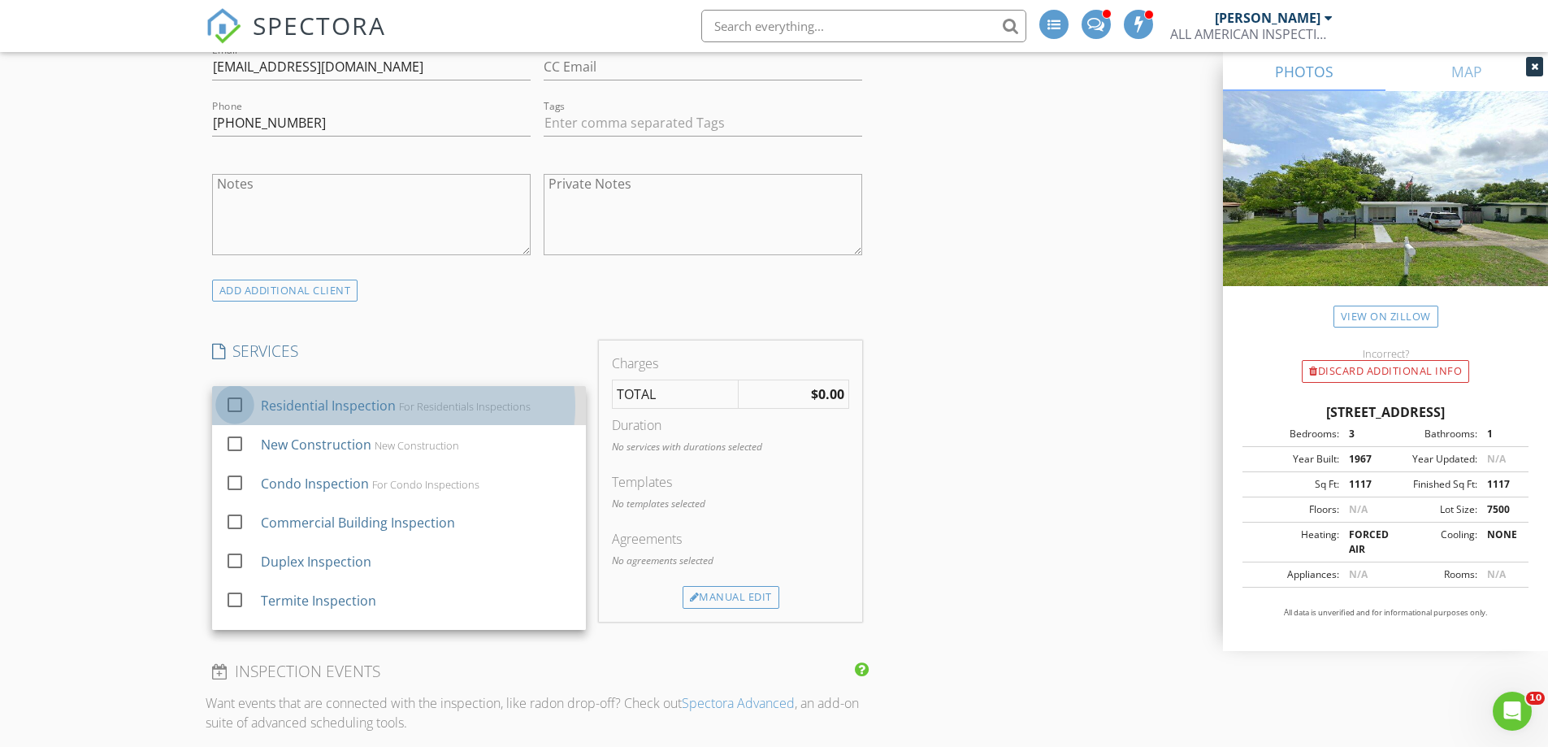
click at [238, 403] on div at bounding box center [235, 405] width 28 height 28
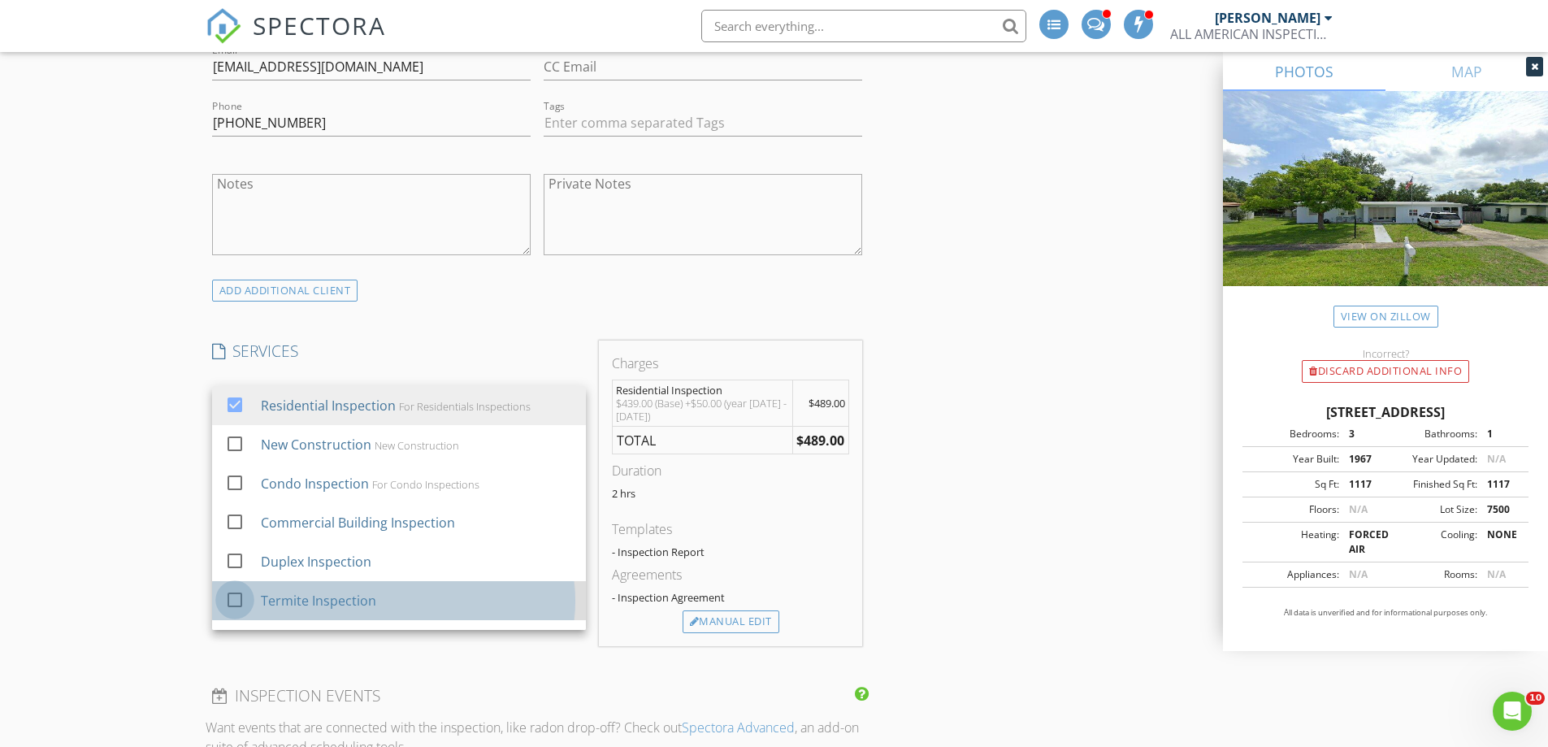
click at [230, 603] on div at bounding box center [235, 600] width 28 height 28
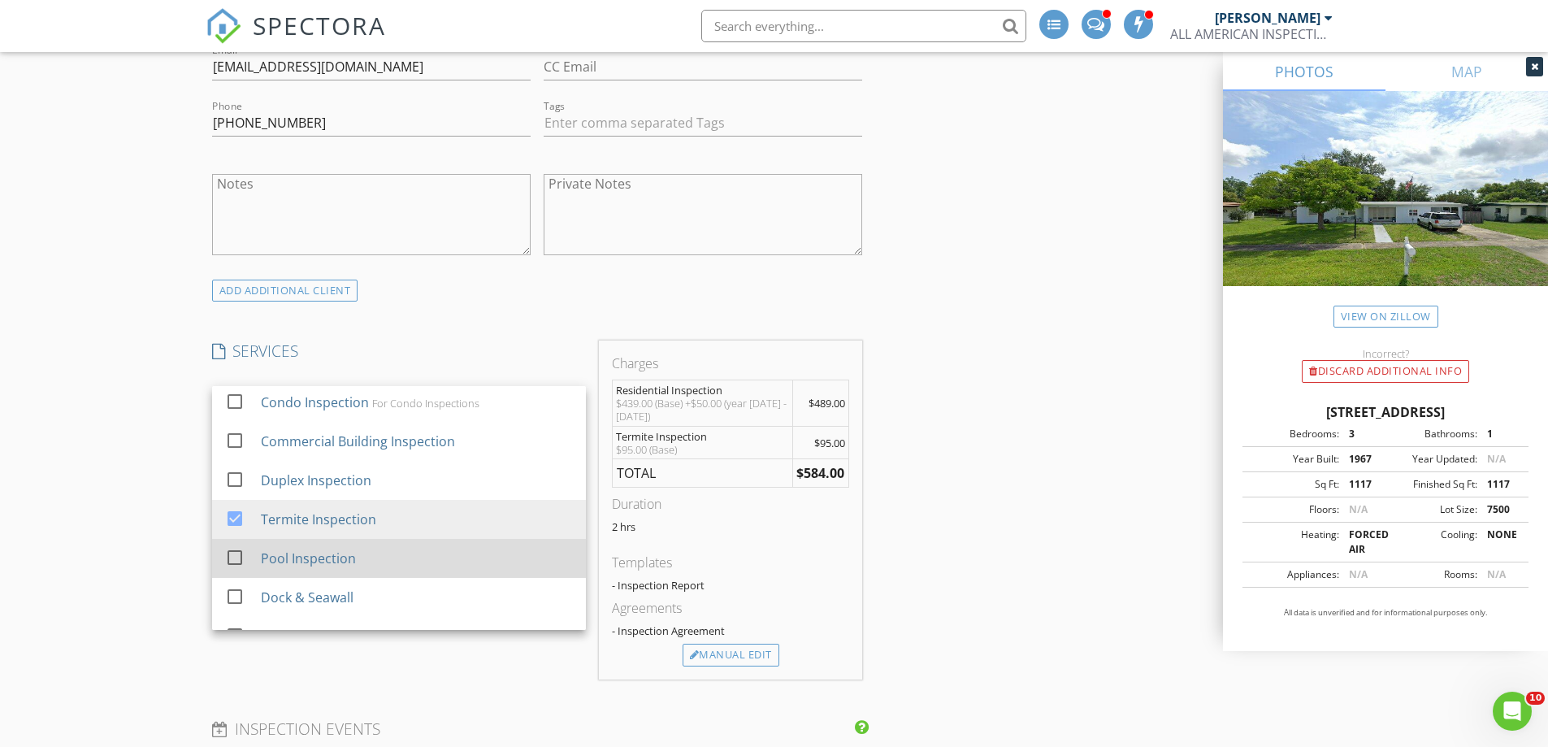
scroll to position [163, 0]
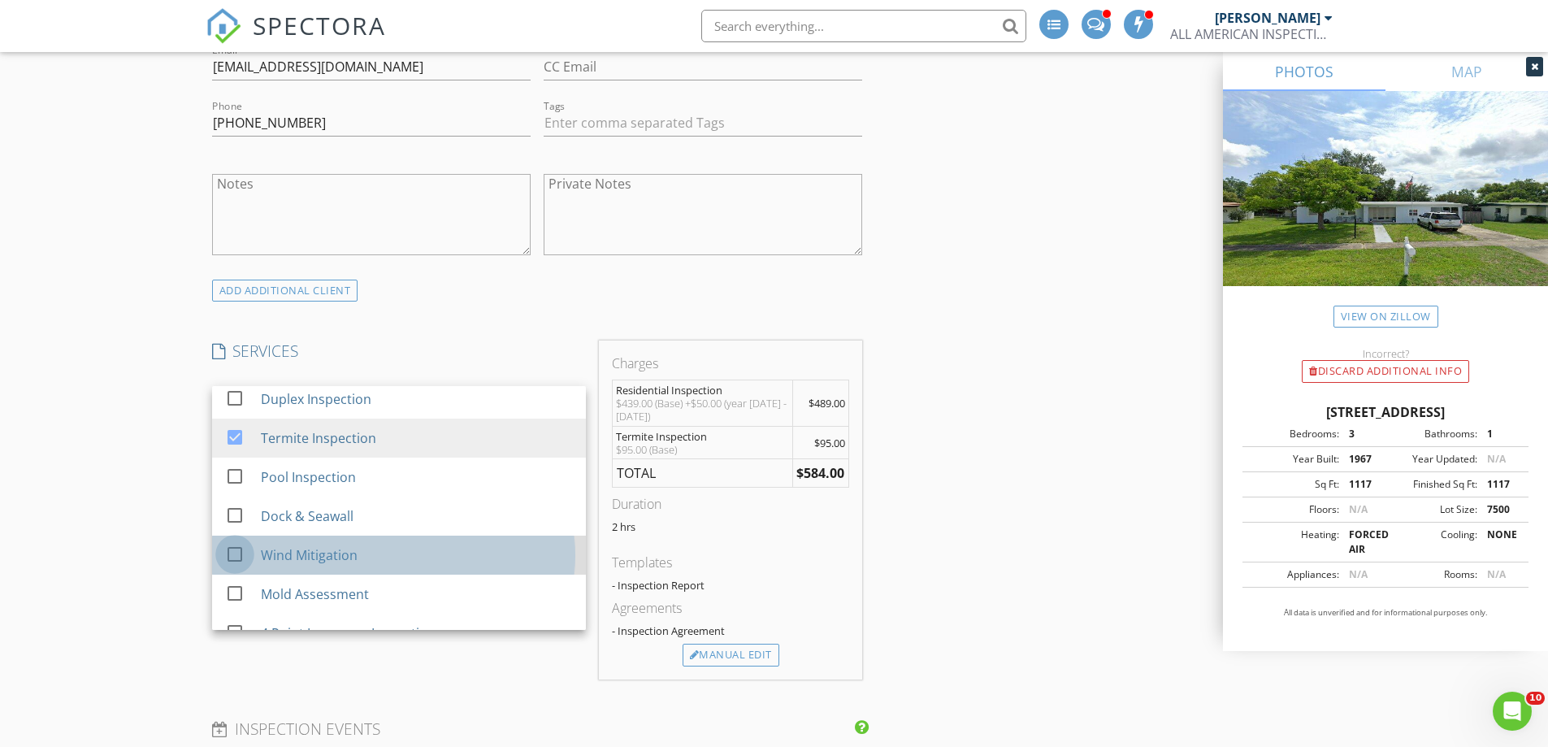
click at [236, 558] on div at bounding box center [235, 554] width 28 height 28
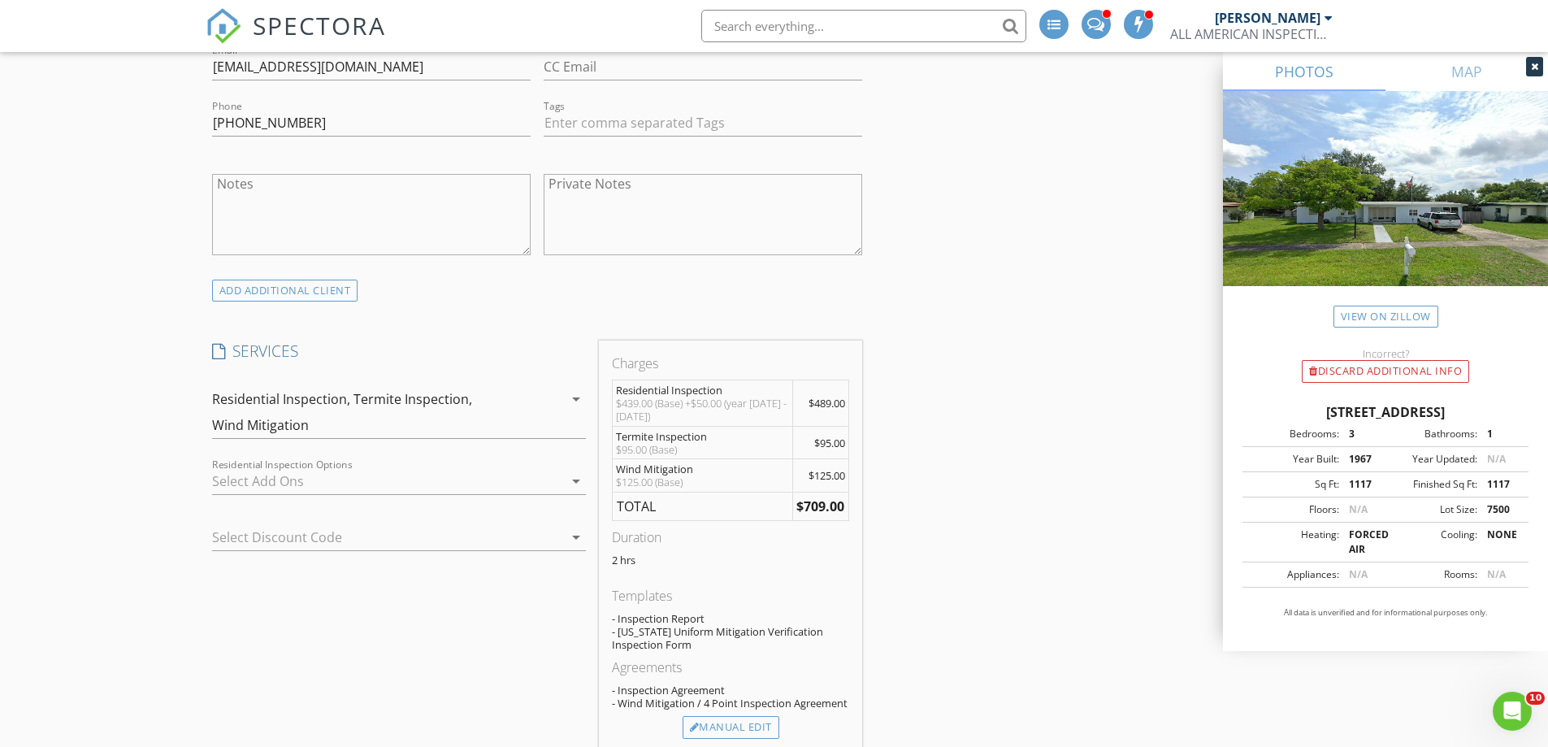
click at [233, 479] on div at bounding box center [387, 481] width 351 height 26
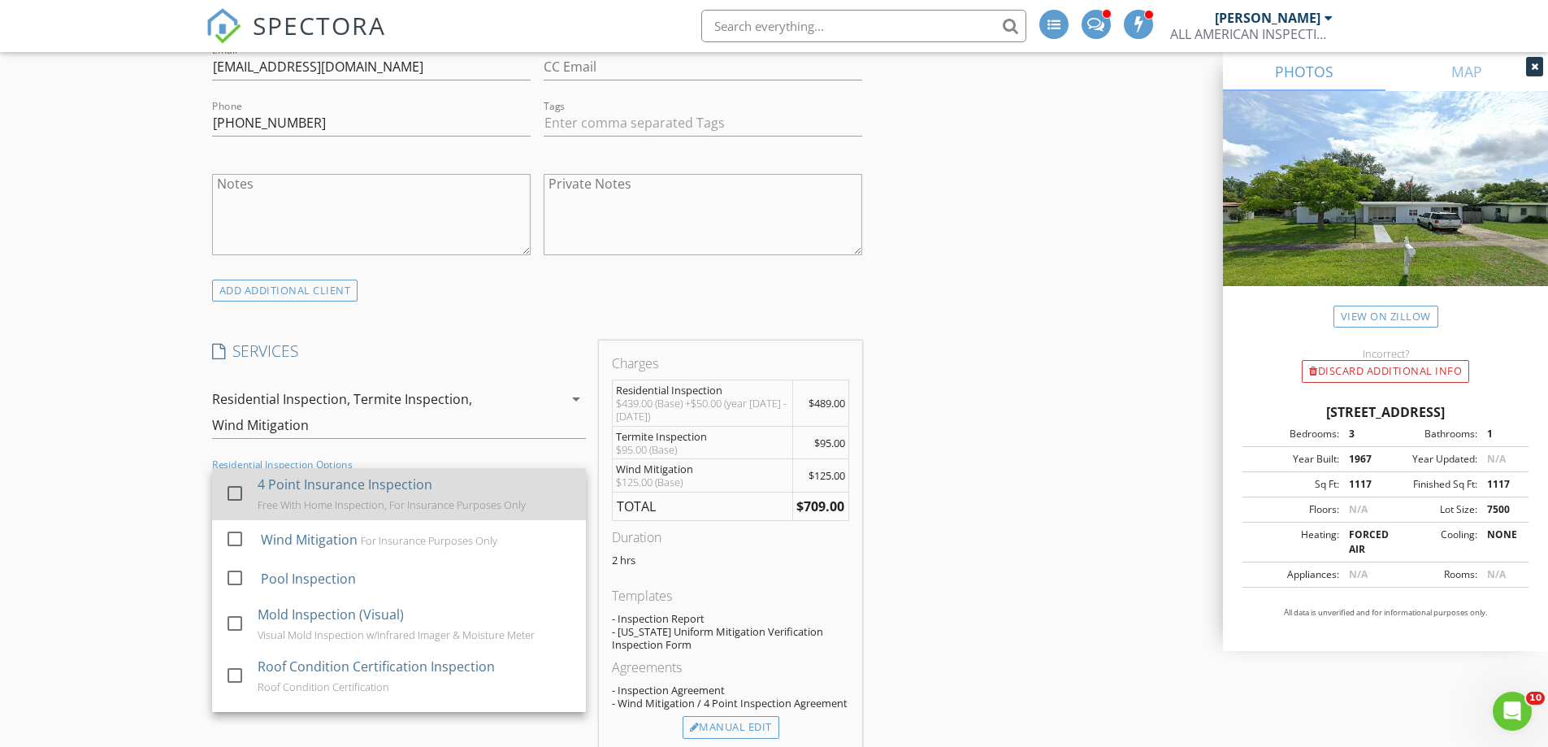
click at [238, 490] on div at bounding box center [235, 494] width 28 height 28
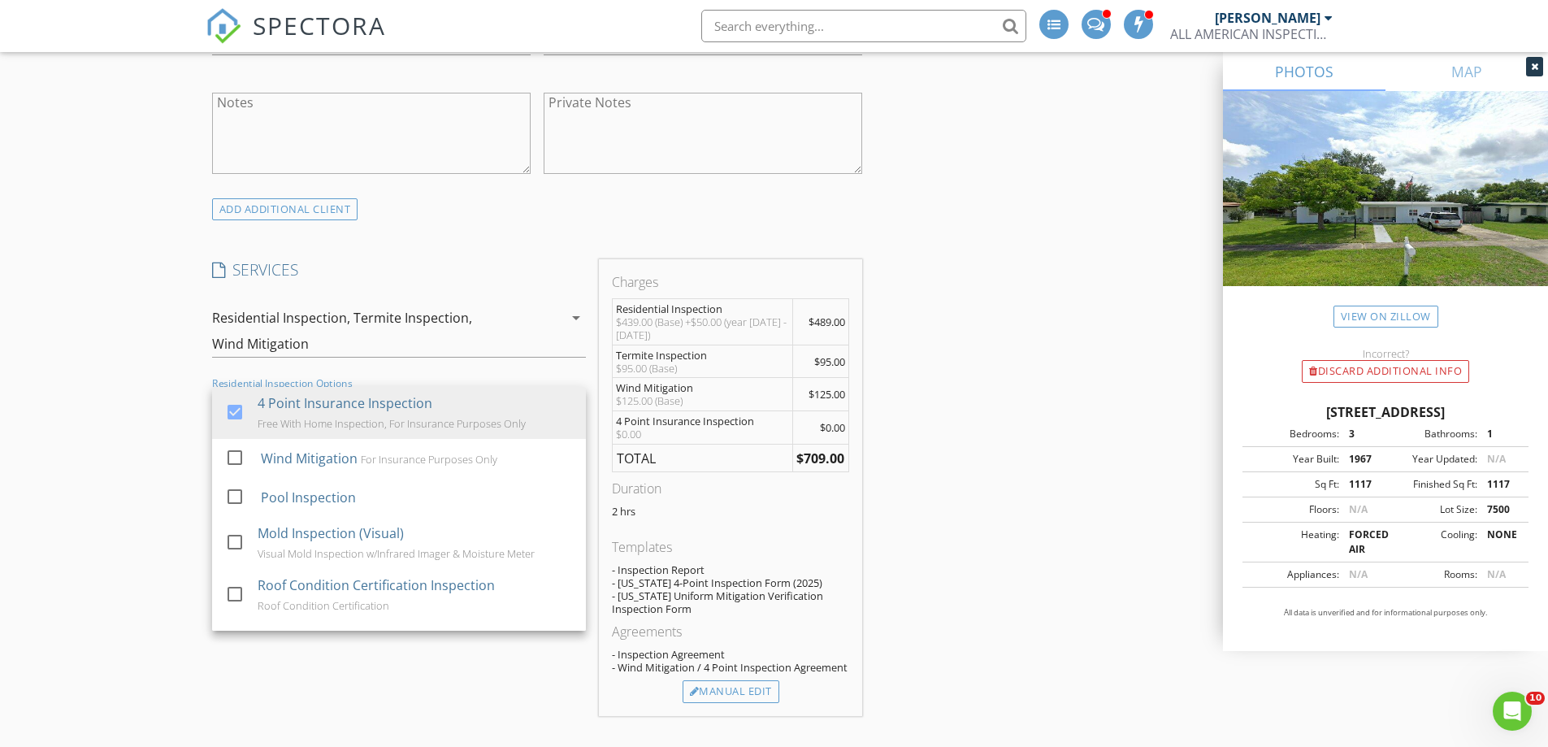
scroll to position [1219, 0]
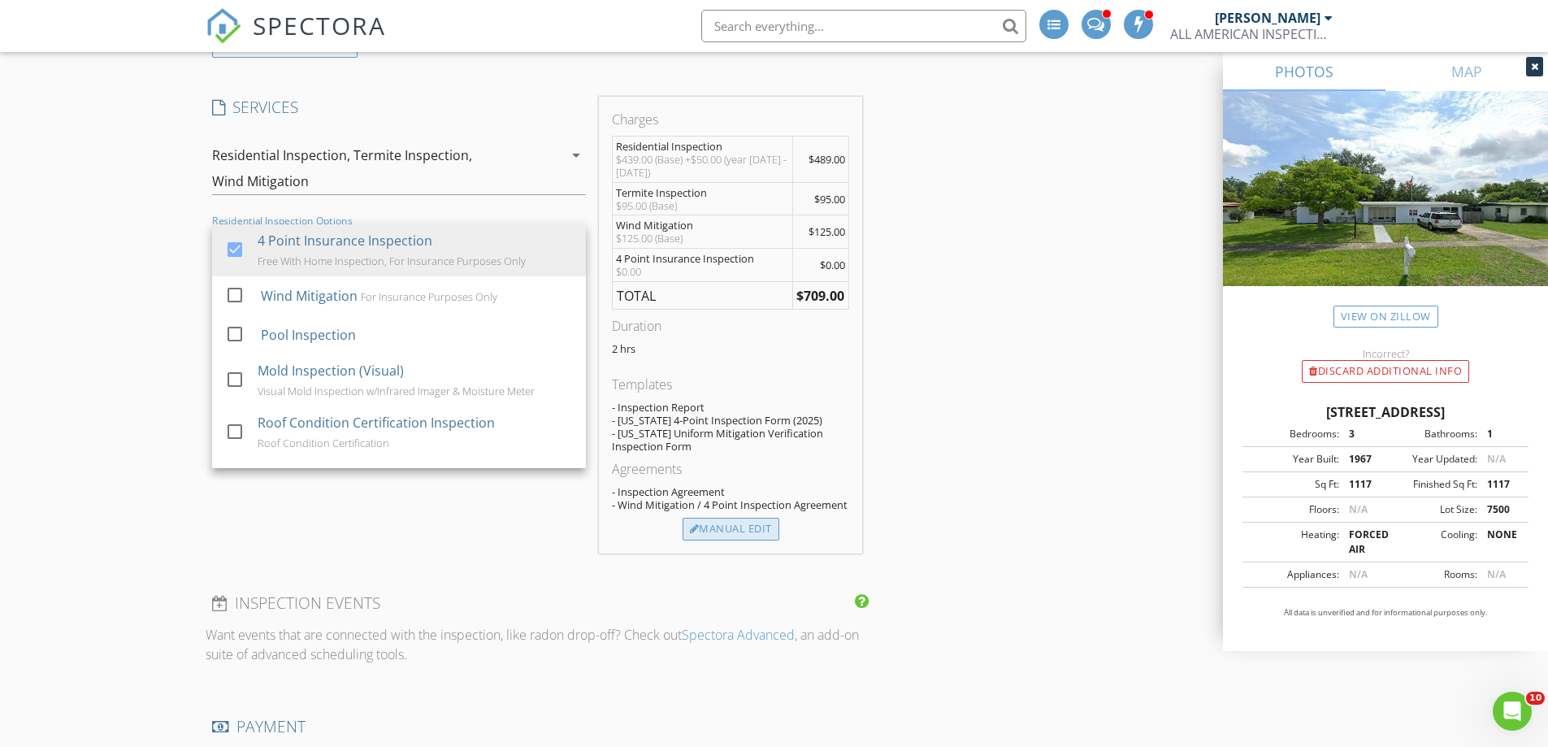
click at [718, 524] on div "Manual Edit" at bounding box center [731, 529] width 97 height 23
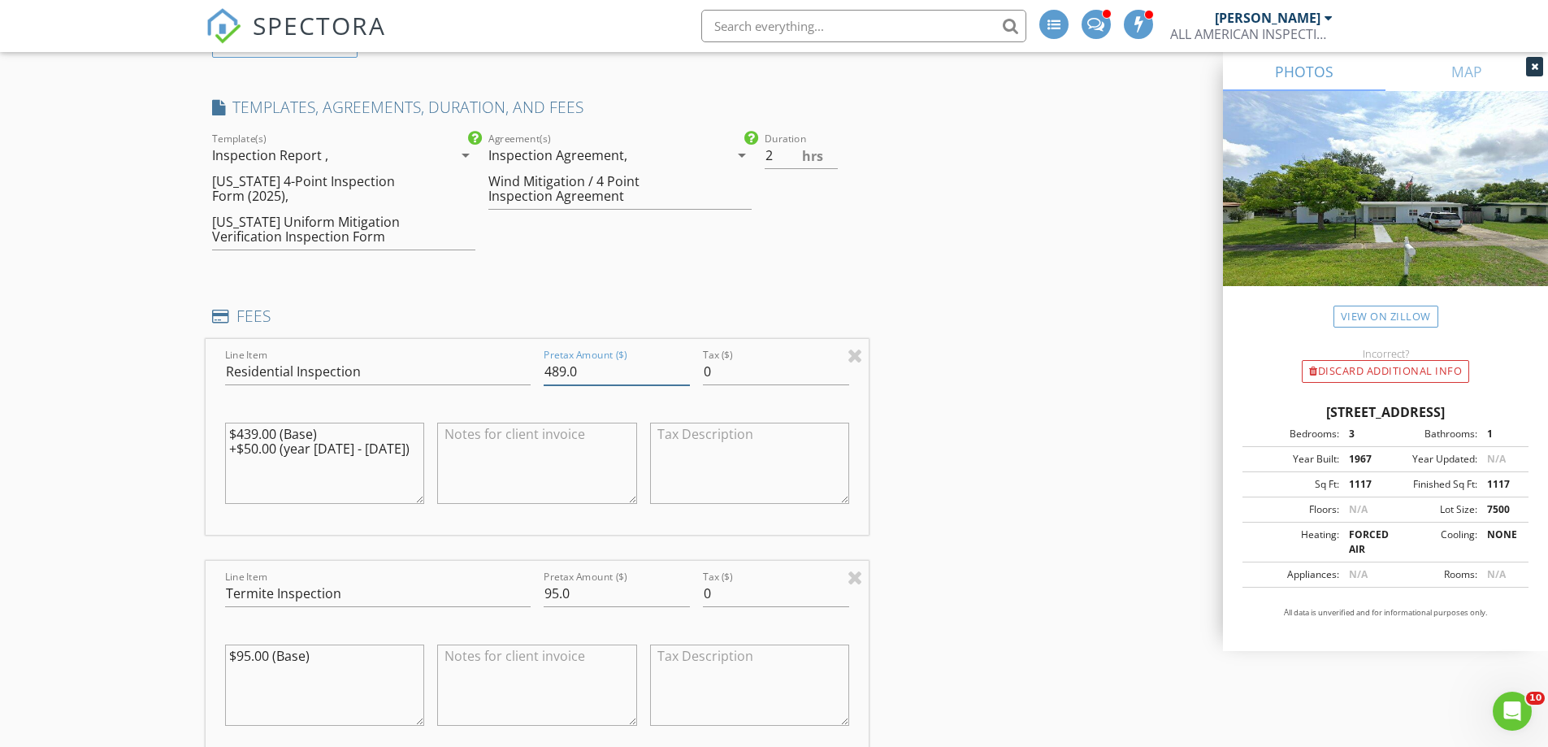
drag, startPoint x: 584, startPoint y: 370, endPoint x: 545, endPoint y: 376, distance: 39.6
click at [545, 376] on input "489.0" at bounding box center [617, 371] width 146 height 27
type input "439.00"
click at [476, 440] on textarea at bounding box center [537, 463] width 200 height 81
drag, startPoint x: 391, startPoint y: 449, endPoint x: 182, endPoint y: 454, distance: 209.0
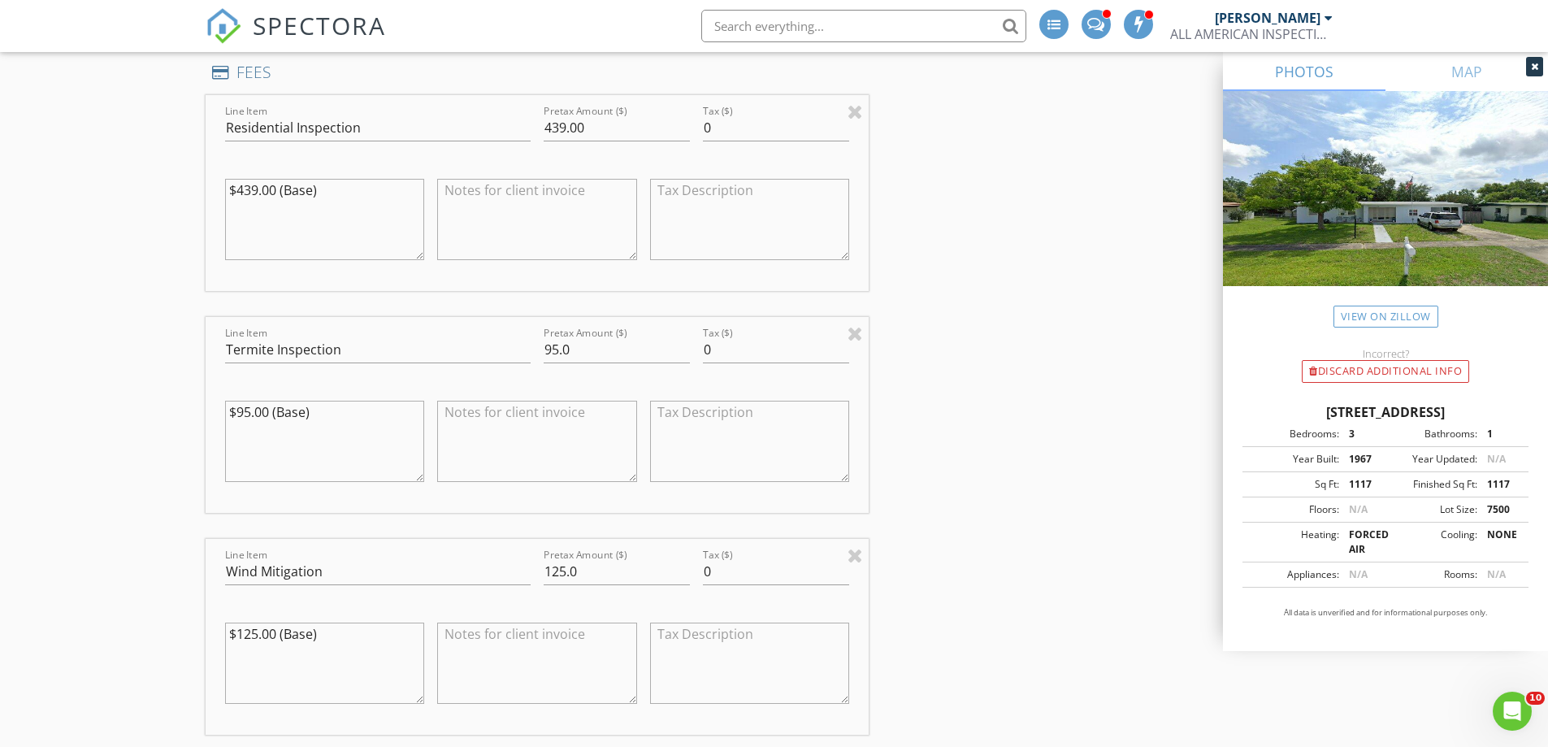
type textarea "$439.00 (Base)"
drag, startPoint x: 572, startPoint y: 346, endPoint x: 498, endPoint y: 344, distance: 74.0
click at [498, 344] on div "Line Item Termite Inspection Pretax Amount ($) 95.0 Tax ($) 0 $95.00 (Base)" at bounding box center [538, 415] width 664 height 196
type input "85.00"
click at [242, 416] on textarea "$95.00 (Base)" at bounding box center [325, 441] width 200 height 81
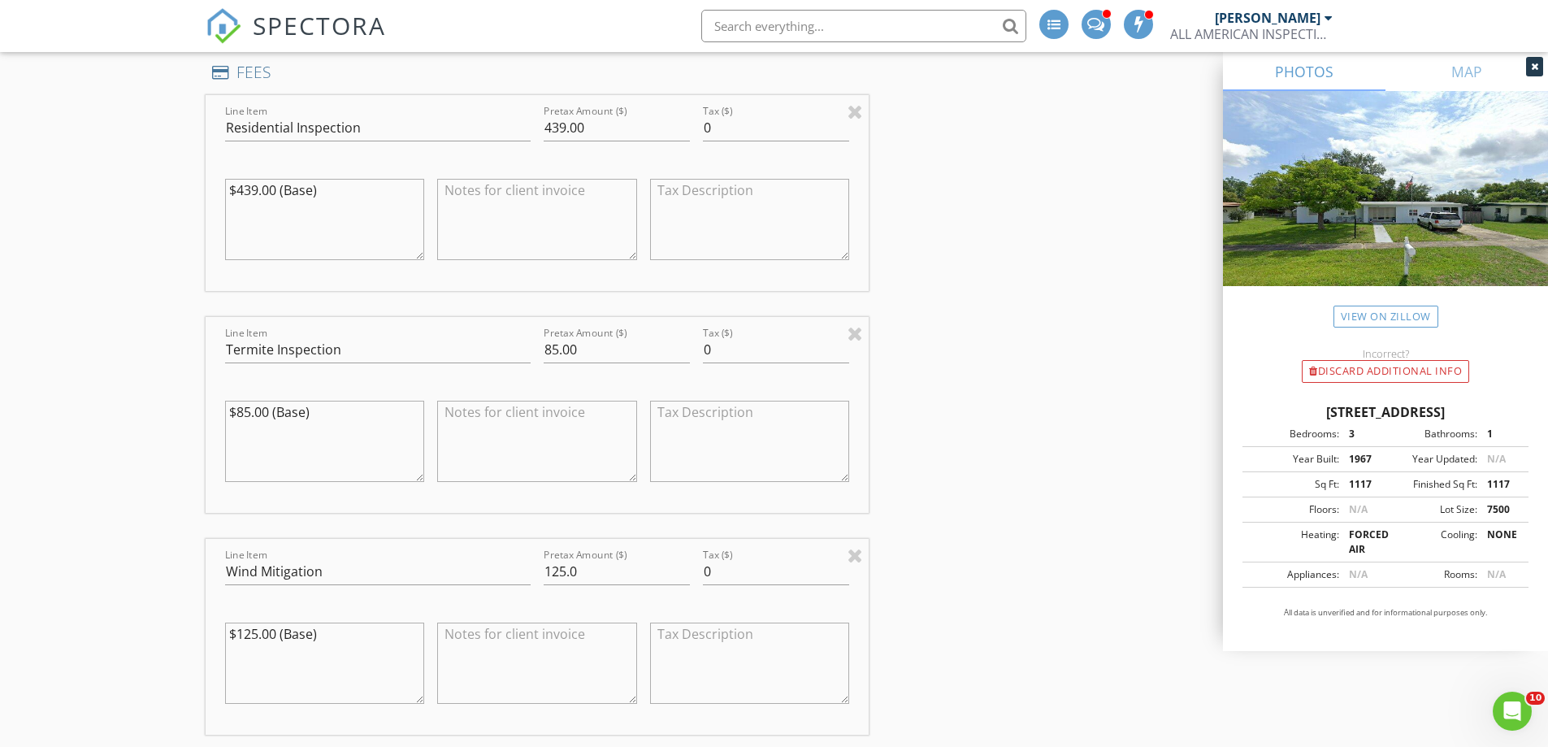
type textarea "$85.00 (Base)"
click at [499, 425] on textarea at bounding box center [537, 441] width 200 height 81
type textarea "with Ryan's Pest Control"
drag, startPoint x: 585, startPoint y: 572, endPoint x: 540, endPoint y: 572, distance: 45.5
click at [540, 572] on div "Pretax Amount ($) 125.0" at bounding box center [616, 573] width 159 height 56
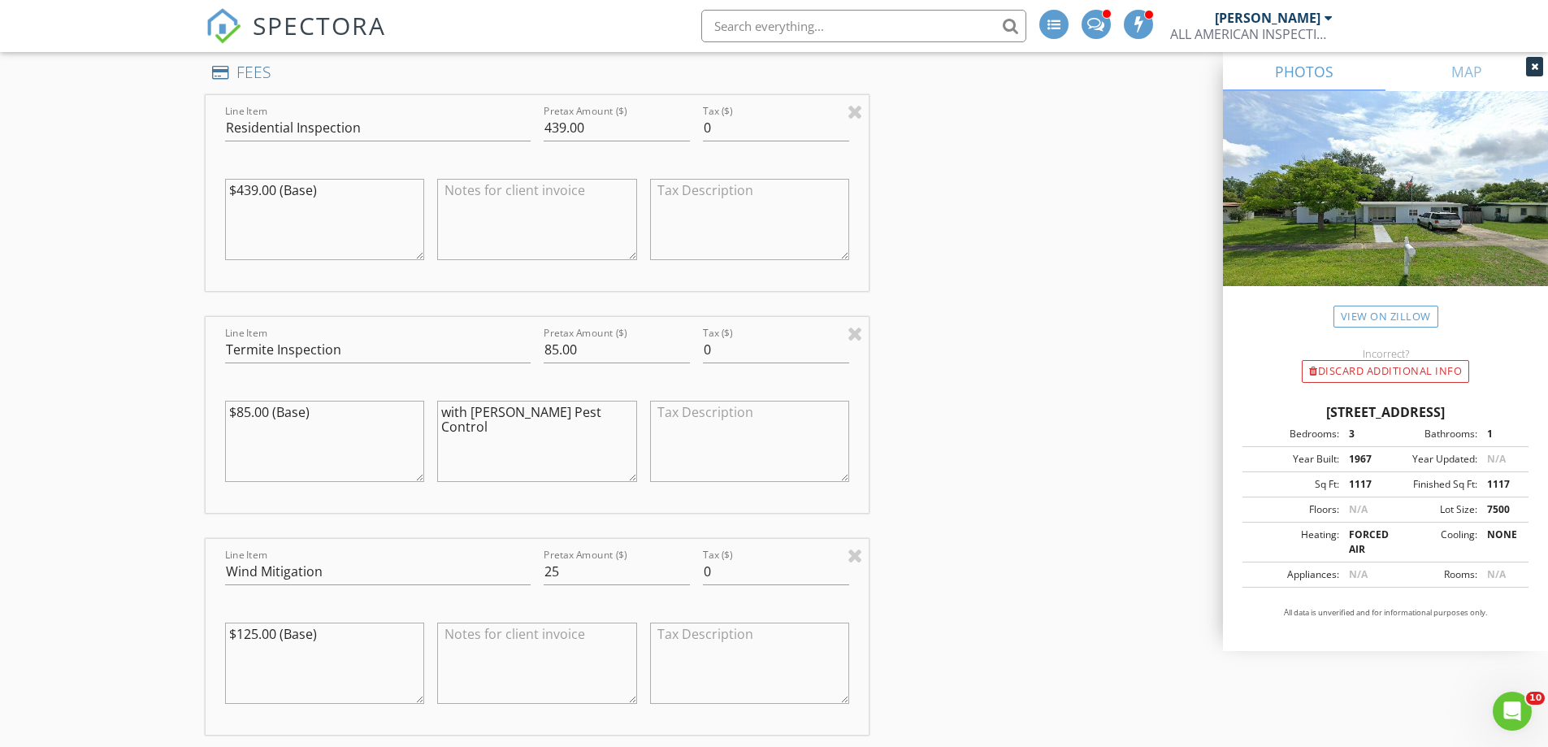
click at [518, 643] on textarea at bounding box center [537, 663] width 200 height 81
click at [561, 574] on input "25" at bounding box center [617, 571] width 146 height 27
type input "25.00"
click at [508, 642] on textarea at bounding box center [537, 663] width 200 height 81
type textarea "Discount - $100.00"
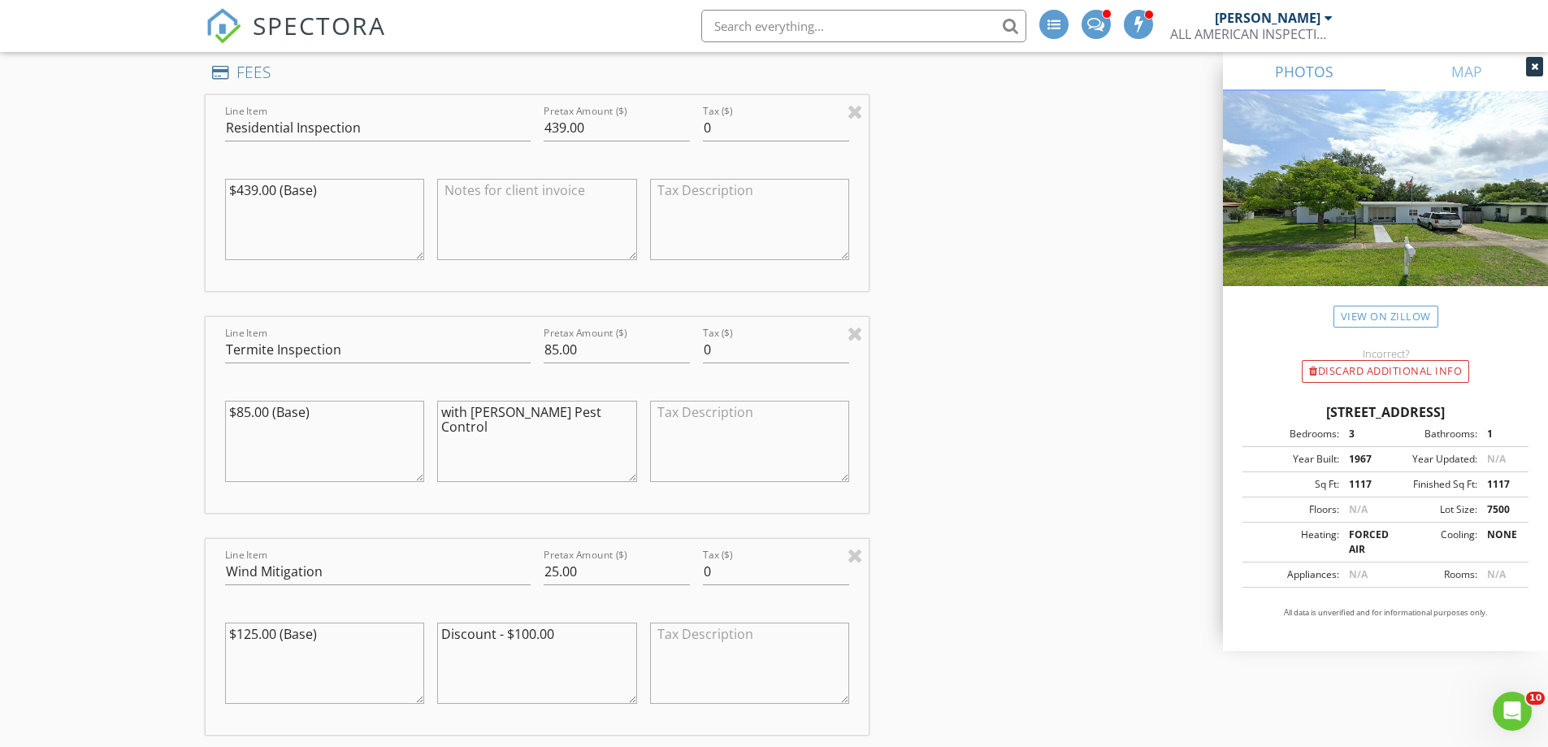
click at [258, 635] on textarea "$125.00 (Base)" at bounding box center [325, 663] width 200 height 81
type textarea "$75.00 (Base)"
click at [571, 623] on textarea "Discount - $100.00" at bounding box center [537, 663] width 200 height 81
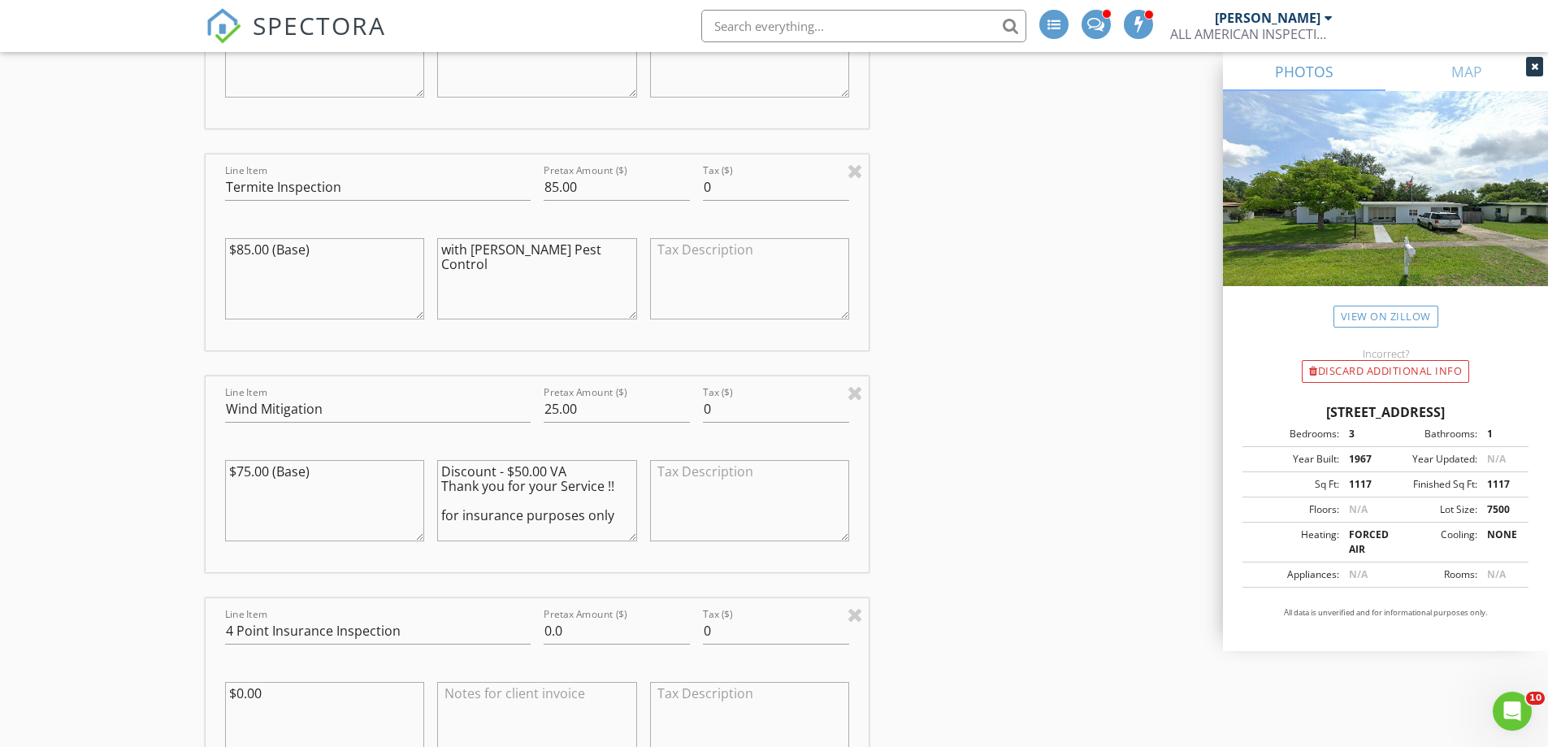
scroll to position [1707, 0]
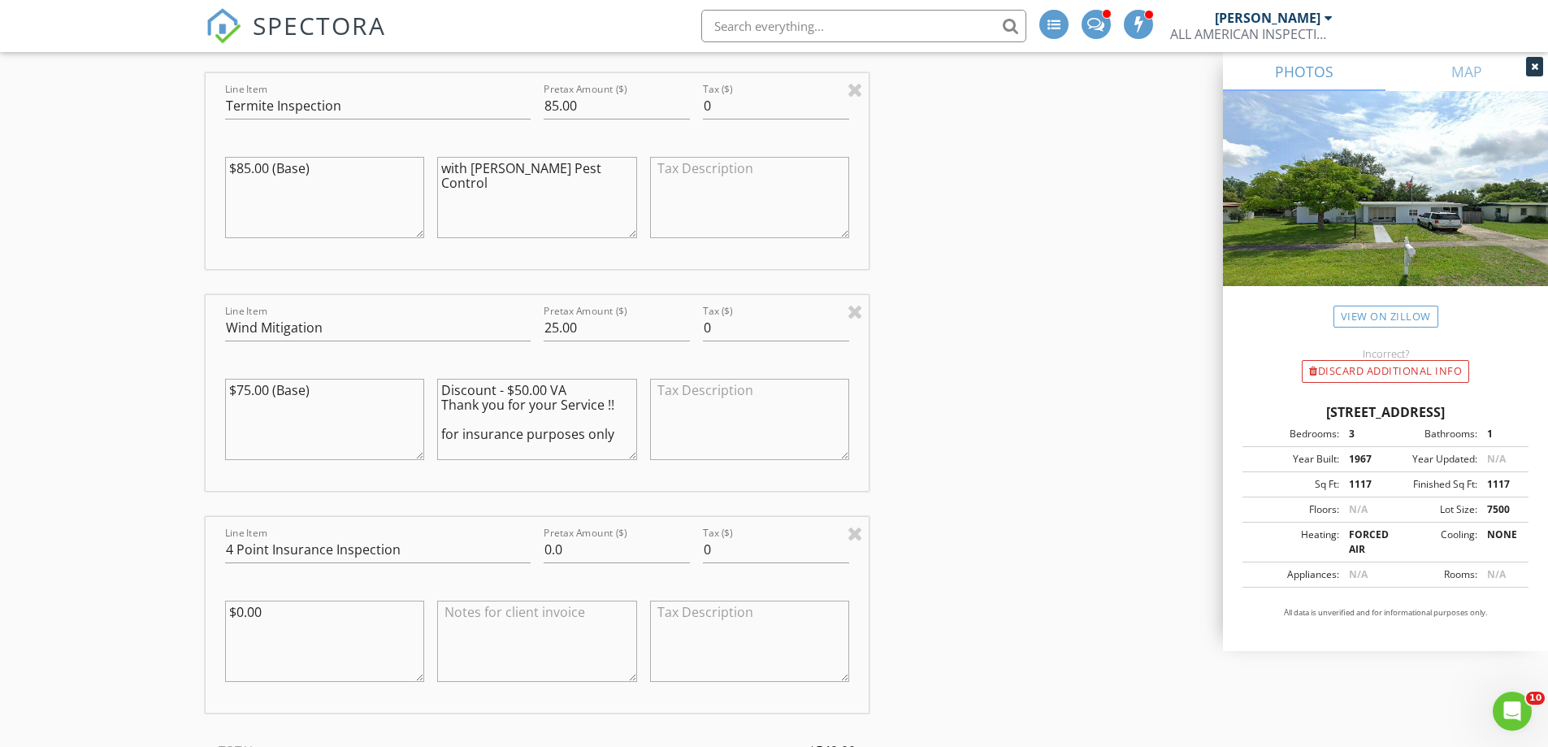
type textarea "Discount - $50.00 VA Thank you for your Service !! for insurance purposes only"
click at [540, 554] on div "Pretax Amount ($) 0.0" at bounding box center [616, 551] width 159 height 56
type input "125.00"
click at [243, 610] on textarea "$0.00" at bounding box center [325, 641] width 200 height 81
type textarea "$125.00"
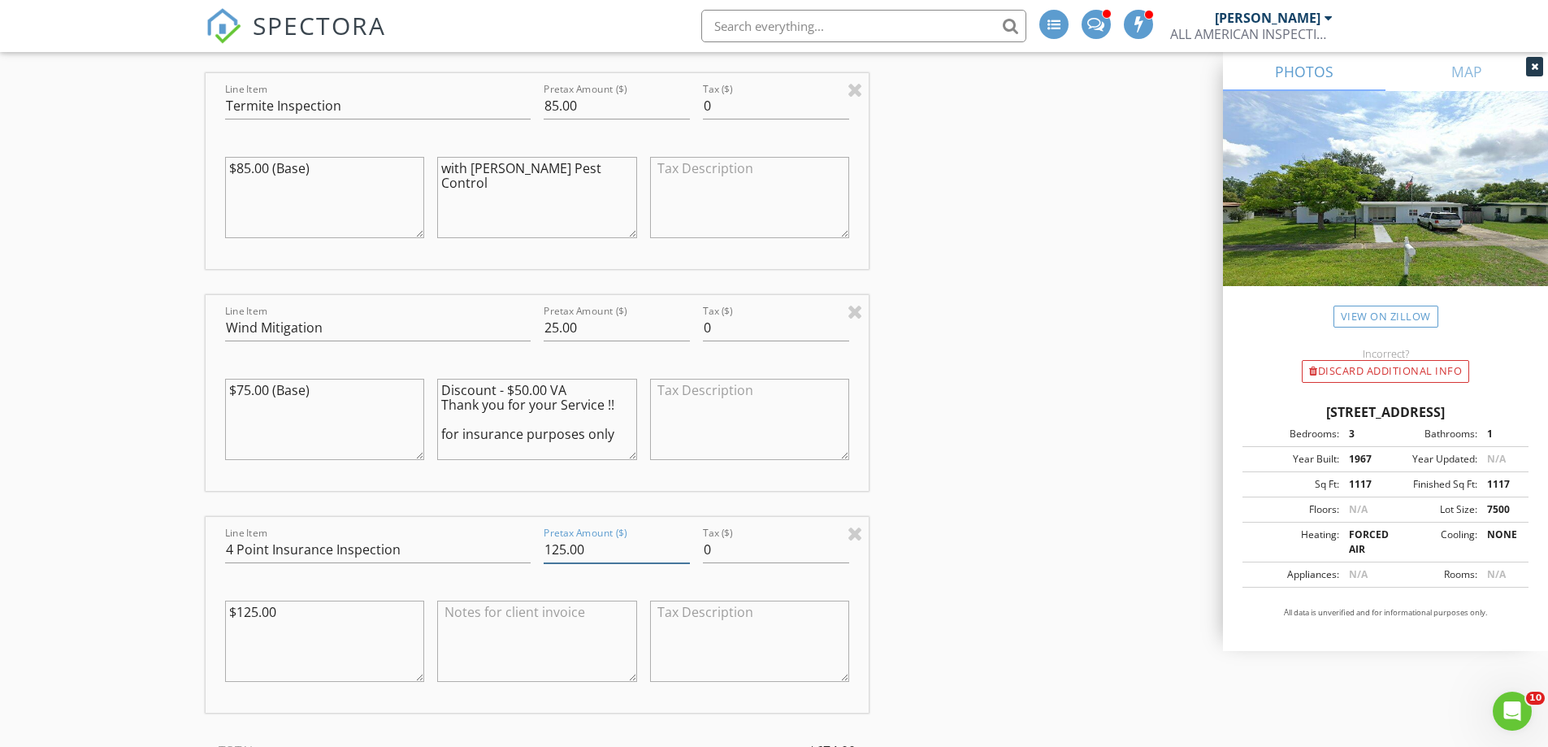
drag, startPoint x: 588, startPoint y: 544, endPoint x: 525, endPoint y: 546, distance: 62.6
click at [525, 546] on div "Line Item 4 Point Insurance Inspection Pretax Amount ($) 125.00 Tax ($) 0 $125.…" at bounding box center [538, 615] width 664 height 196
type input "0"
click at [488, 612] on textarea at bounding box center [537, 641] width 200 height 81
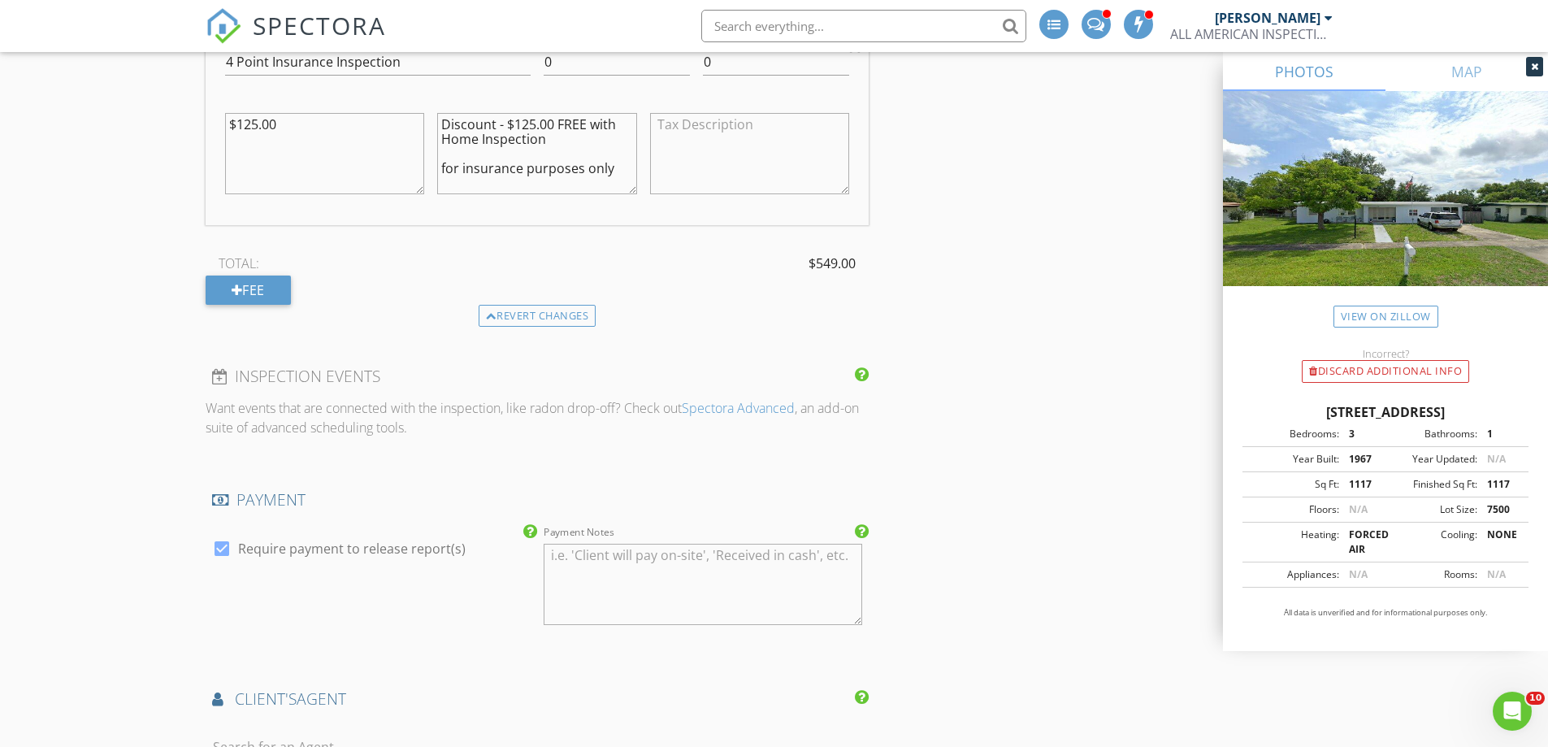
scroll to position [2438, 0]
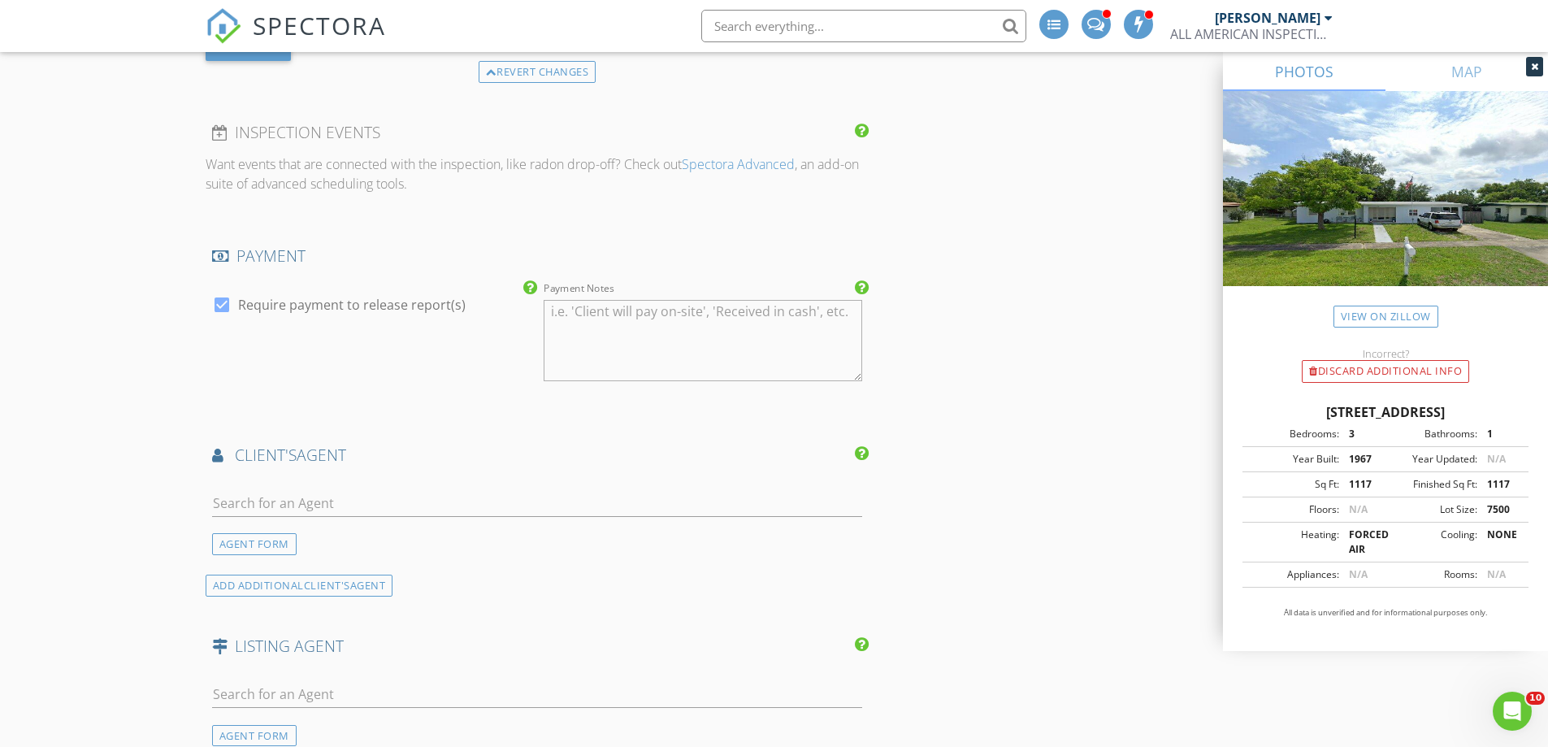
type textarea "Discount - $125.00 FREE with Home Inspection for insurance purposes only"
click at [289, 499] on input "text" at bounding box center [537, 503] width 651 height 27
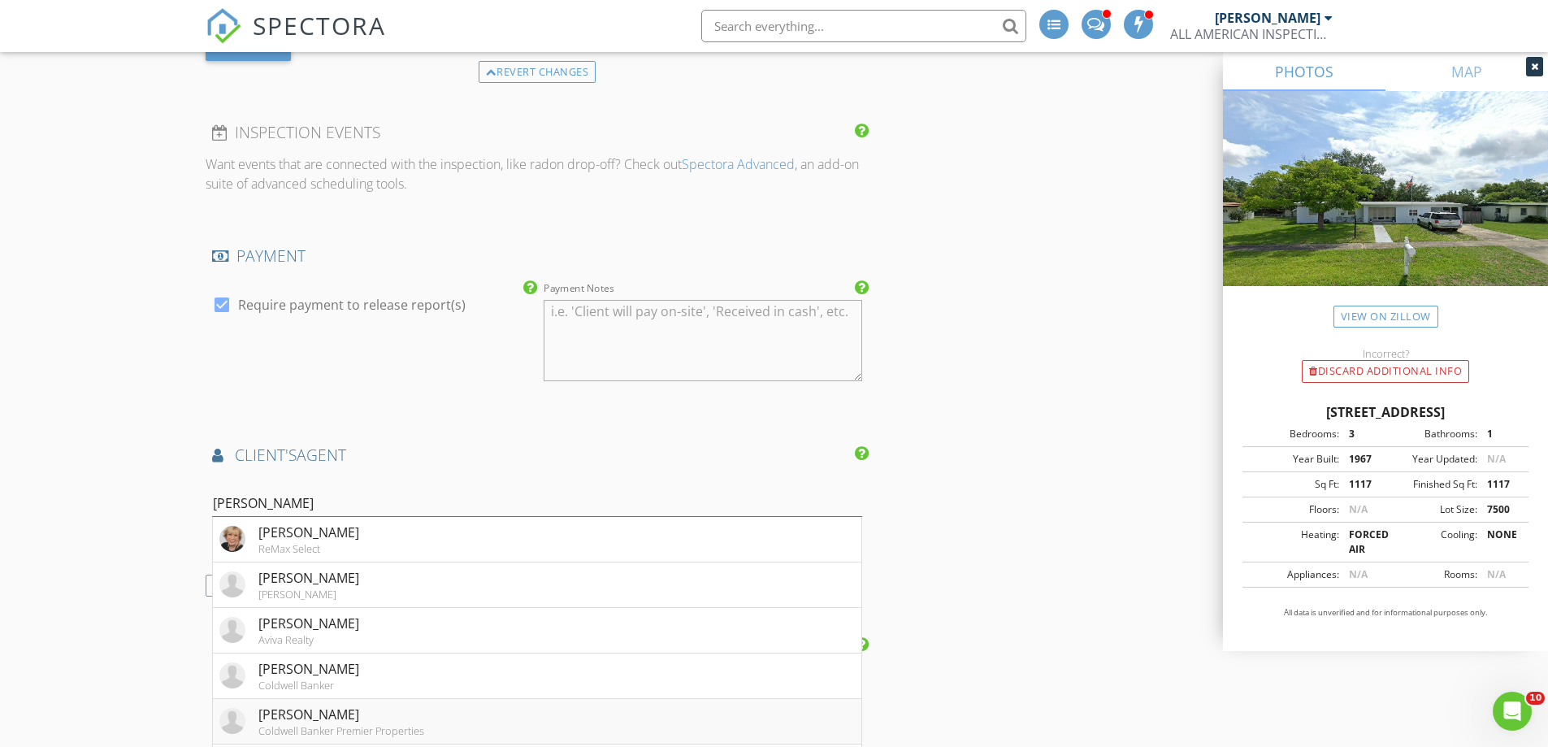
type input "Karen"
click at [372, 726] on div "Coldwell Banker Premier Properties" at bounding box center [341, 730] width 166 height 13
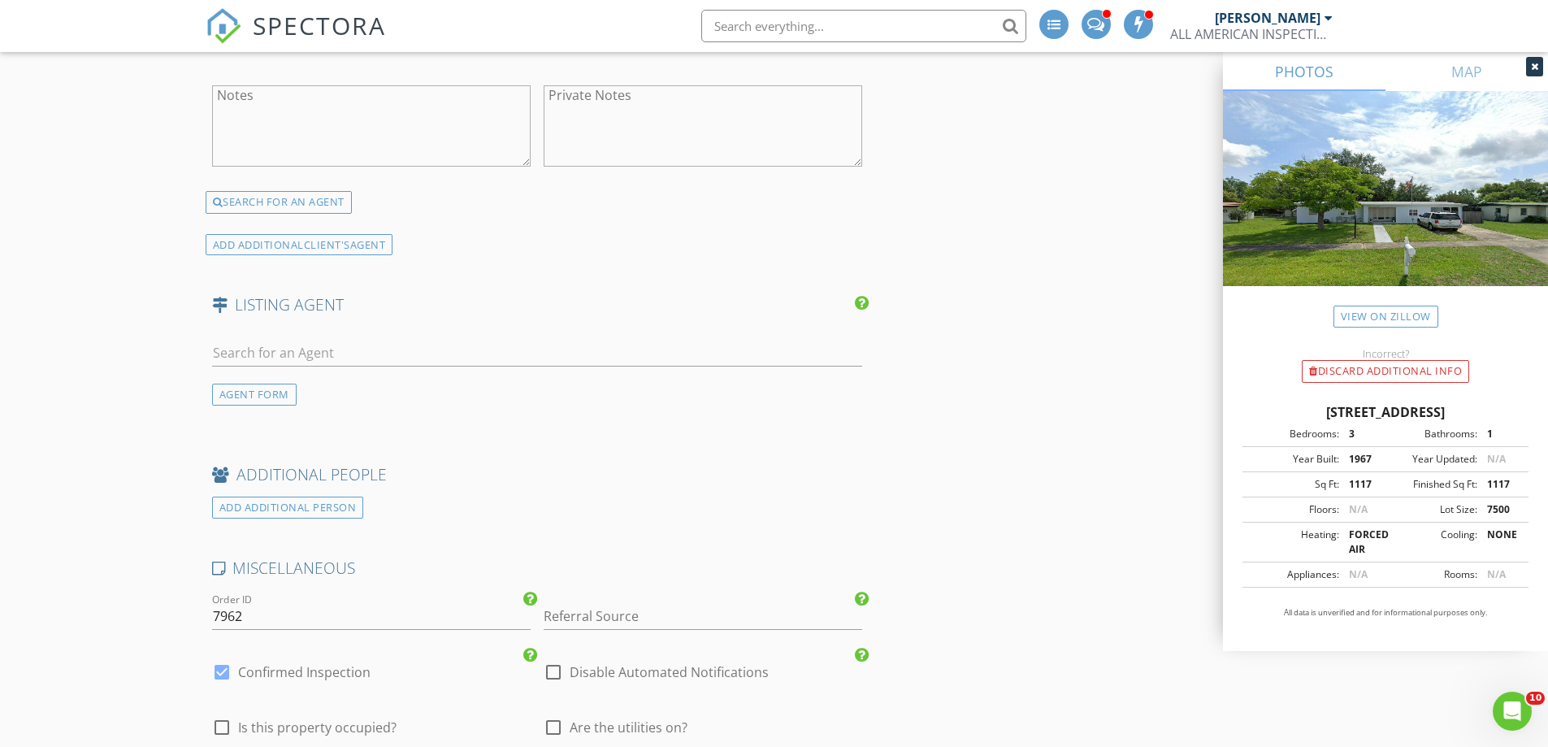
scroll to position [3332, 0]
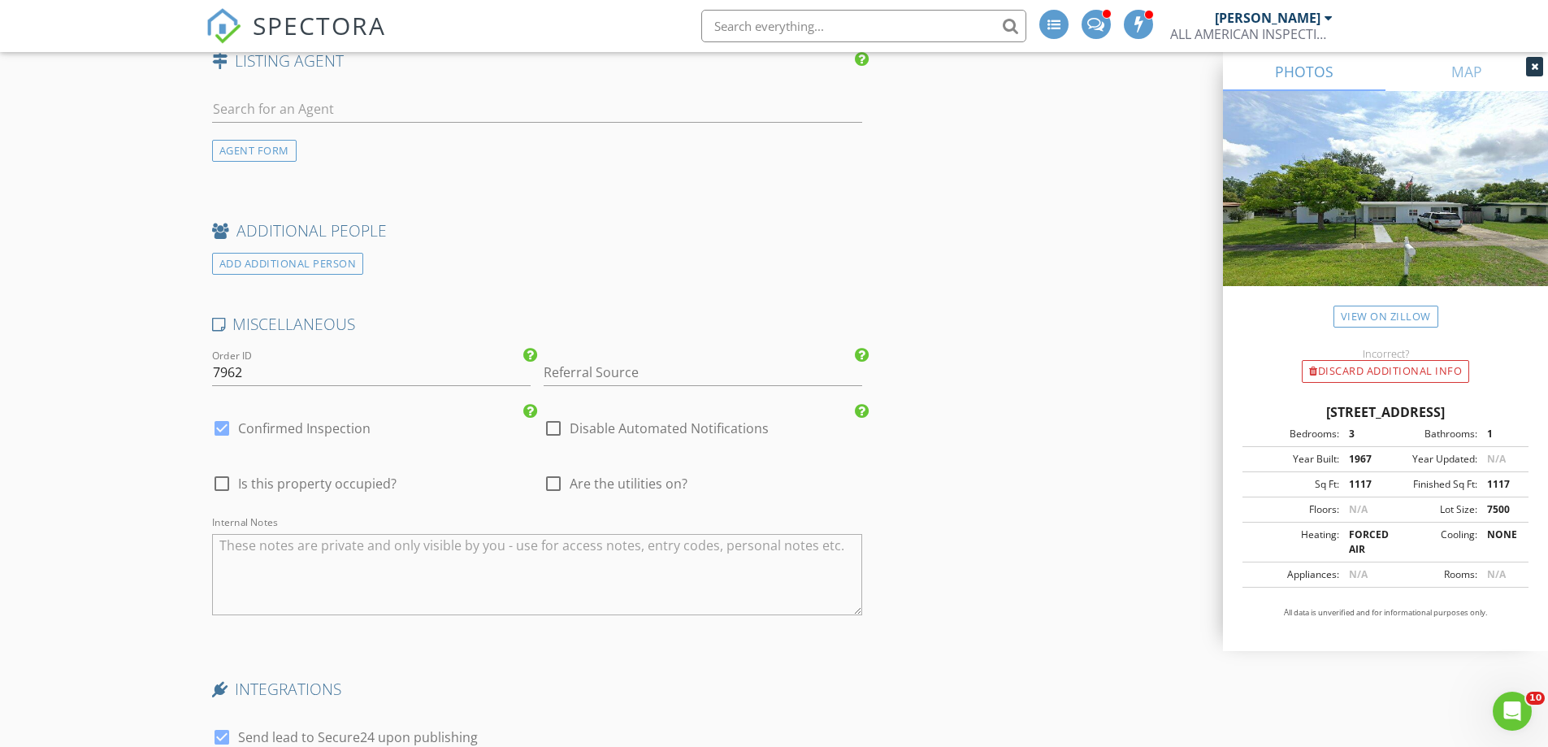
click at [212, 471] on div "check_box_outline_blank Is this property occupied?" at bounding box center [371, 492] width 319 height 42
click at [215, 482] on div at bounding box center [222, 484] width 28 height 28
checkbox input "true"
click at [267, 558] on textarea "Internal Notes" at bounding box center [537, 574] width 651 height 81
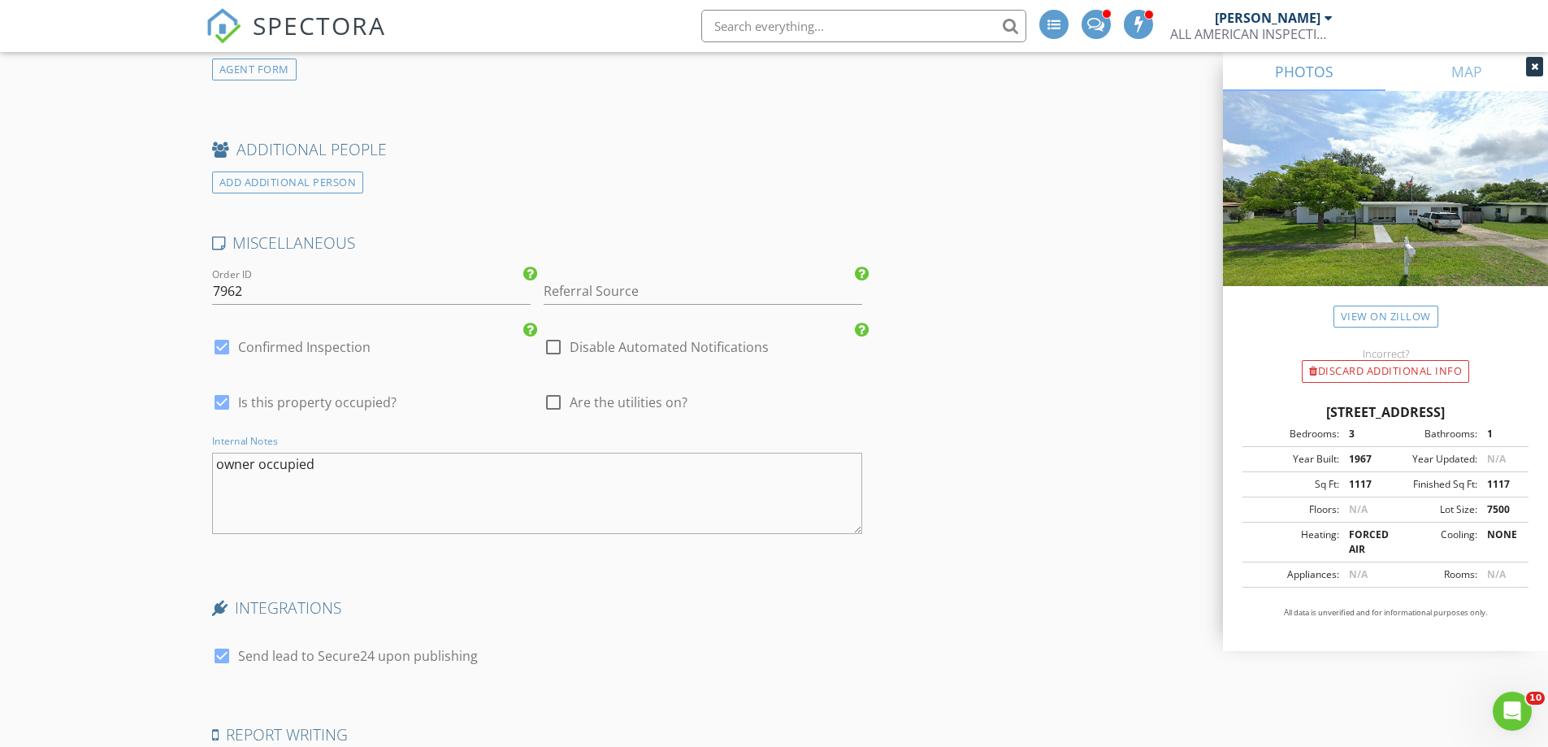
scroll to position [3739, 0]
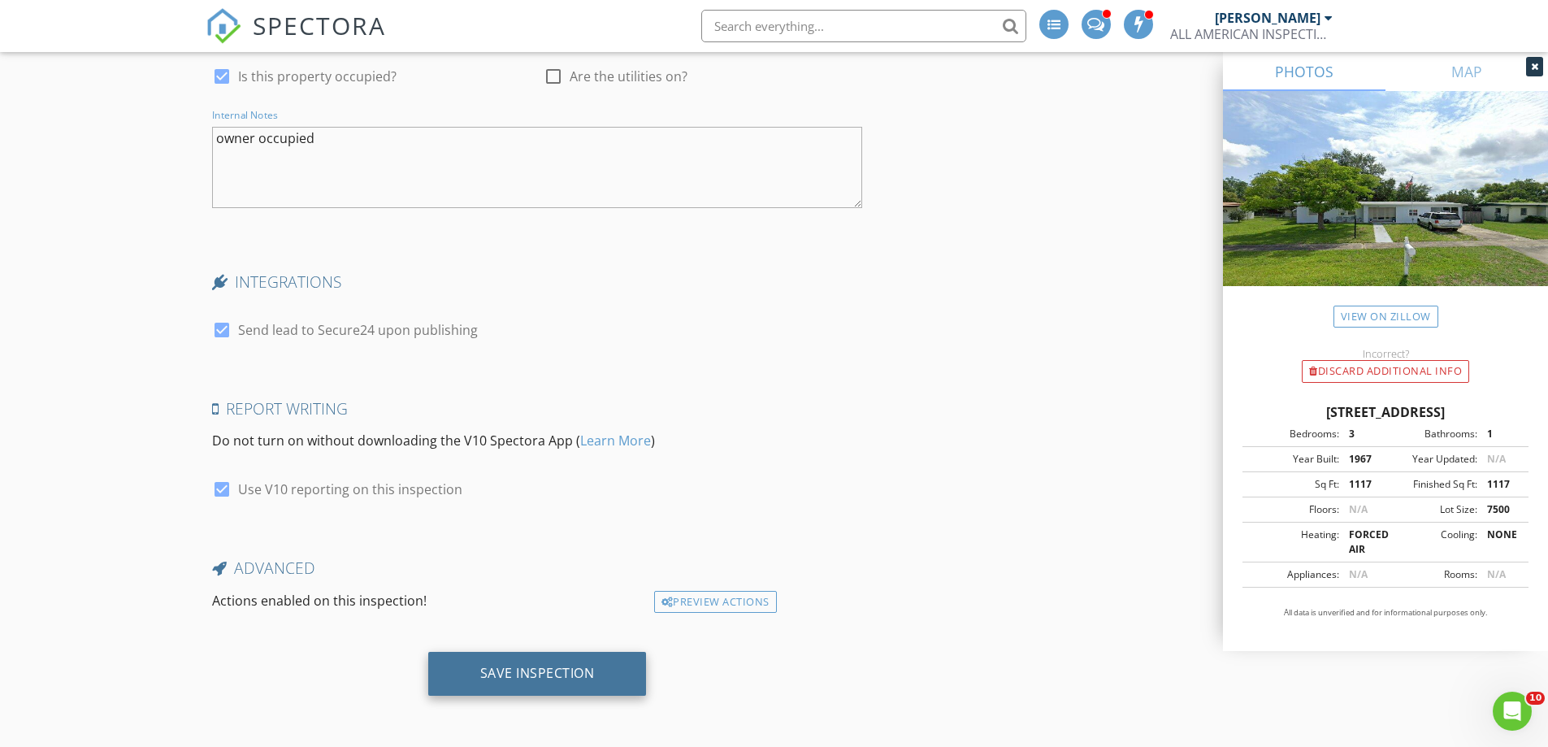
type textarea "owner occupied"
click at [505, 679] on div "Save Inspection" at bounding box center [537, 673] width 115 height 16
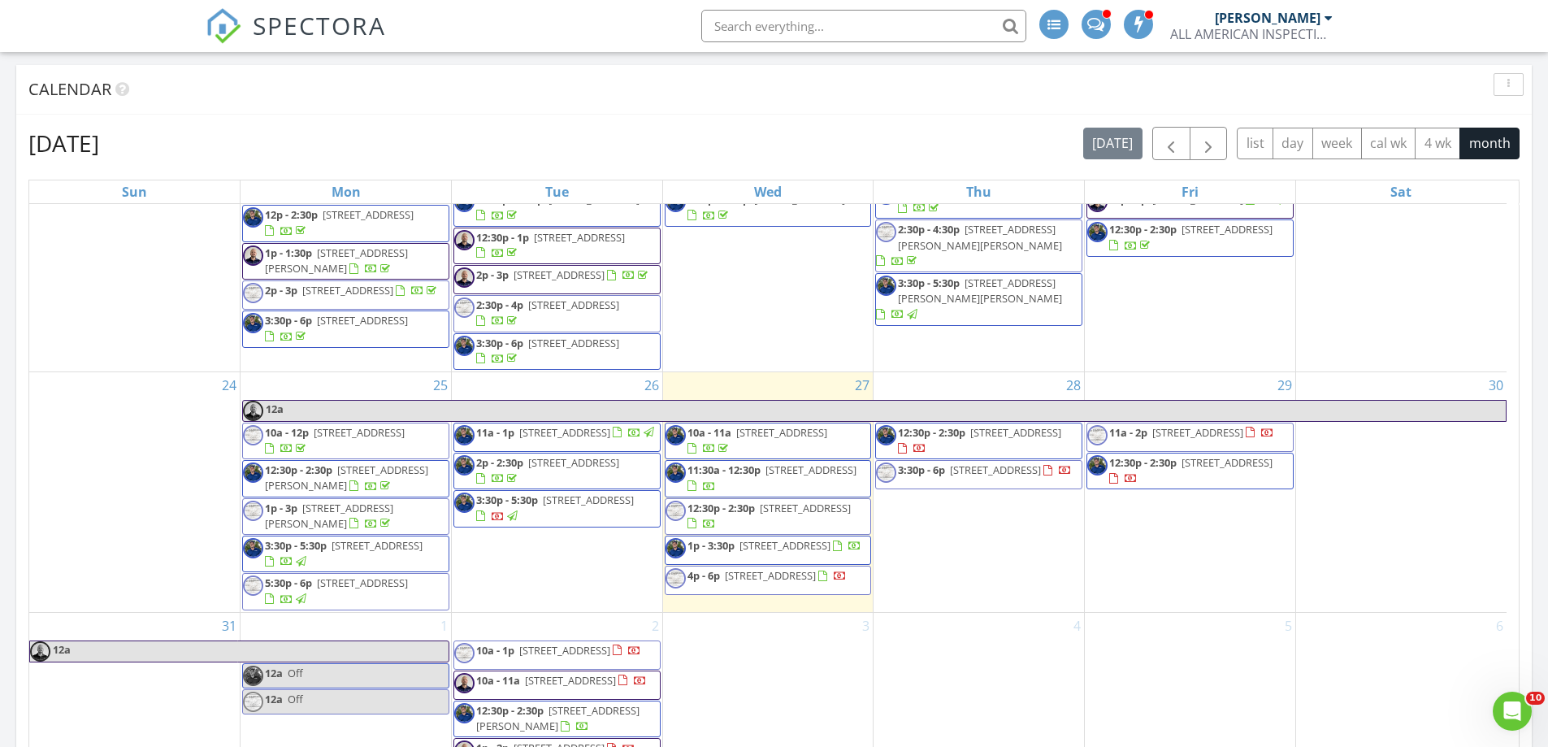
scroll to position [1158, 0]
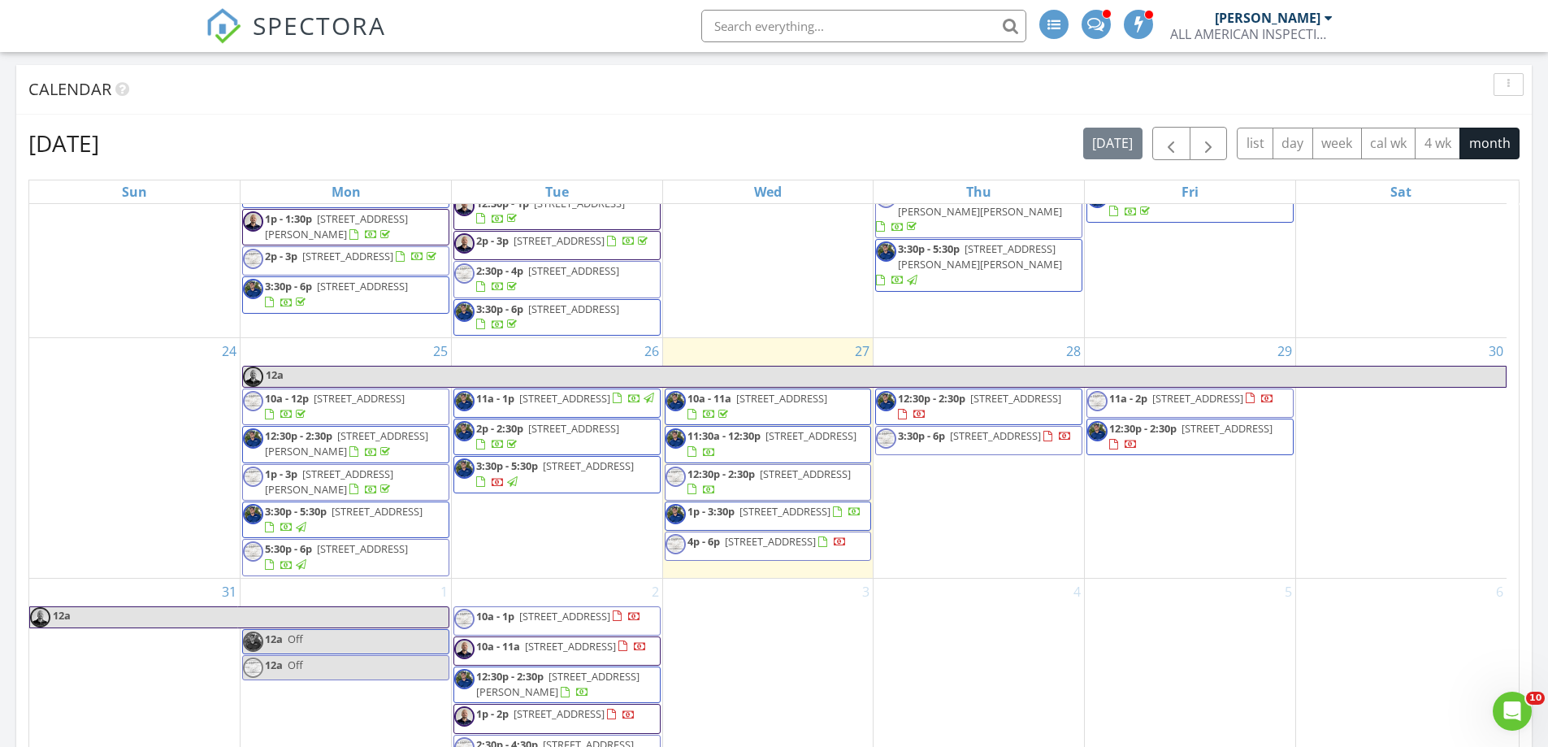
click at [562, 458] on span "1244 S Ocean Shore Blvd, Flagler Beach 32136" at bounding box center [588, 465] width 91 height 15
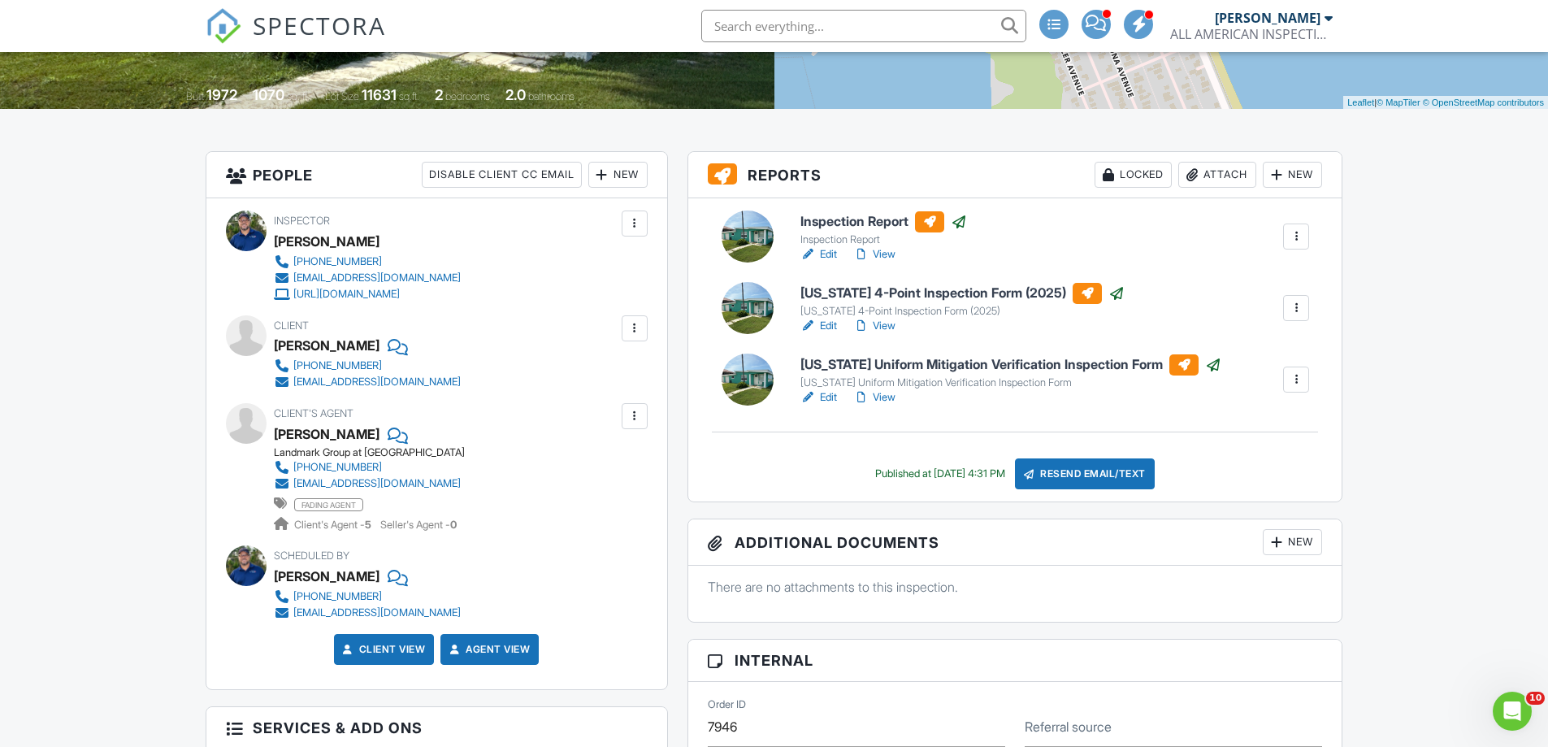
click at [1219, 171] on div "Attach" at bounding box center [1217, 175] width 78 height 26
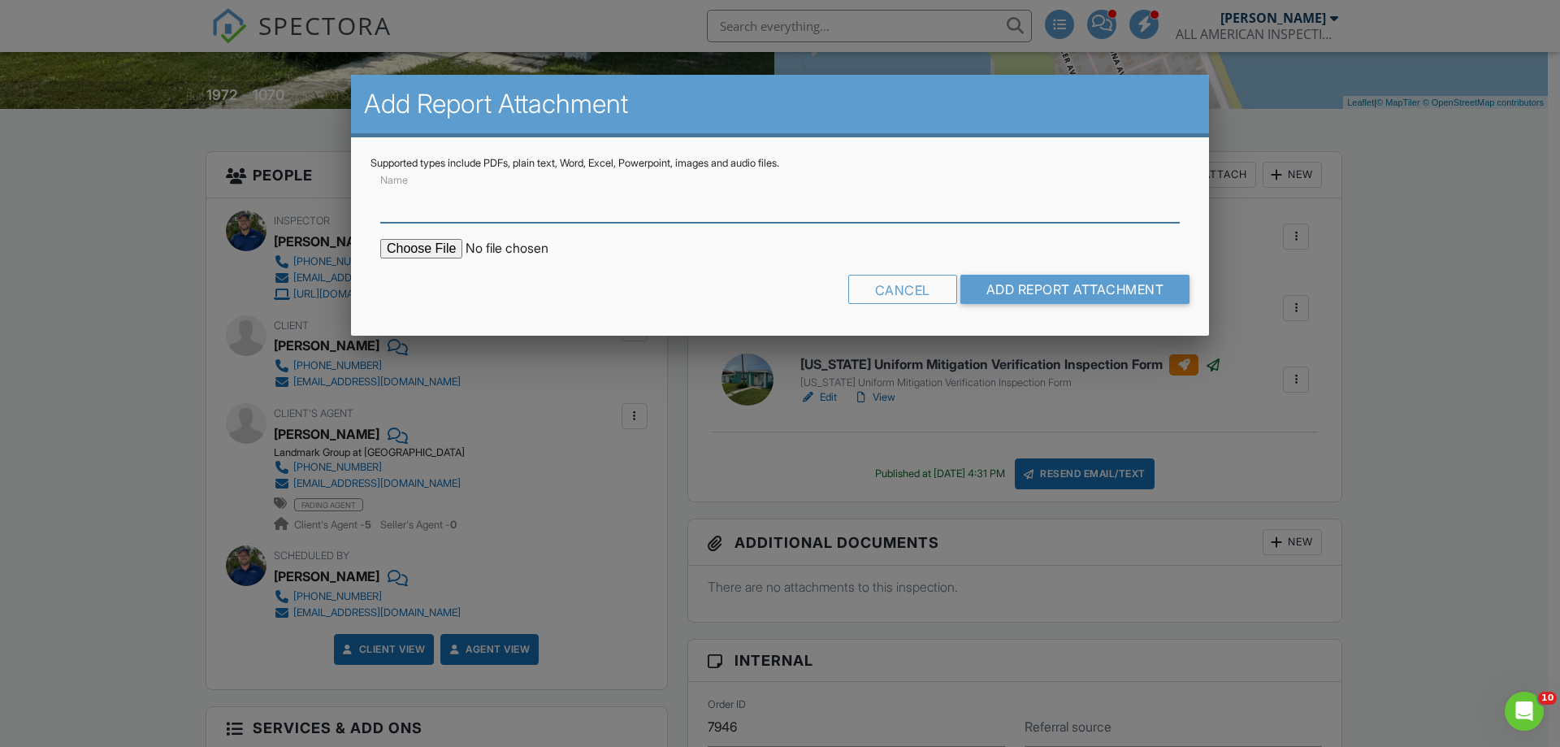
click at [594, 206] on input "Name" at bounding box center [780, 203] width 800 height 40
type input "Termite Inspection - [PERSON_NAME] Pest Control"
click at [431, 251] on input "file" at bounding box center [518, 249] width 276 height 20
type input "C:\fakepath\1244 S. Ocean Shore Blvd.pdf"
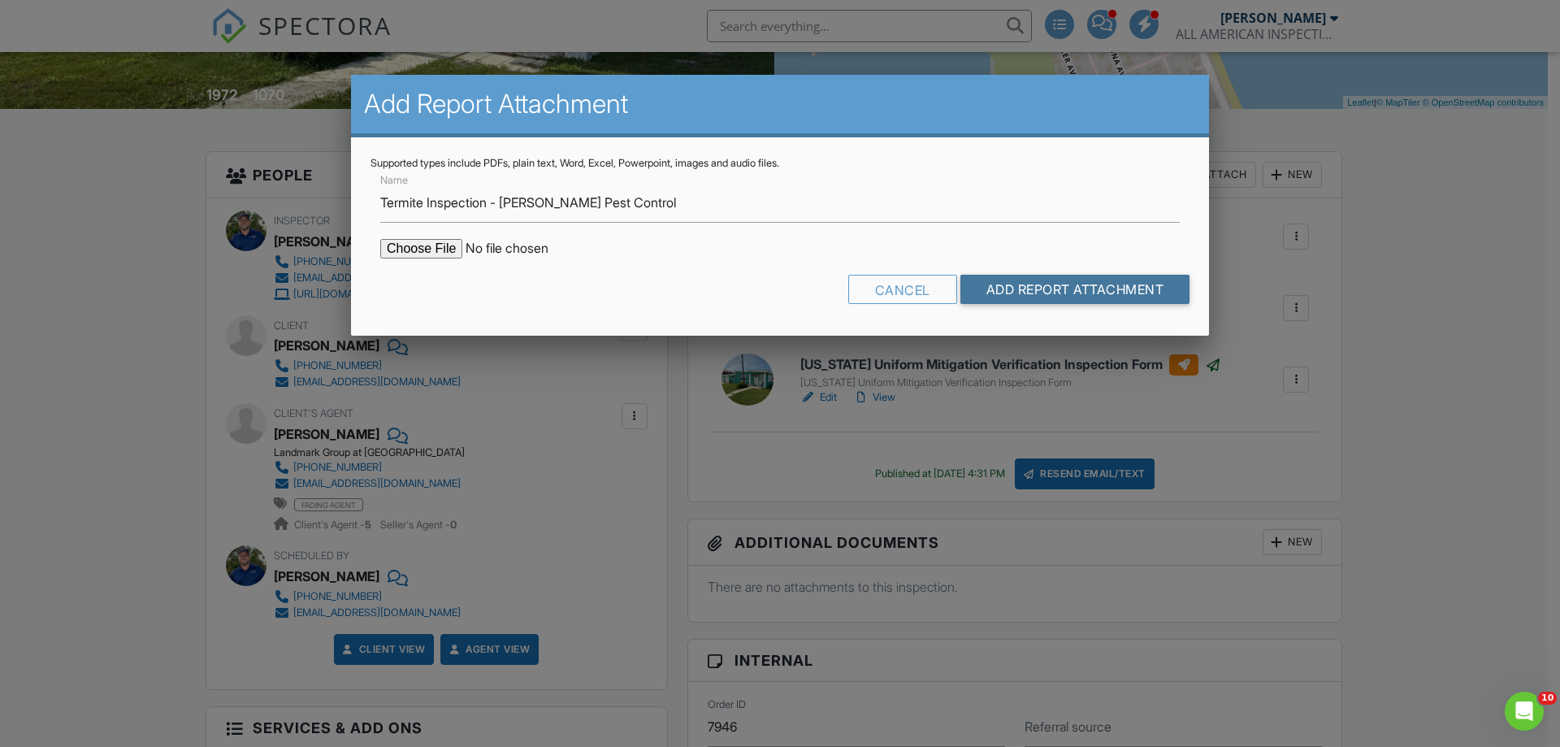
drag, startPoint x: 1035, startPoint y: 282, endPoint x: 1093, endPoint y: 291, distance: 58.4
click at [1038, 282] on input "Add Report Attachment" at bounding box center [1076, 289] width 230 height 29
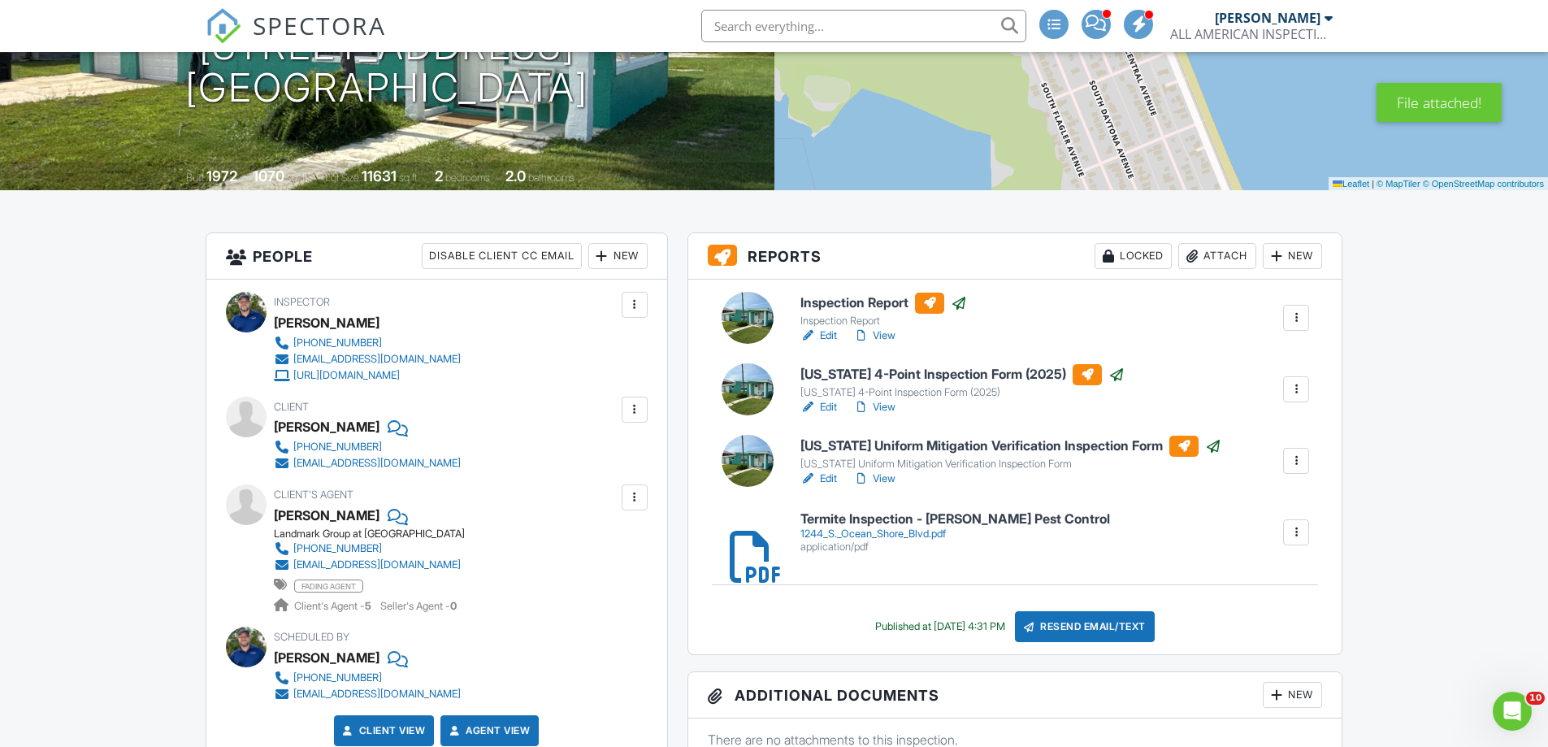
click at [851, 521] on h6 "Termite Inspection - Ryan's Pest Control" at bounding box center [956, 519] width 310 height 15
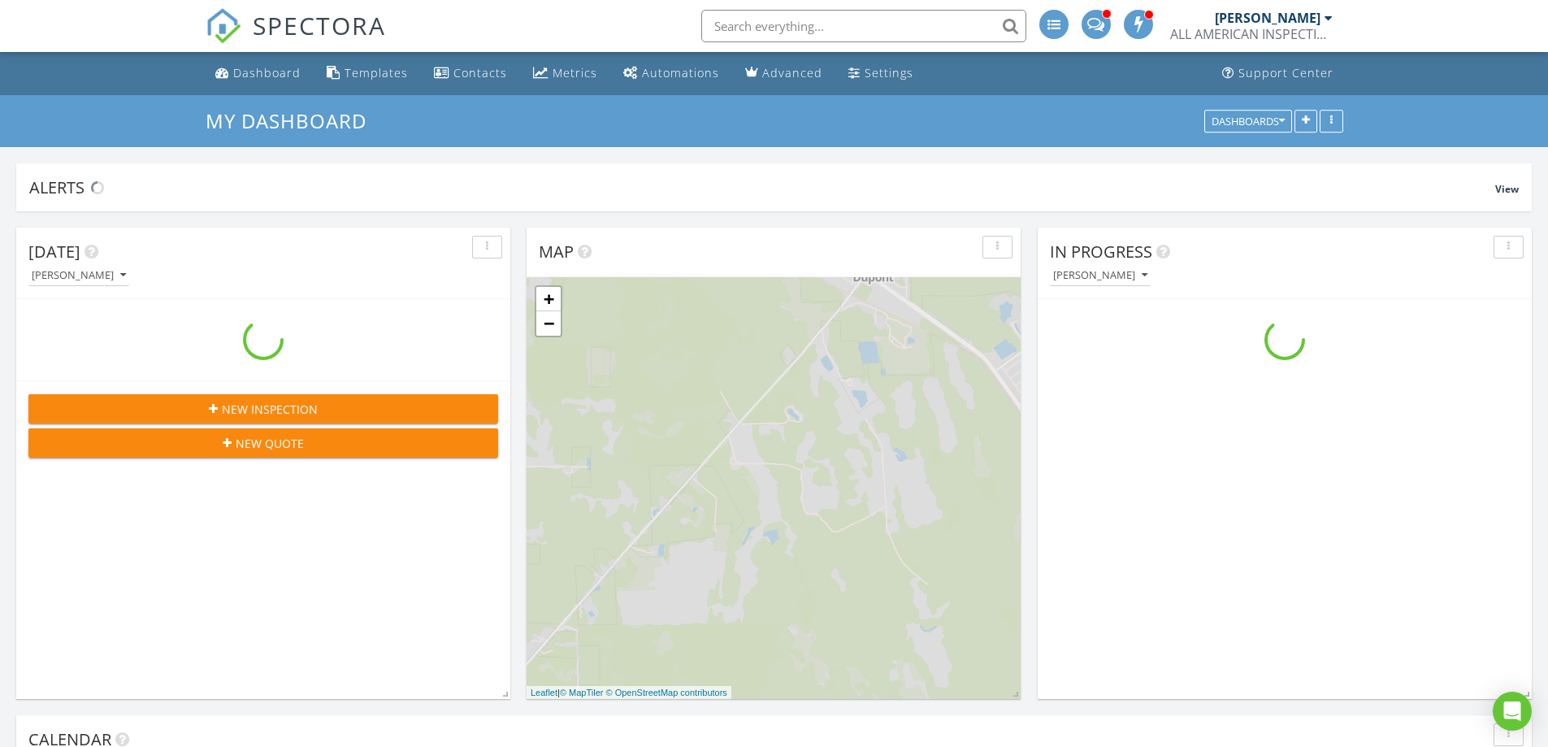
scroll to position [1504, 1573]
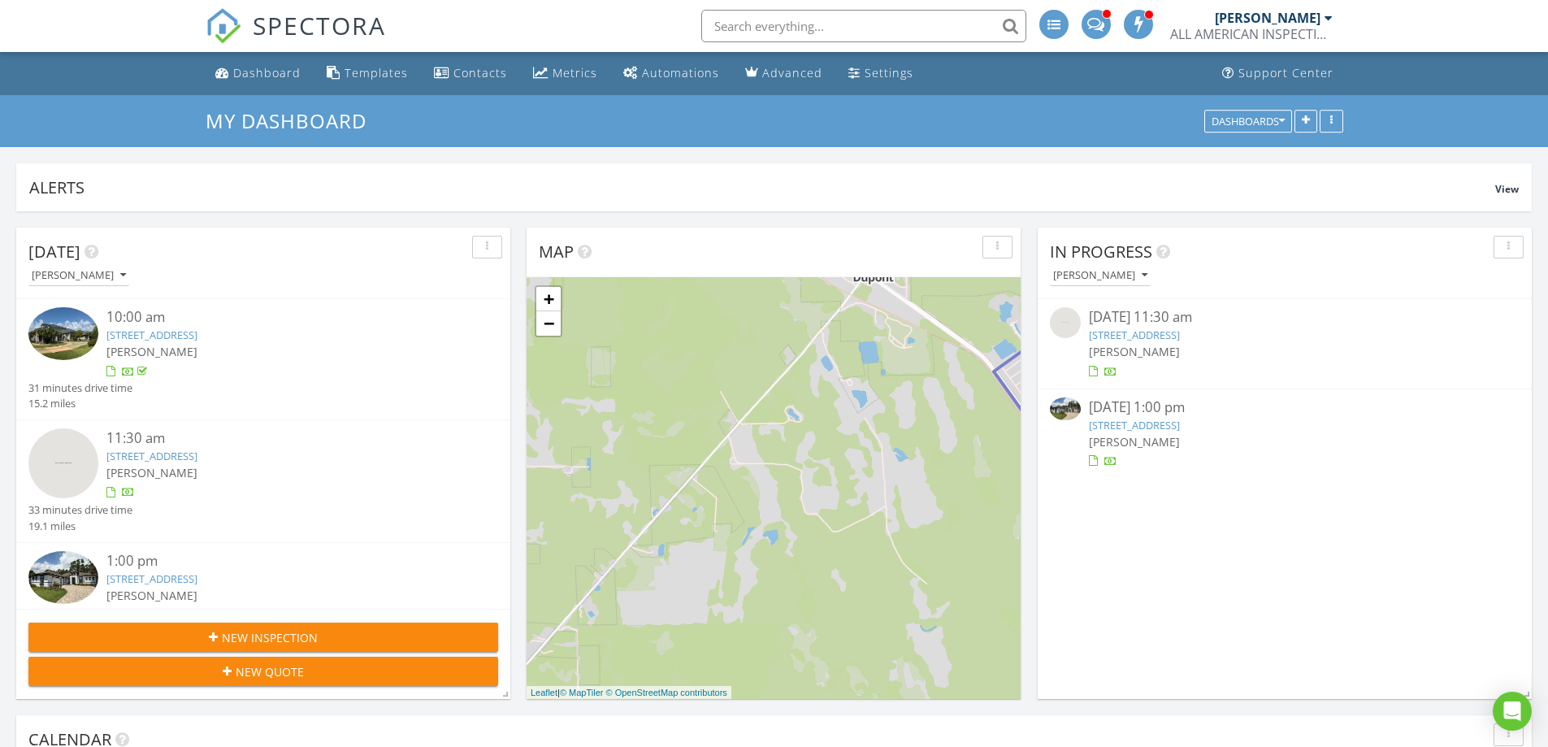
click at [767, 11] on input "text" at bounding box center [863, 26] width 325 height 33
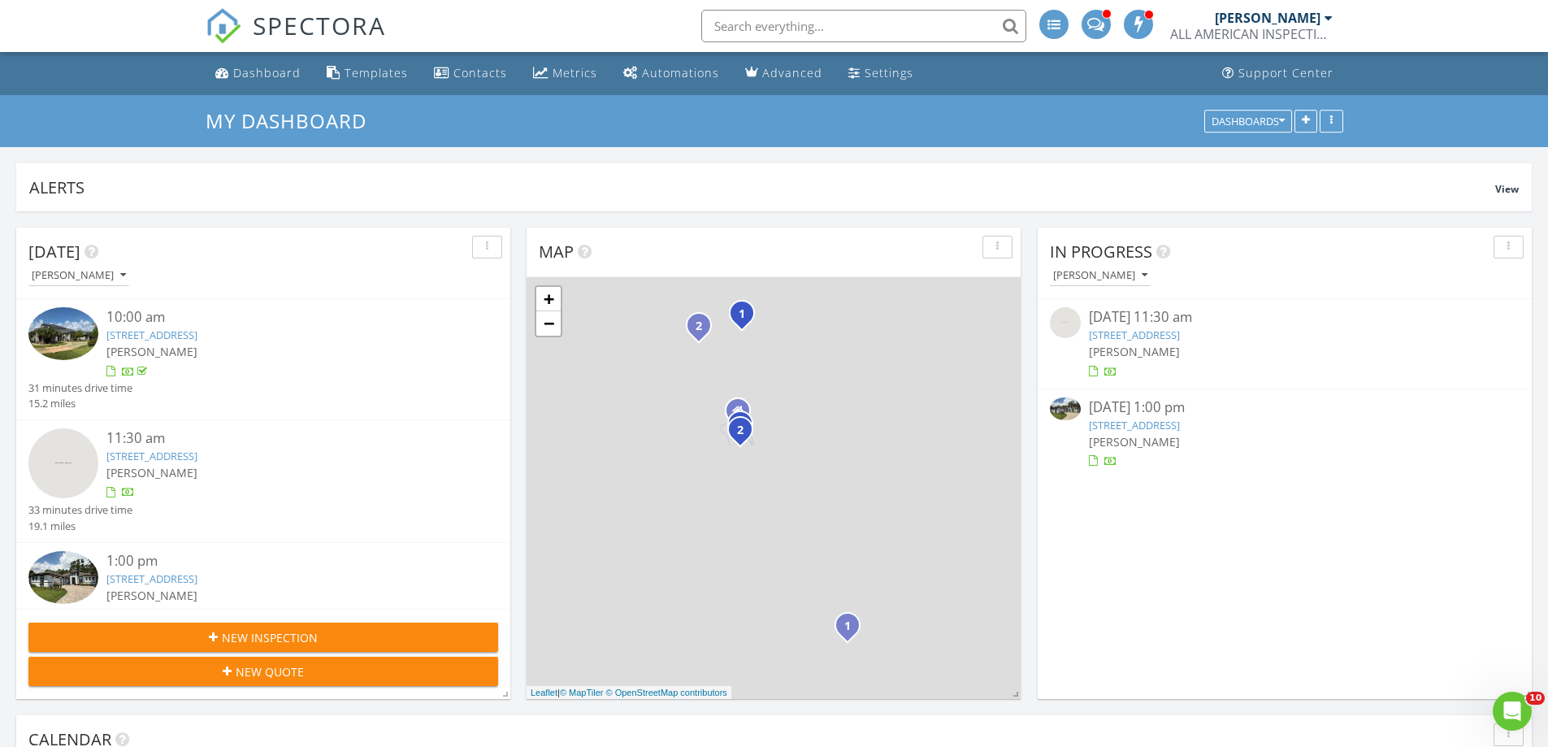
scroll to position [0, 0]
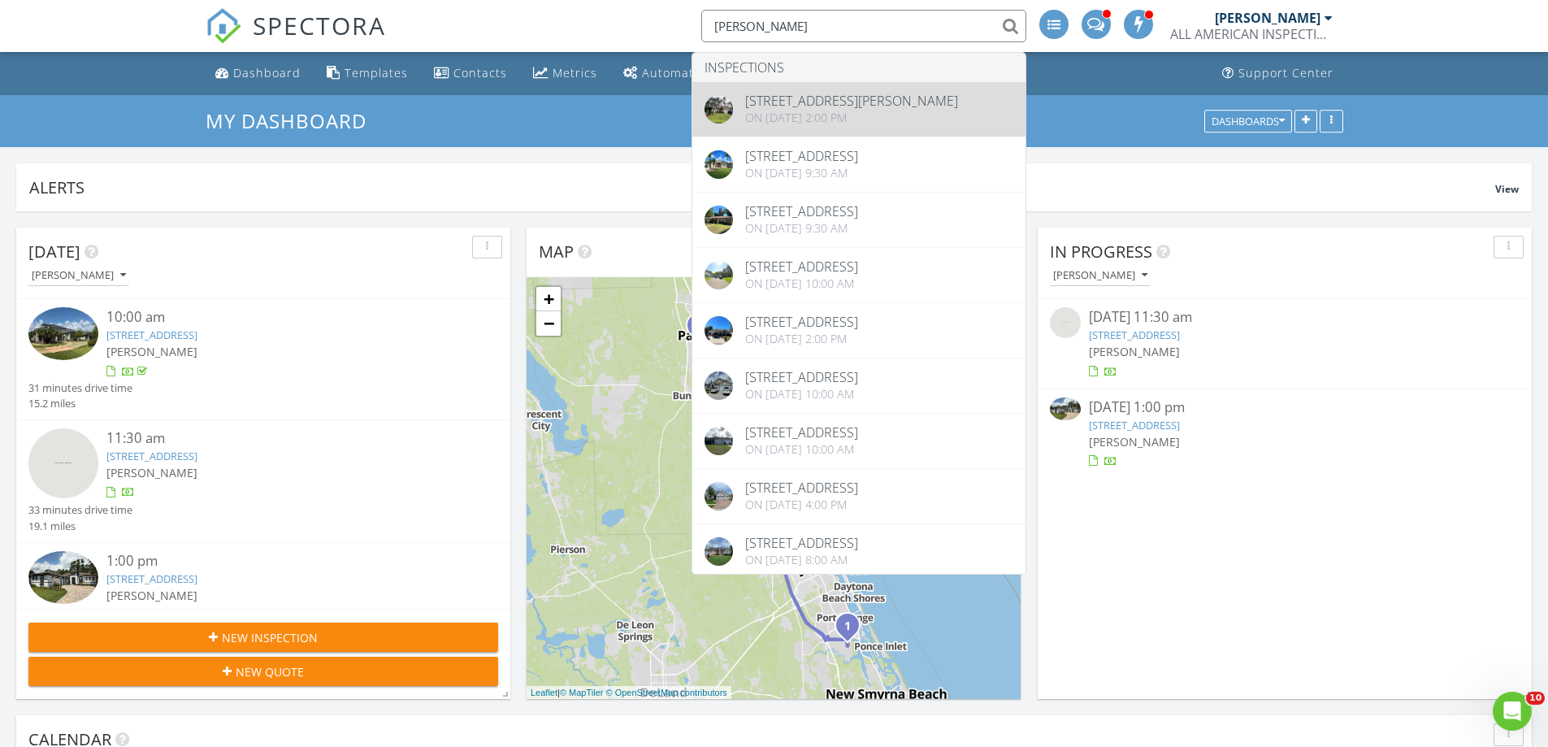
type input "charles poli"
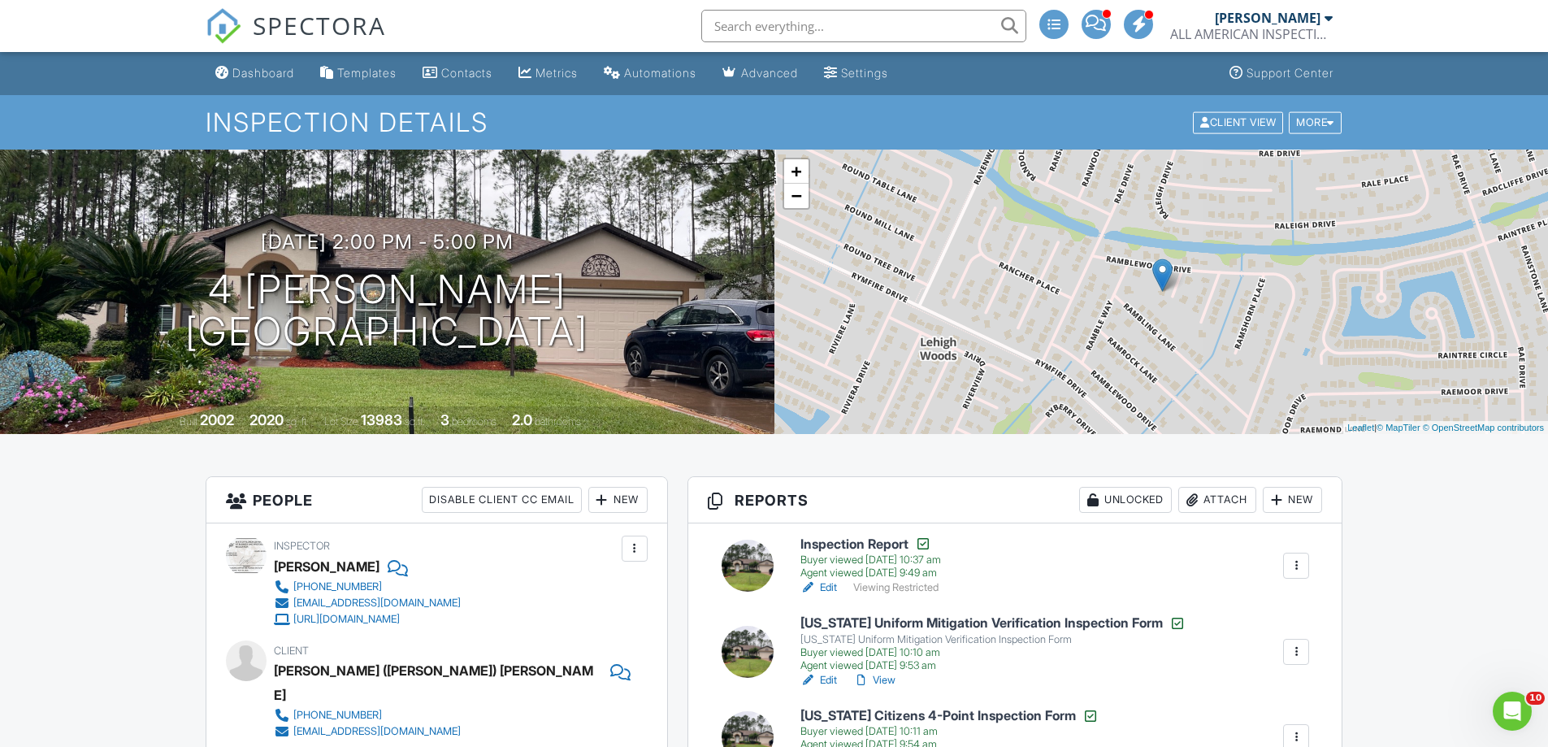
click at [790, 19] on input "text" at bounding box center [863, 26] width 325 height 33
paste input "[EMAIL_ADDRESS][DOMAIN_NAME]"
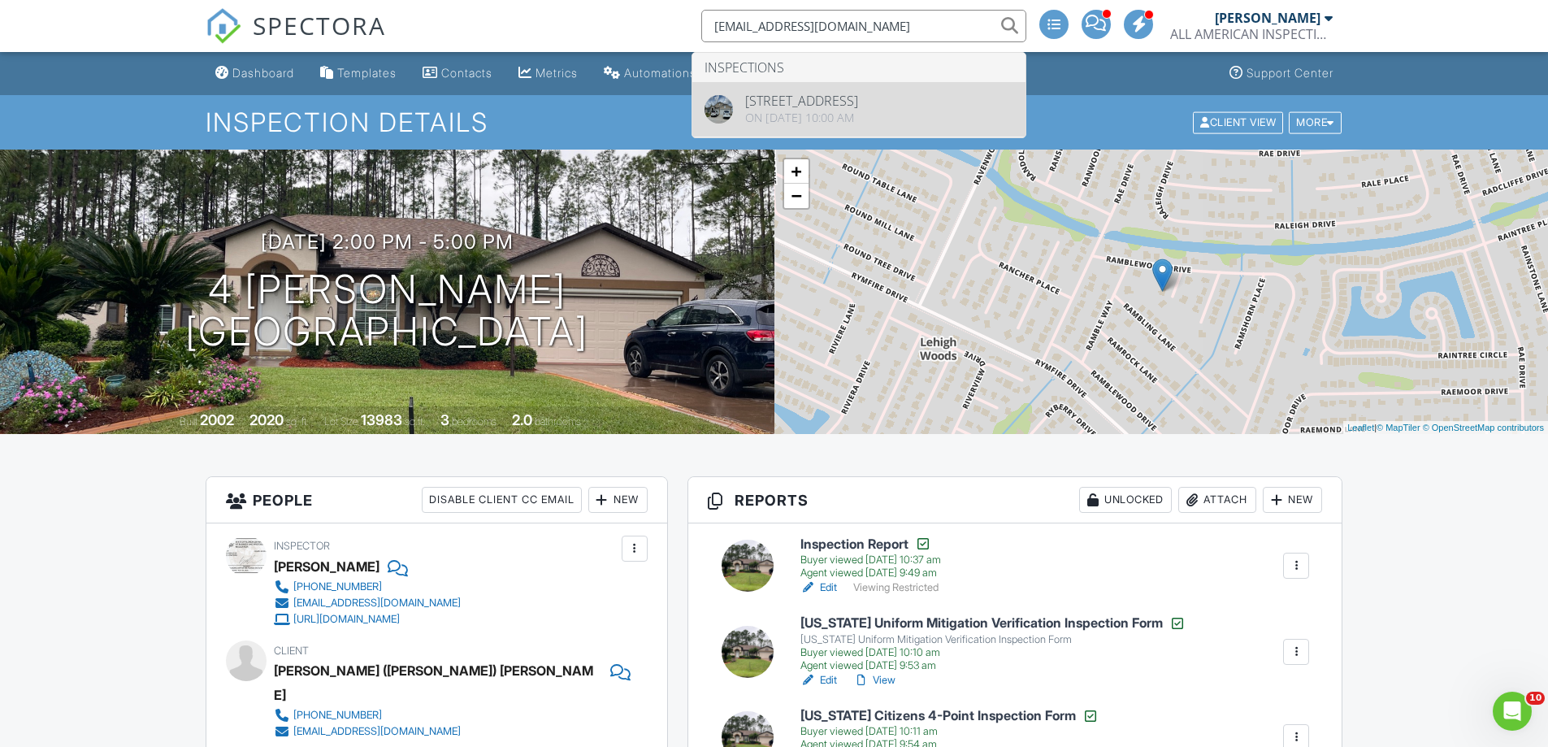
type input "[EMAIL_ADDRESS][DOMAIN_NAME]"
